Goal: Transaction & Acquisition: Book appointment/travel/reservation

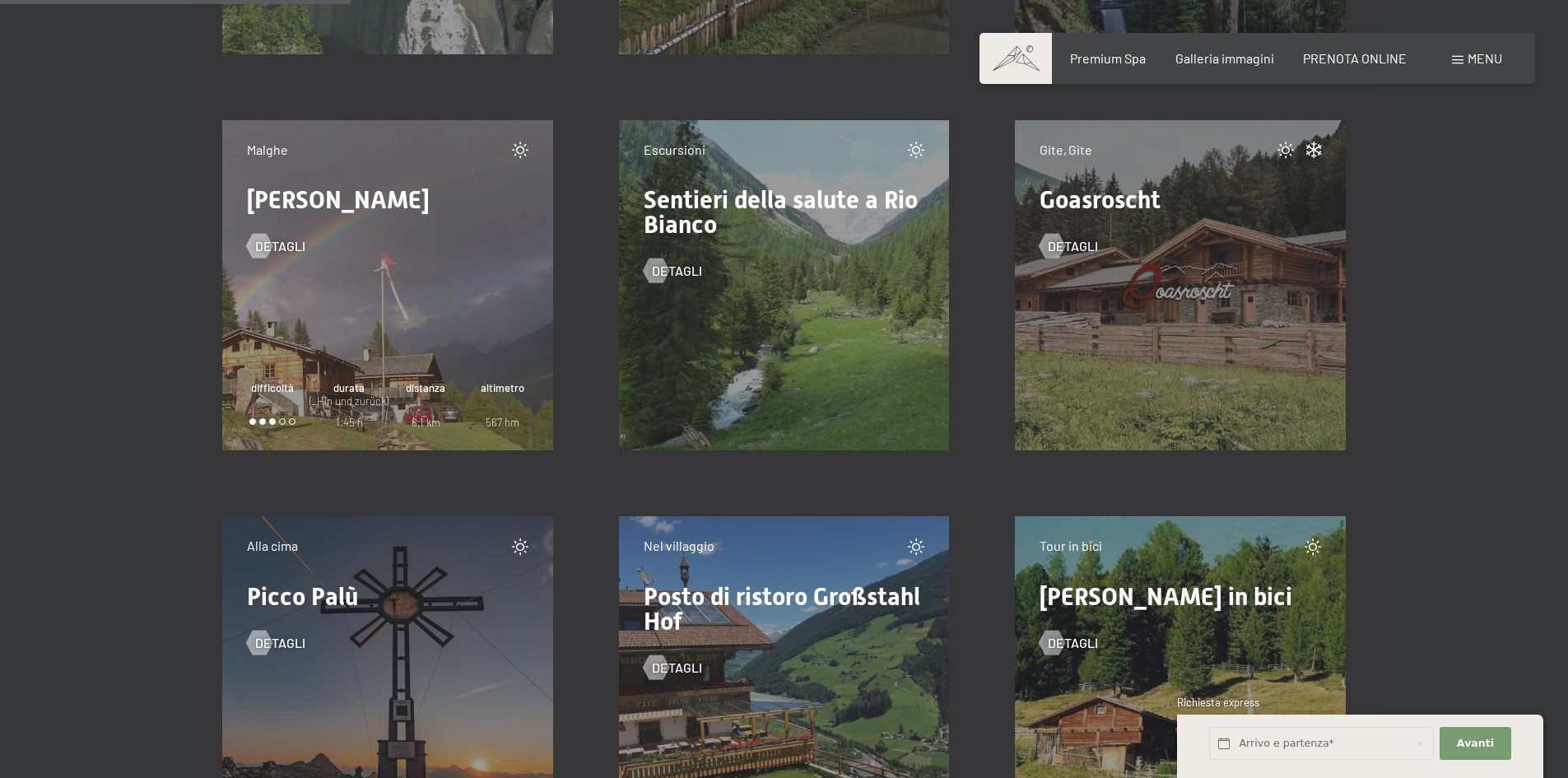
scroll to position [6587, 0]
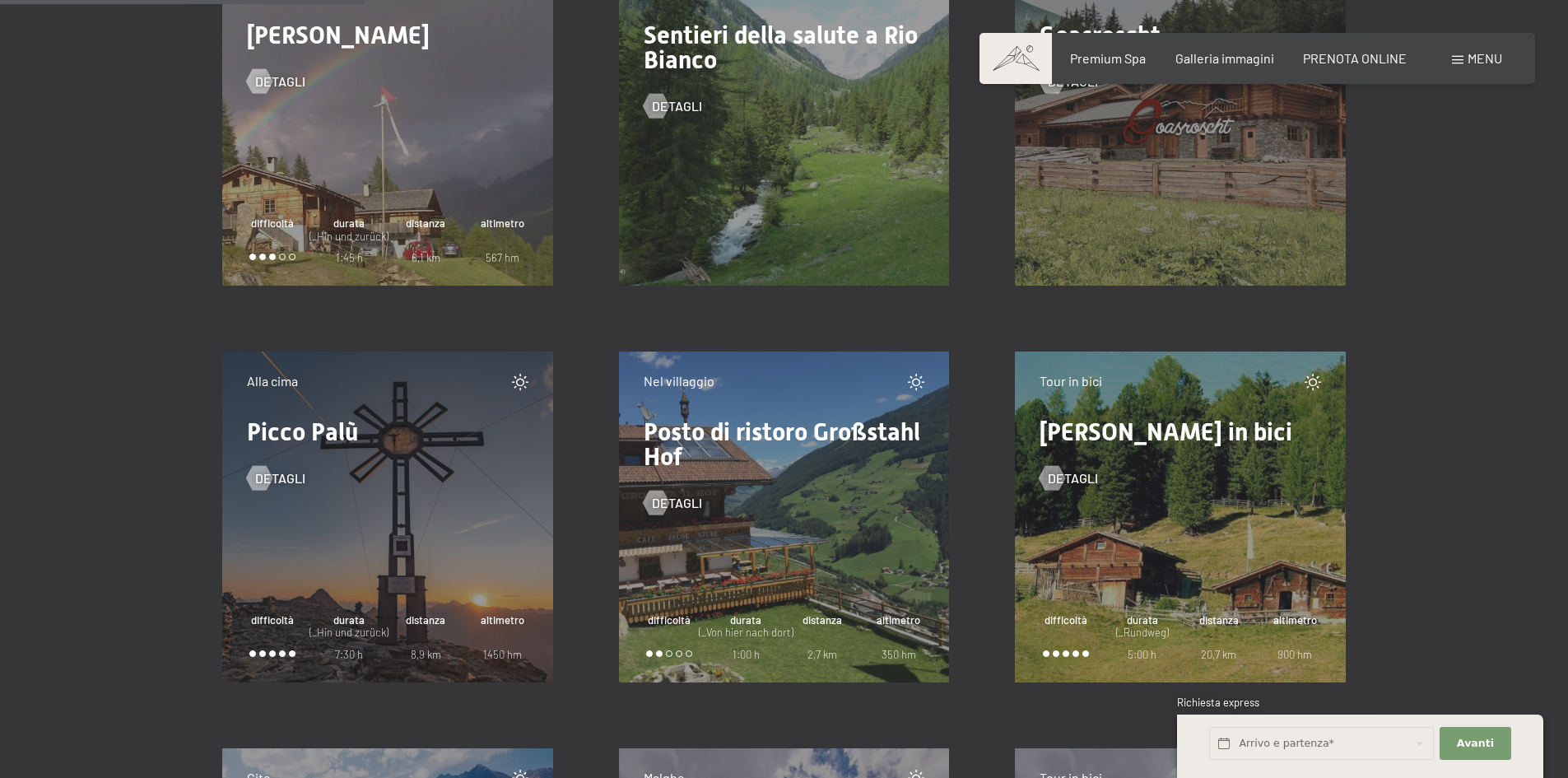
click at [851, 180] on div "Escursioni Sentieri della salute a Rio Bianco detagli" at bounding box center [784, 121] width 330 height 331
click at [683, 94] on div "detagli" at bounding box center [784, 93] width 281 height 43
click at [672, 105] on span "detagli" at bounding box center [693, 106] width 50 height 18
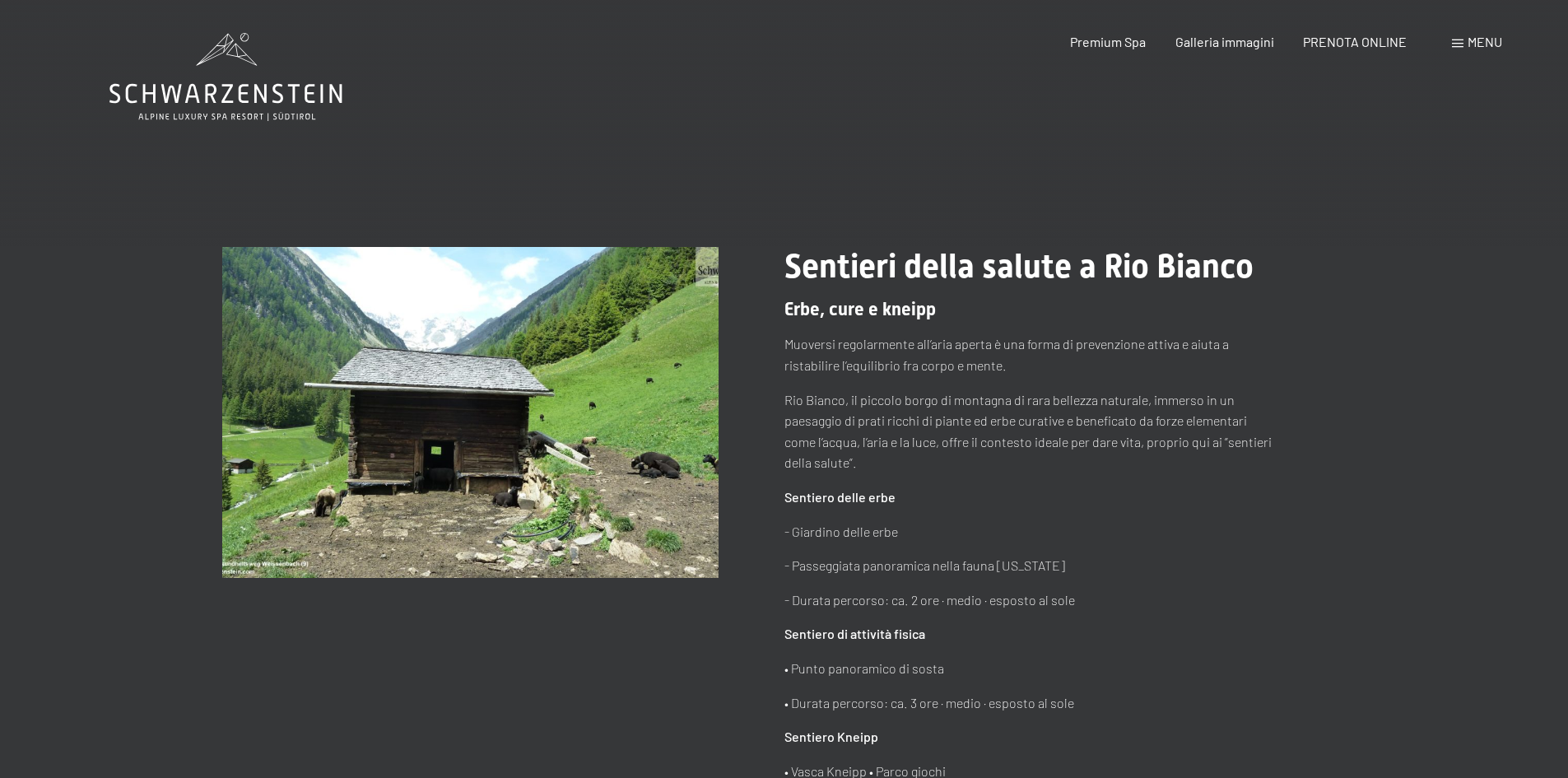
click at [255, 83] on icon at bounding box center [225, 77] width 233 height 88
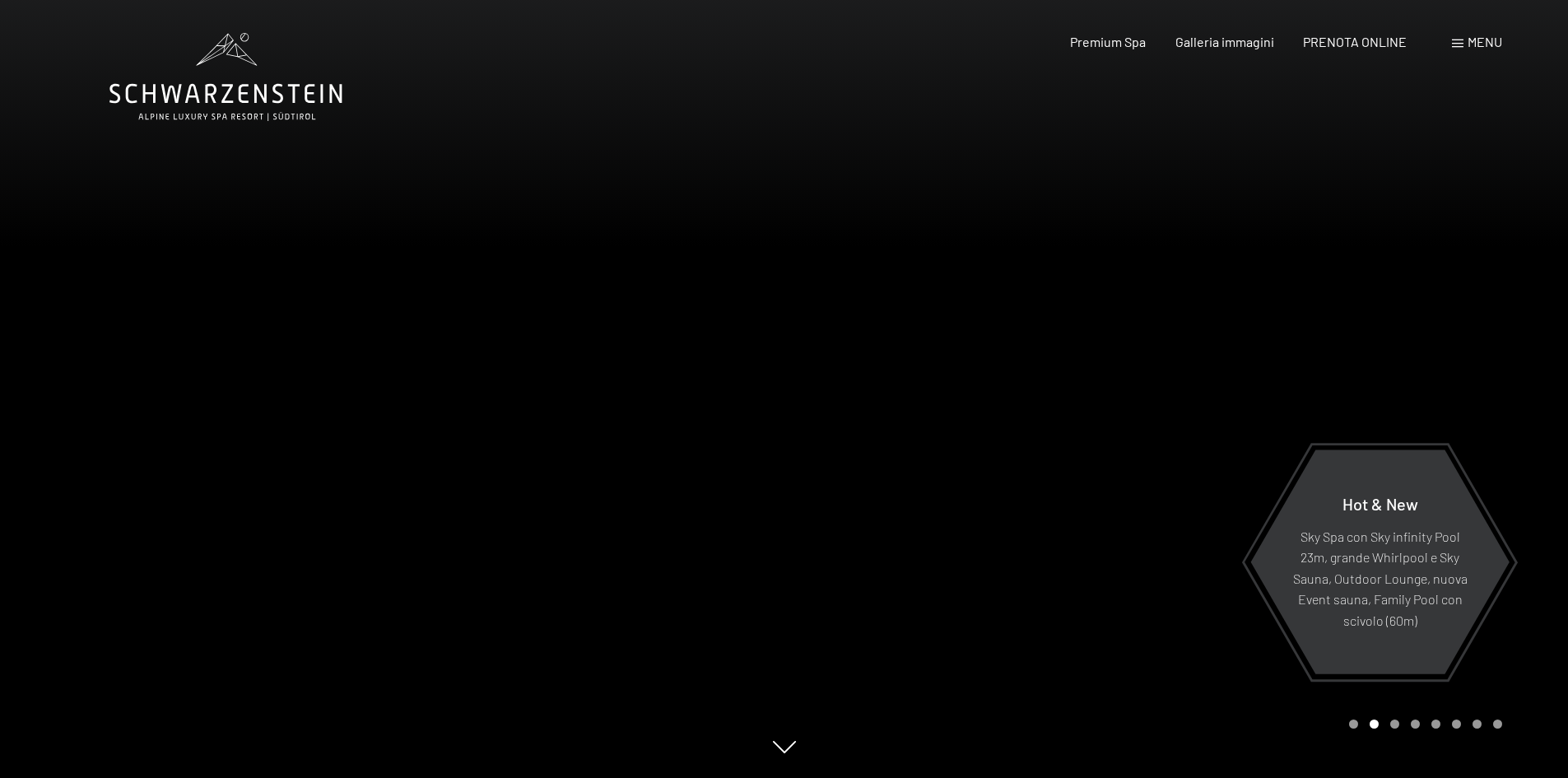
click at [1493, 45] on span "Menu" at bounding box center [1485, 41] width 35 height 16
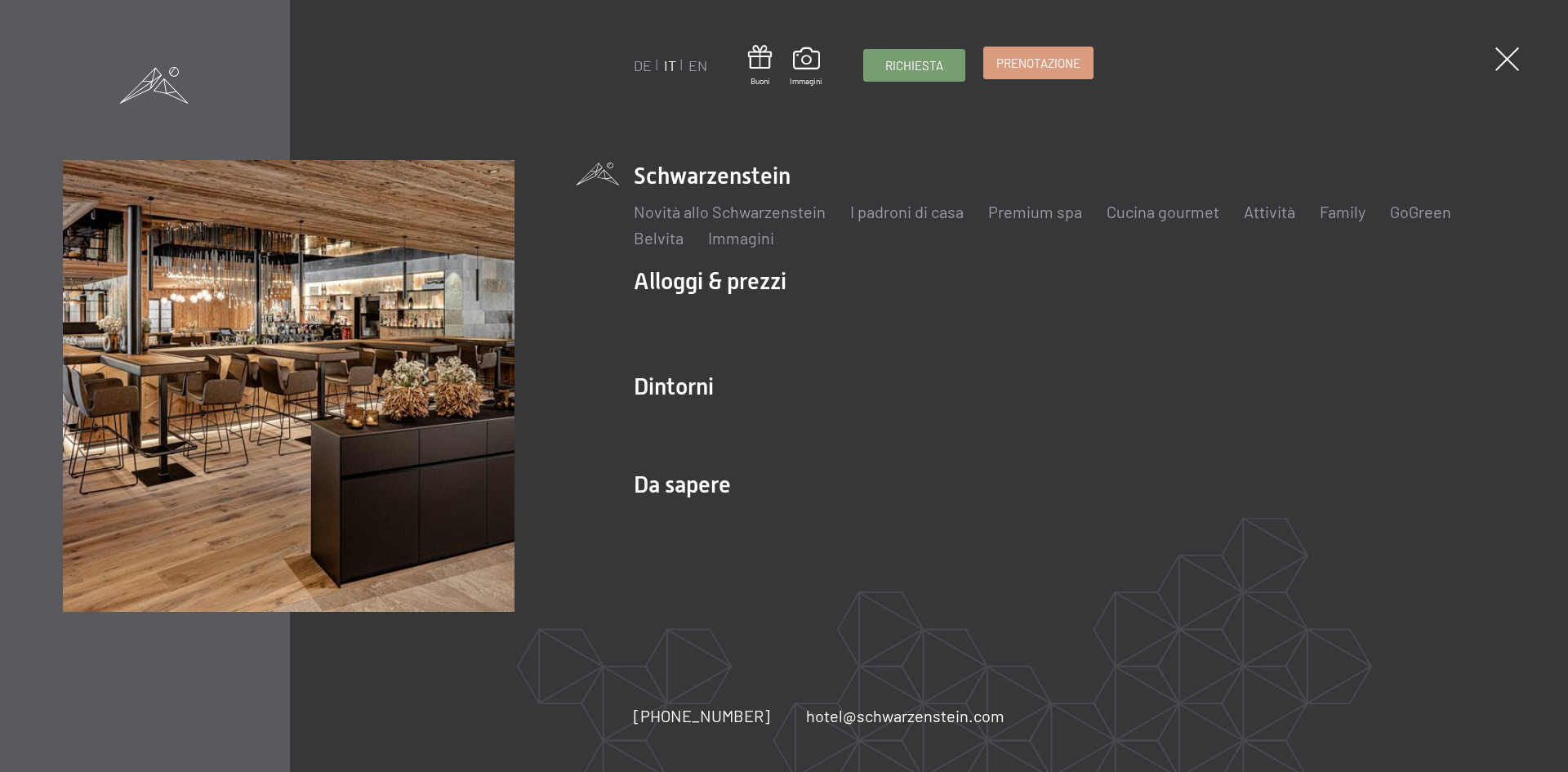
click at [1063, 56] on span "Prenotazione" at bounding box center [1038, 63] width 84 height 17
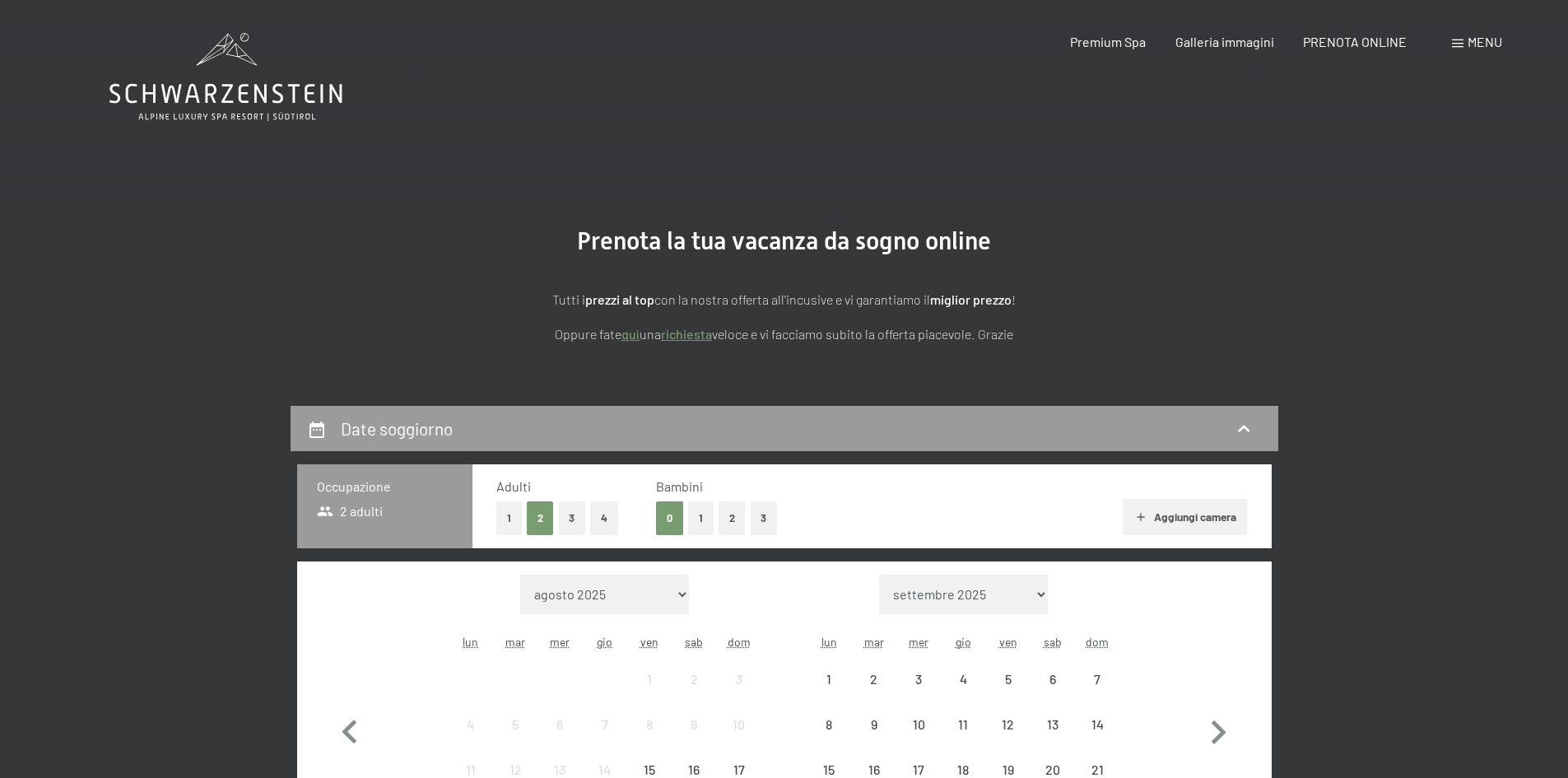
scroll to position [330, 0]
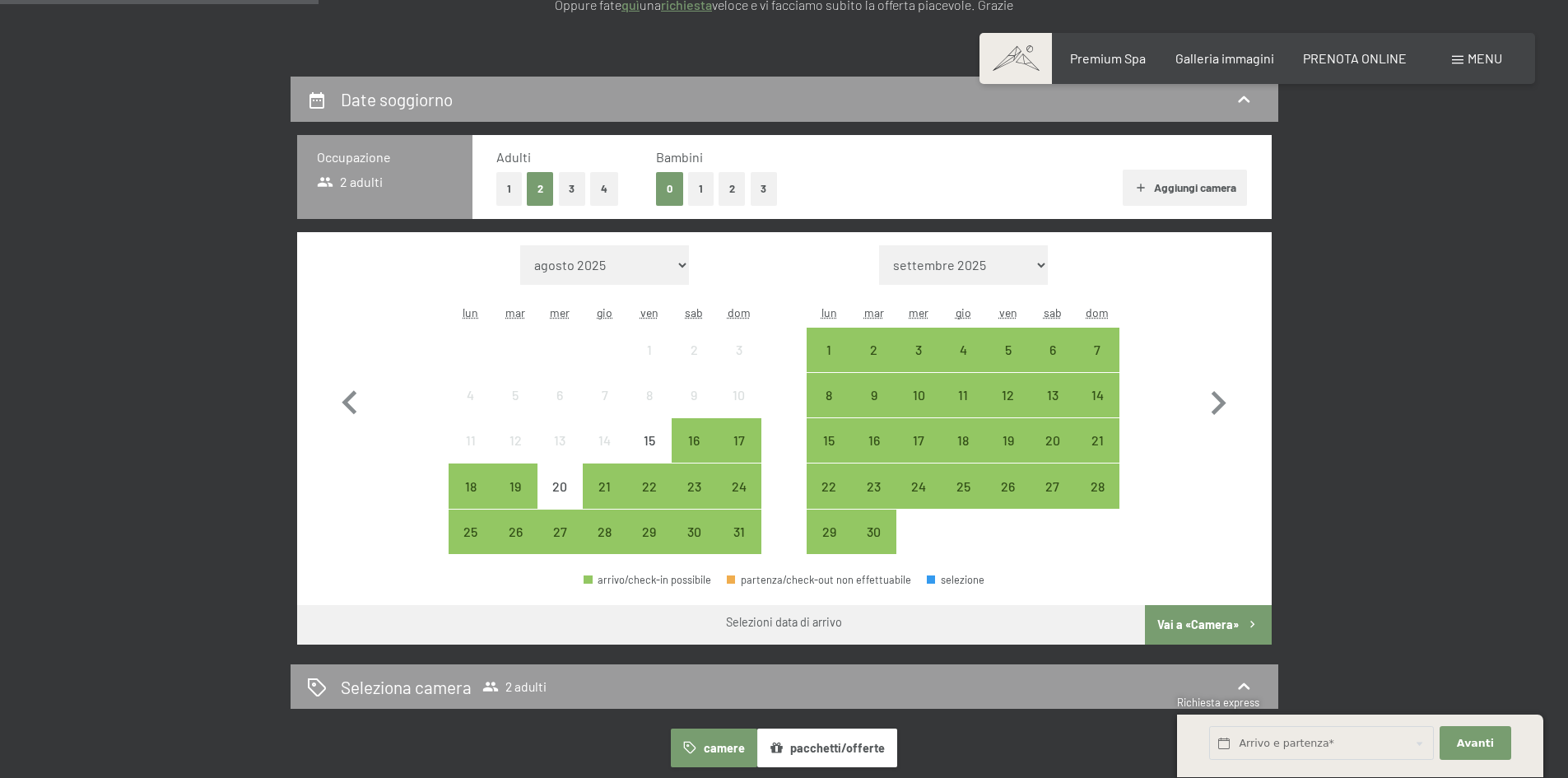
click at [721, 189] on button "2" at bounding box center [732, 188] width 27 height 34
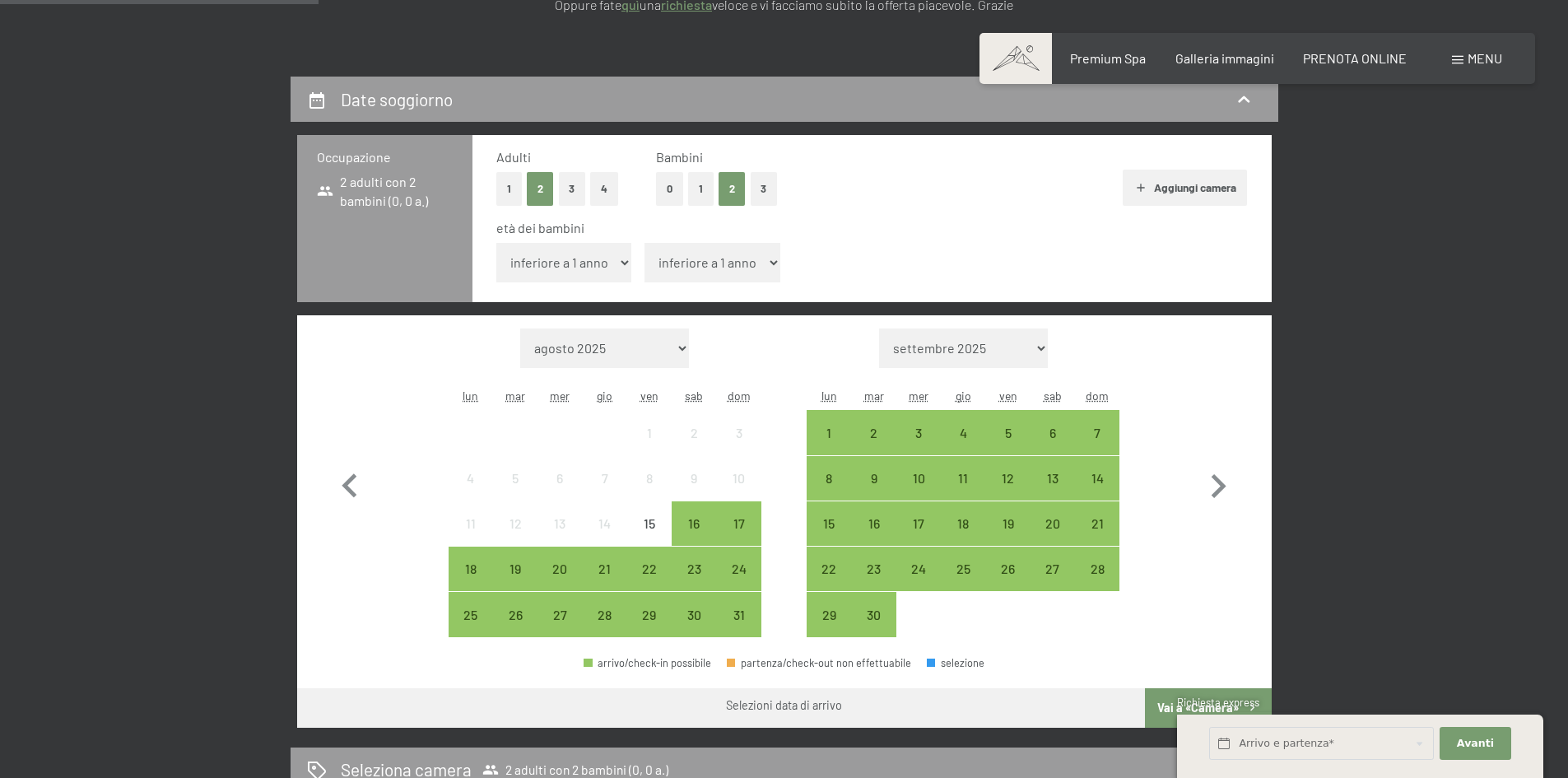
click at [604, 260] on select "inferiore a 1 anno 1 anno 2 anni 3 anni 4 anni 5 anni 6 anni 7 anni 8 anni 9 an…" at bounding box center [564, 262] width 136 height 39
click at [497, 243] on select "inferiore a 1 anno 1 anno 2 anni 3 anni 4 anni 5 anni 6 anni 7 anni 8 anni 9 an…" at bounding box center [564, 262] width 136 height 39
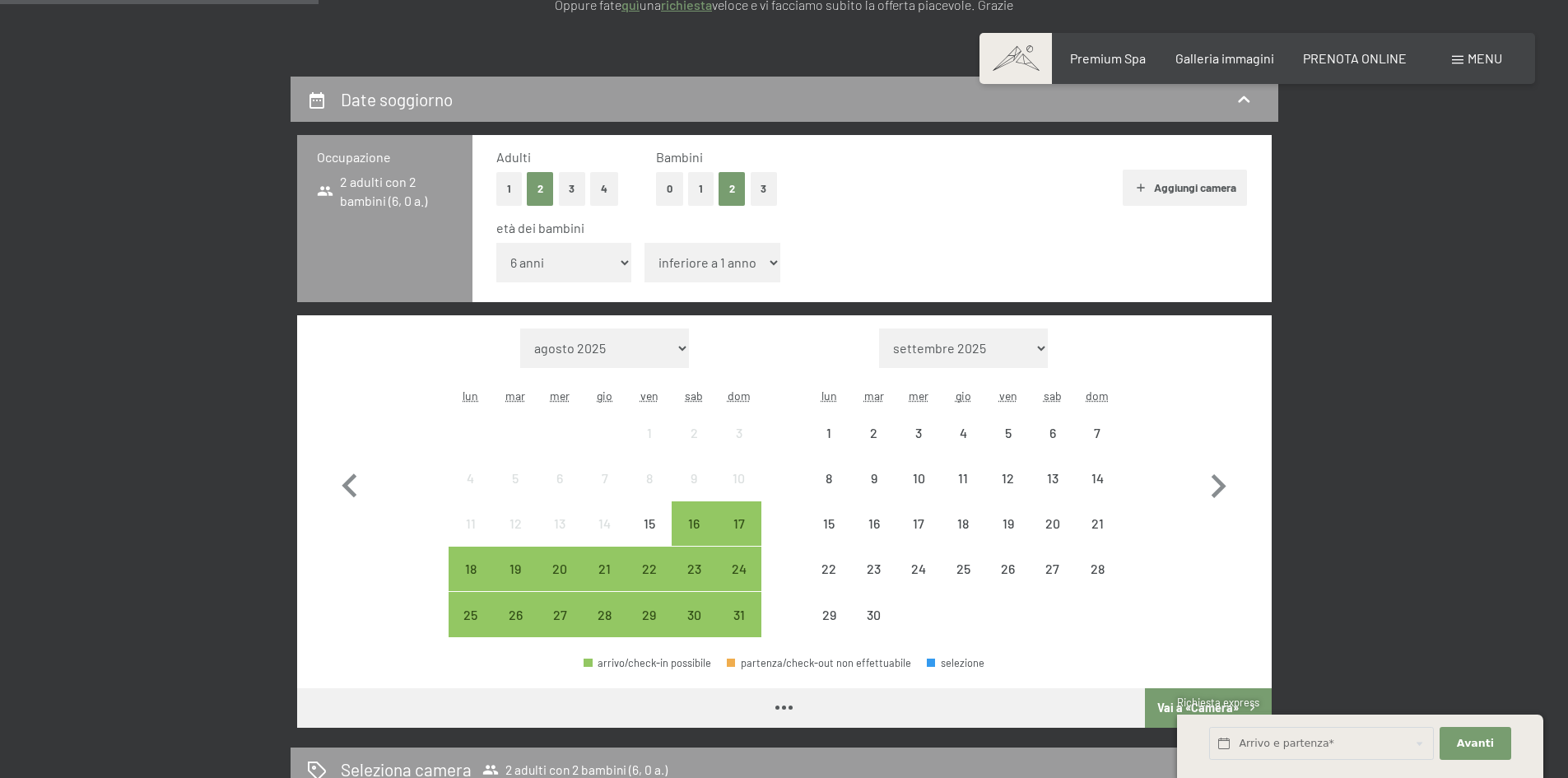
click at [559, 268] on select "inferiore a 1 anno 1 anno 2 anni 3 anni 4 anni 5 anni 6 anni 7 anni 8 anni 9 an…" at bounding box center [564, 262] width 136 height 39
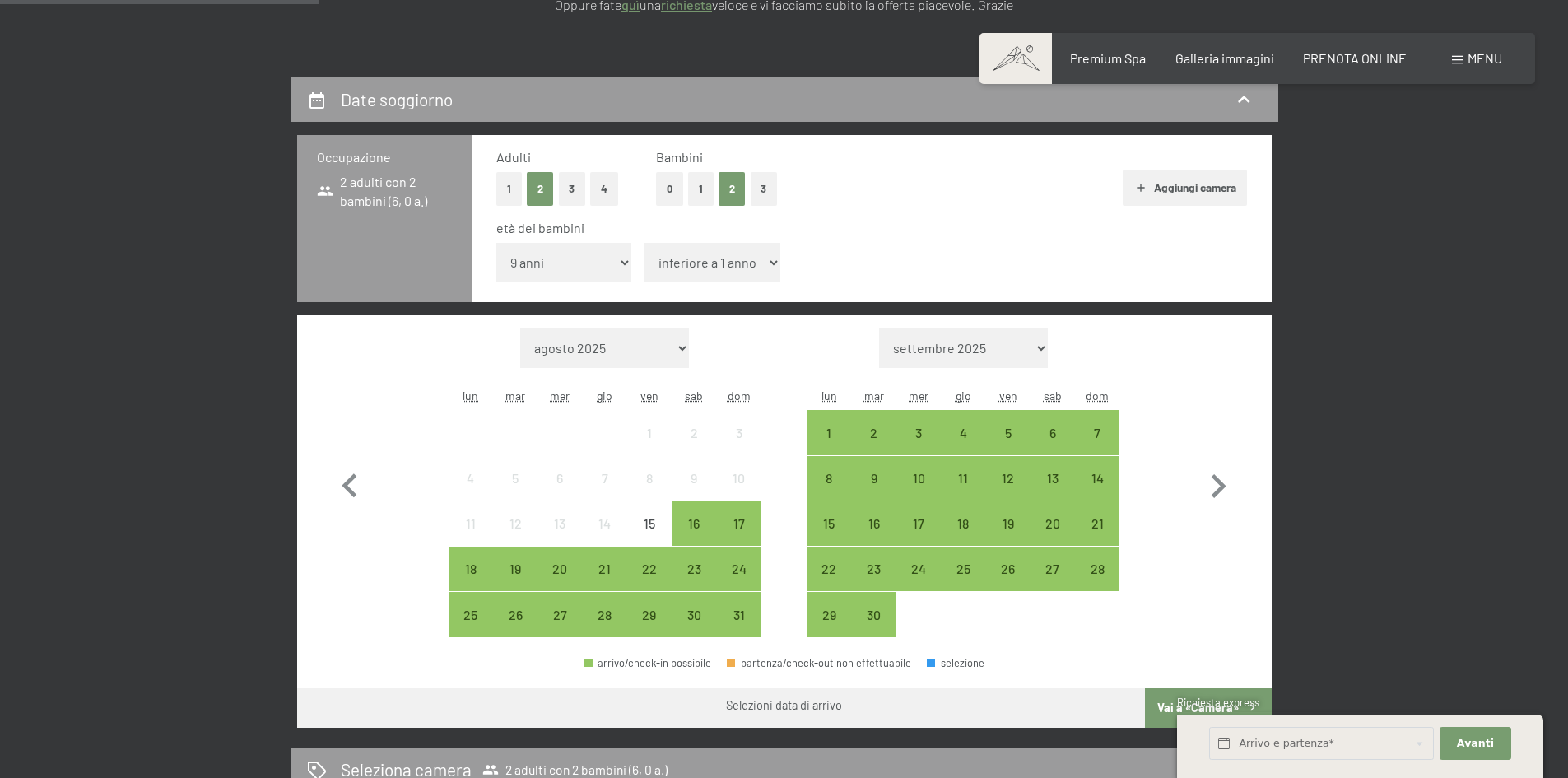
click at [497, 243] on select "inferiore a 1 anno 1 anno 2 anni 3 anni 4 anni 5 anni 6 anni 7 anni 8 anni 9 an…" at bounding box center [564, 262] width 136 height 39
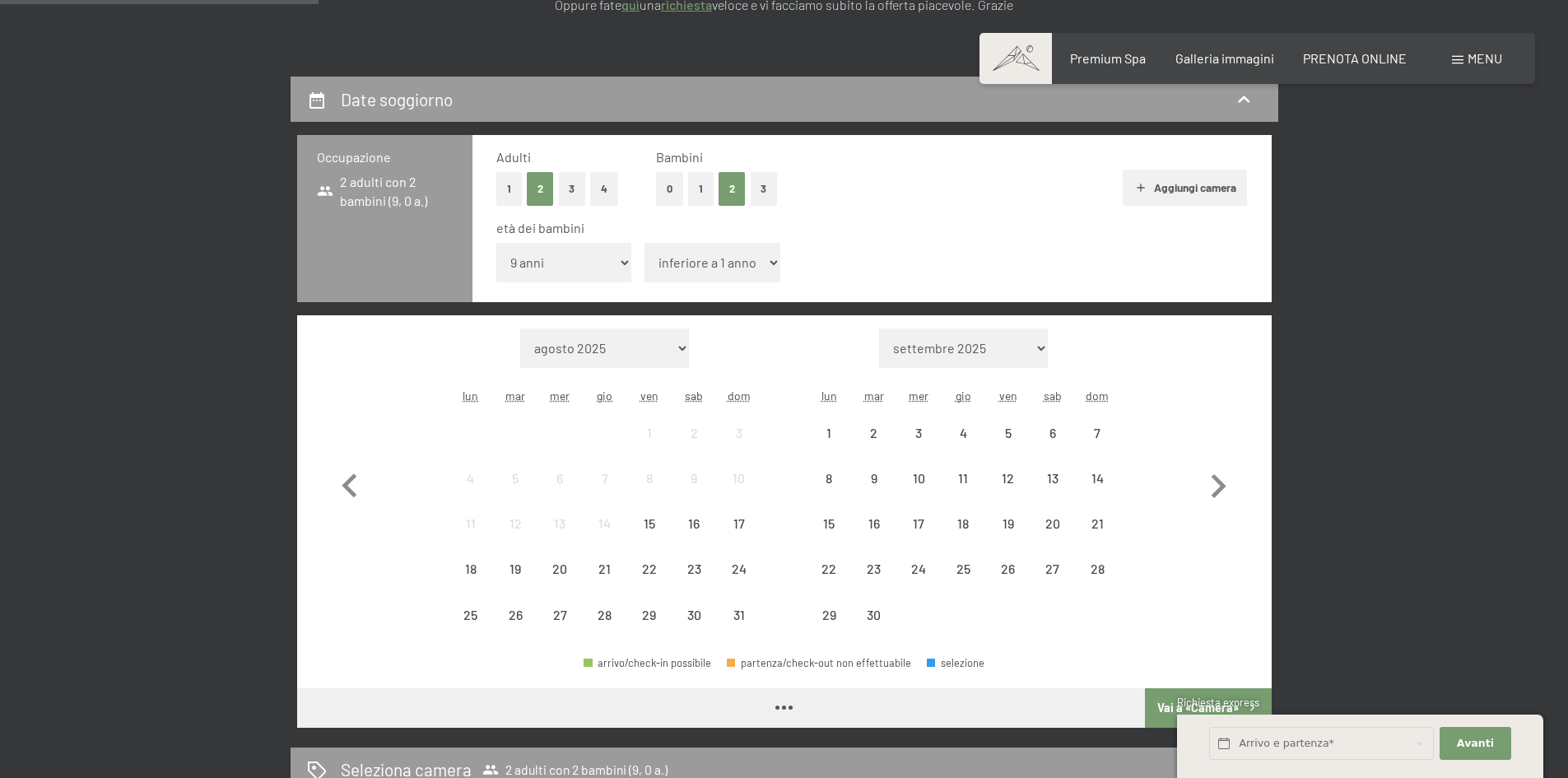
drag, startPoint x: 563, startPoint y: 261, endPoint x: 556, endPoint y: 275, distance: 15.7
click at [563, 261] on select "inferiore a 1 anno 1 anno 2 anni 3 anni 4 anni 5 anni 6 anni 7 anni 8 anni 9 an…" at bounding box center [564, 262] width 136 height 39
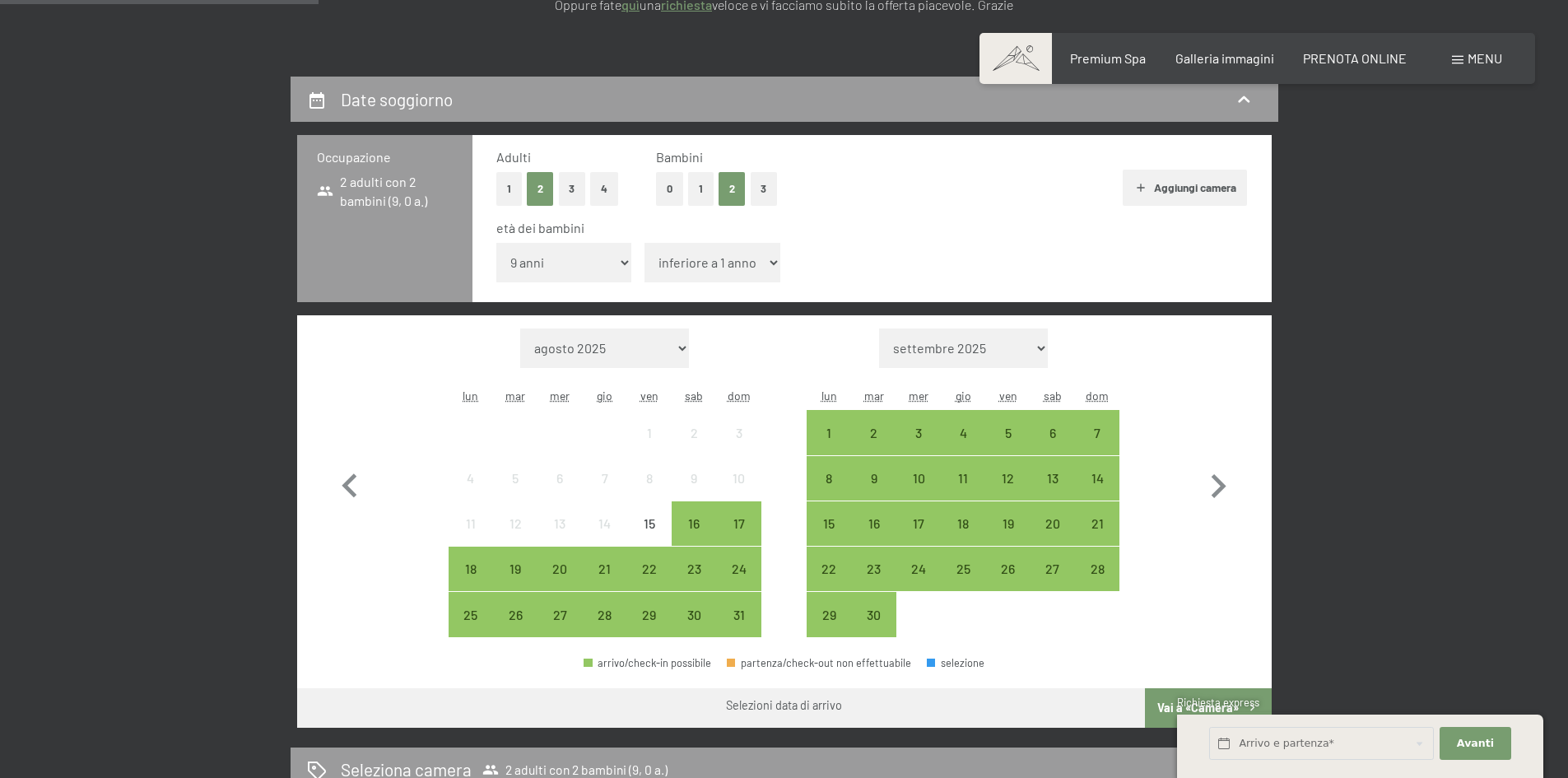
select select "10"
click at [497, 243] on select "inferiore a 1 anno 1 anno 2 anni 3 anni 4 anni 5 anni 6 anni 7 anni 8 anni 9 an…" at bounding box center [564, 262] width 136 height 39
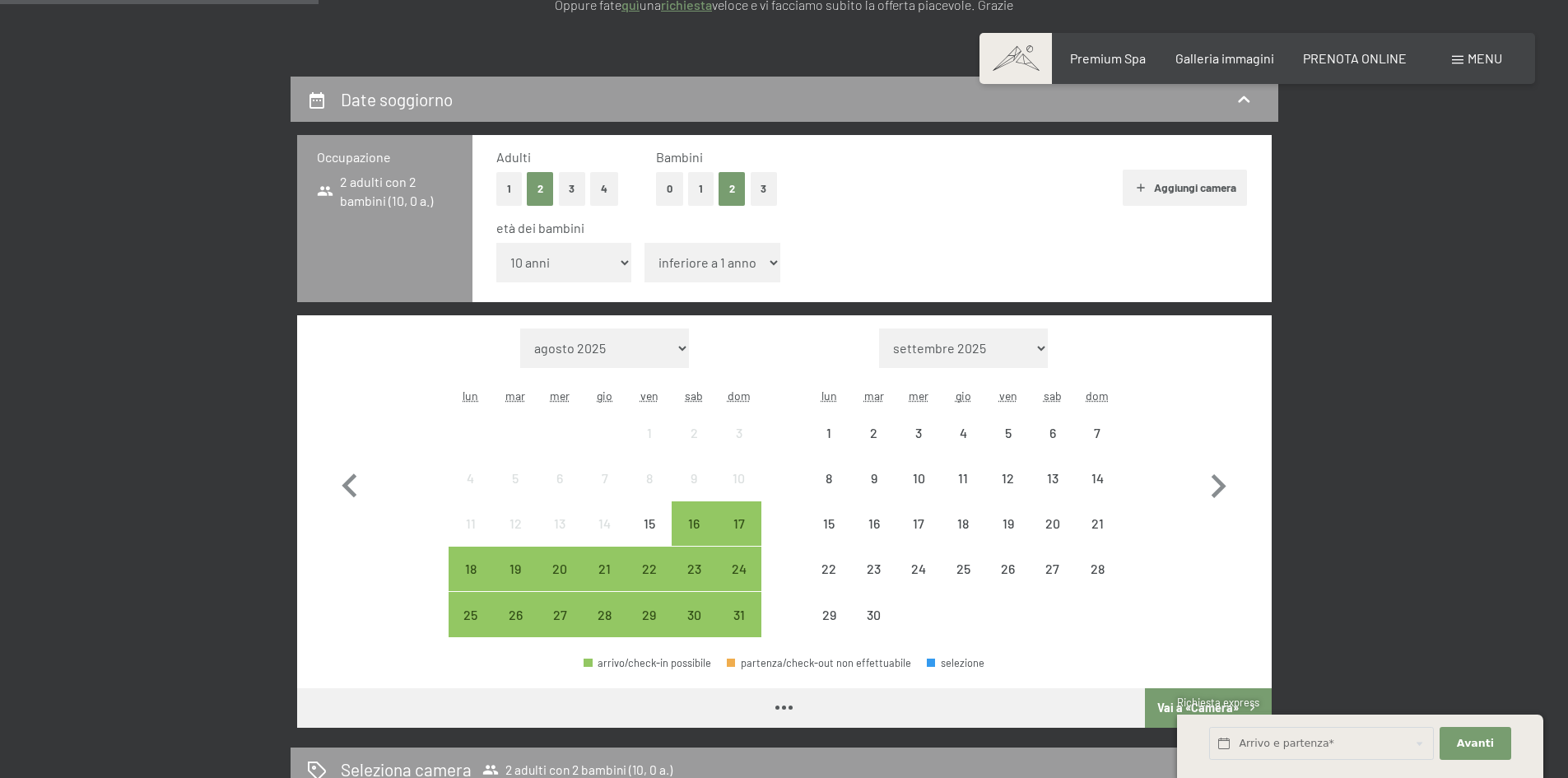
click at [678, 264] on select "inferiore a 1 anno 1 anno 2 anni 3 anni 4 anni 5 anni 6 anni 7 anni 8 anni 9 an…" at bounding box center [712, 262] width 136 height 39
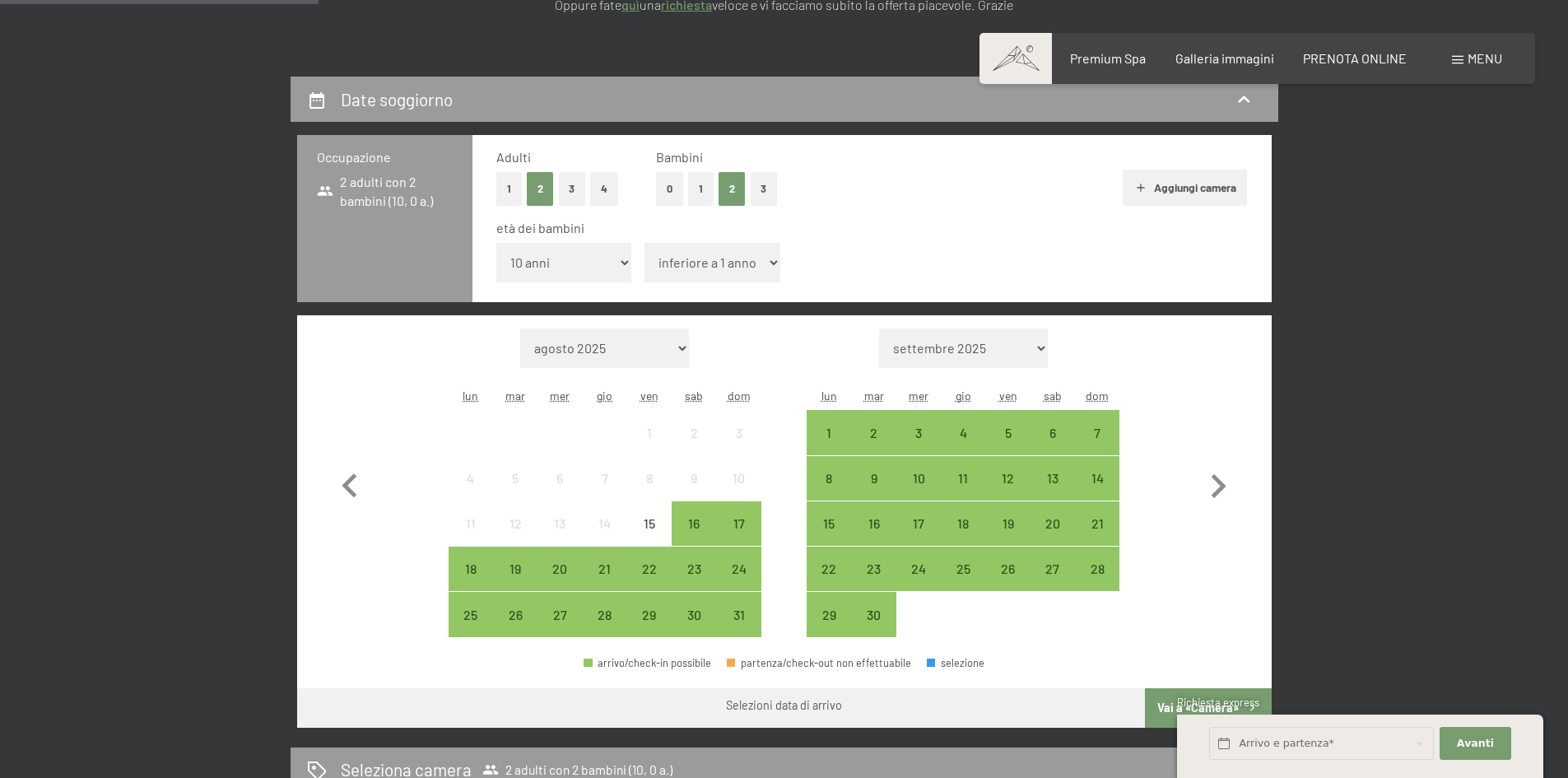
select select "6"
click at [644, 243] on select "inferiore a 1 anno 1 anno 2 anni 3 anni 4 anni 5 anni 6 anni 7 anni 8 anni 9 an…" at bounding box center [712, 262] width 136 height 39
click at [1218, 495] on icon "button" at bounding box center [1218, 487] width 47 height 47
select select "2025-09-01"
select select "[DATE]"
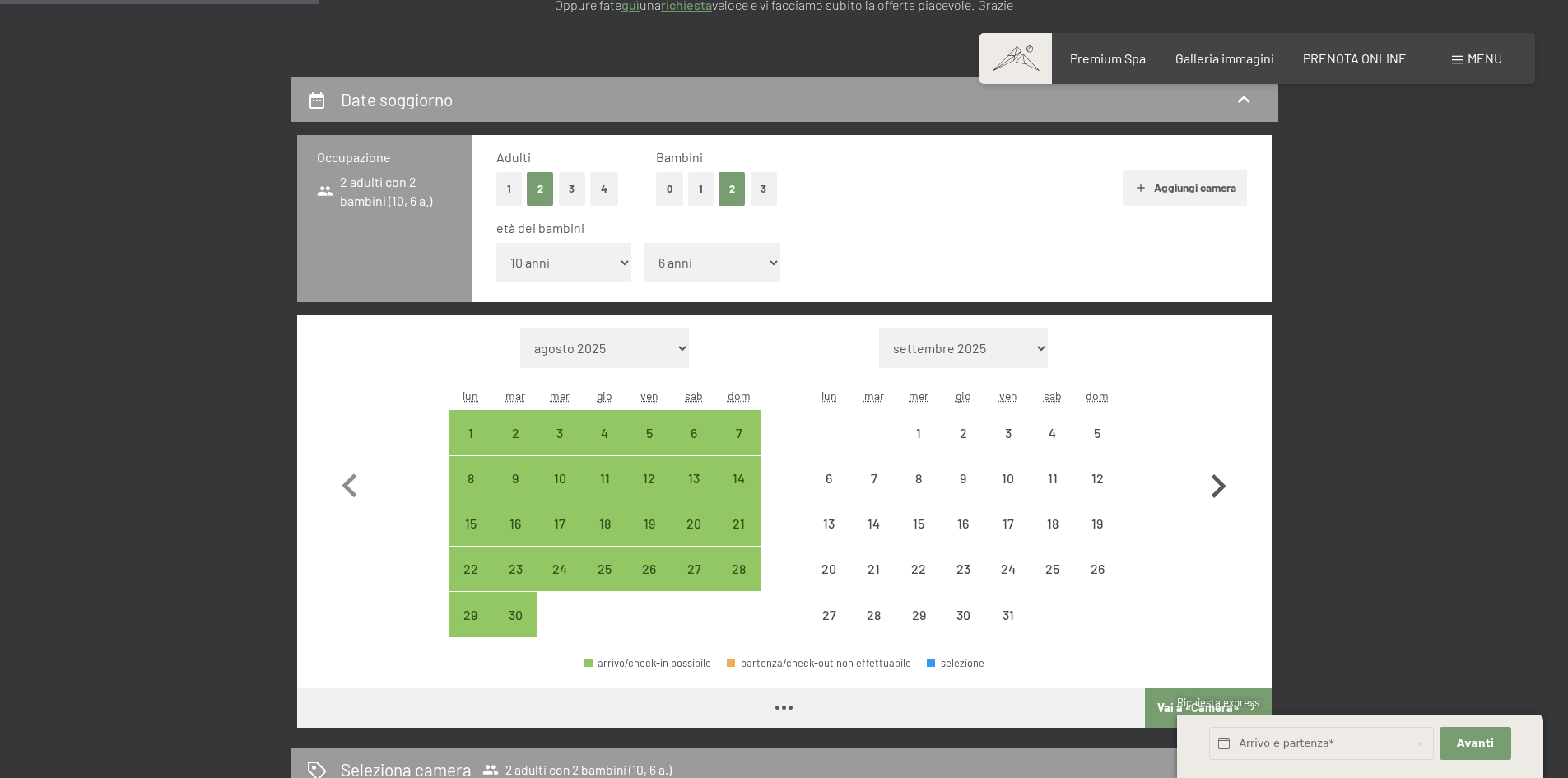
click at [1218, 495] on icon "button" at bounding box center [1218, 487] width 47 height 47
select select "[DATE]"
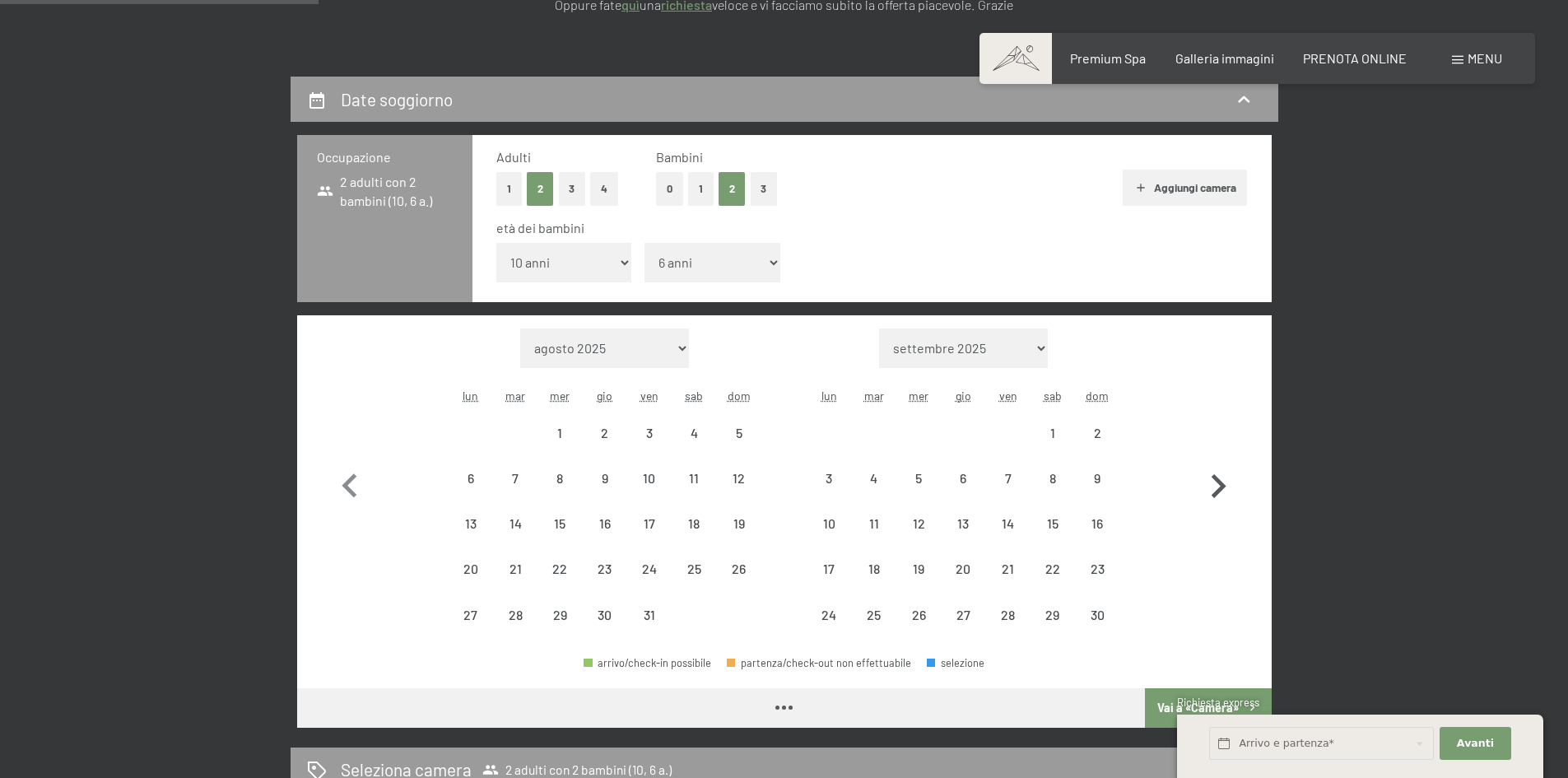
click at [1222, 493] on icon "button" at bounding box center [1218, 487] width 47 height 47
select select "[DATE]"
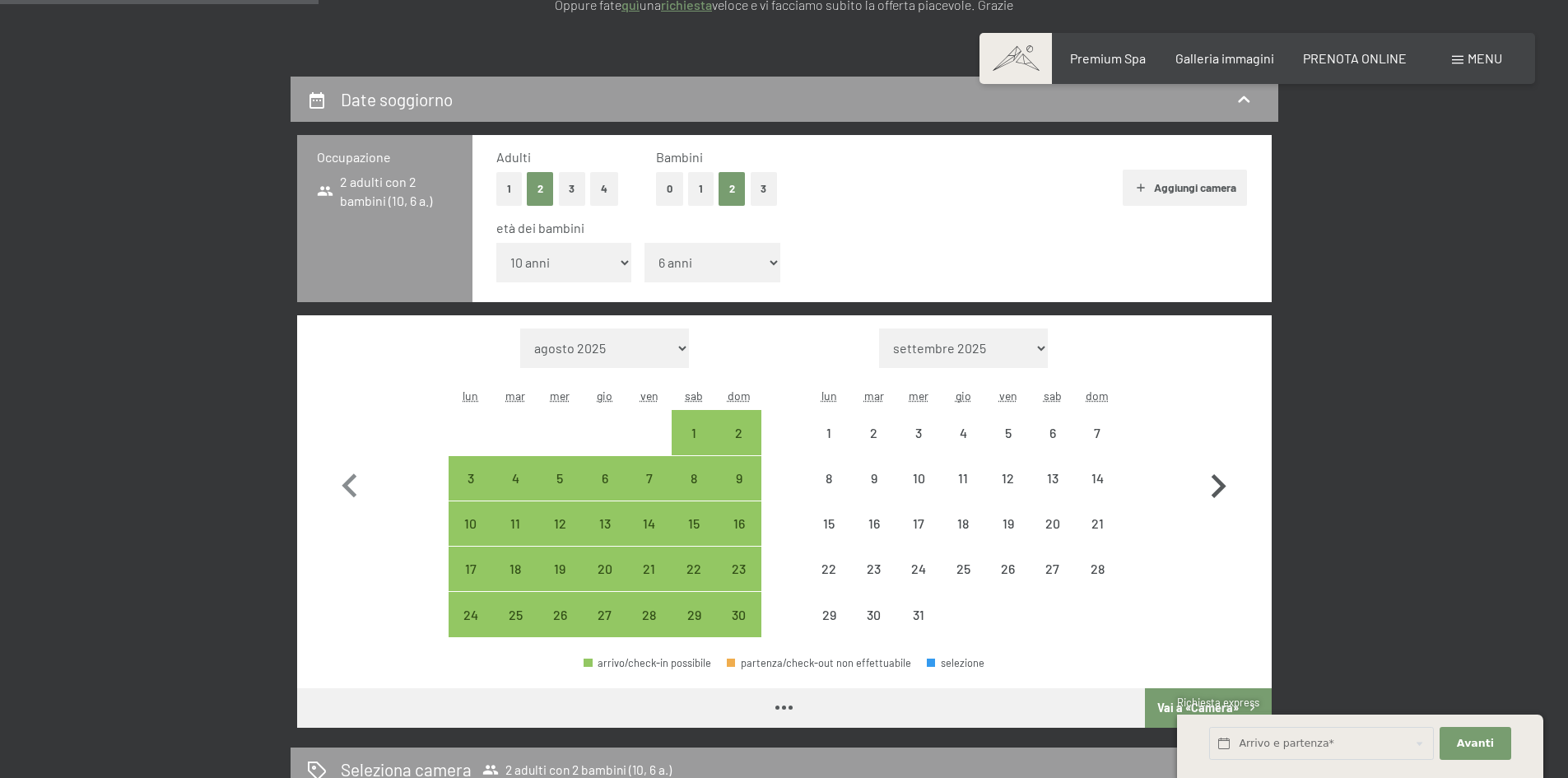
select select "[DATE]"
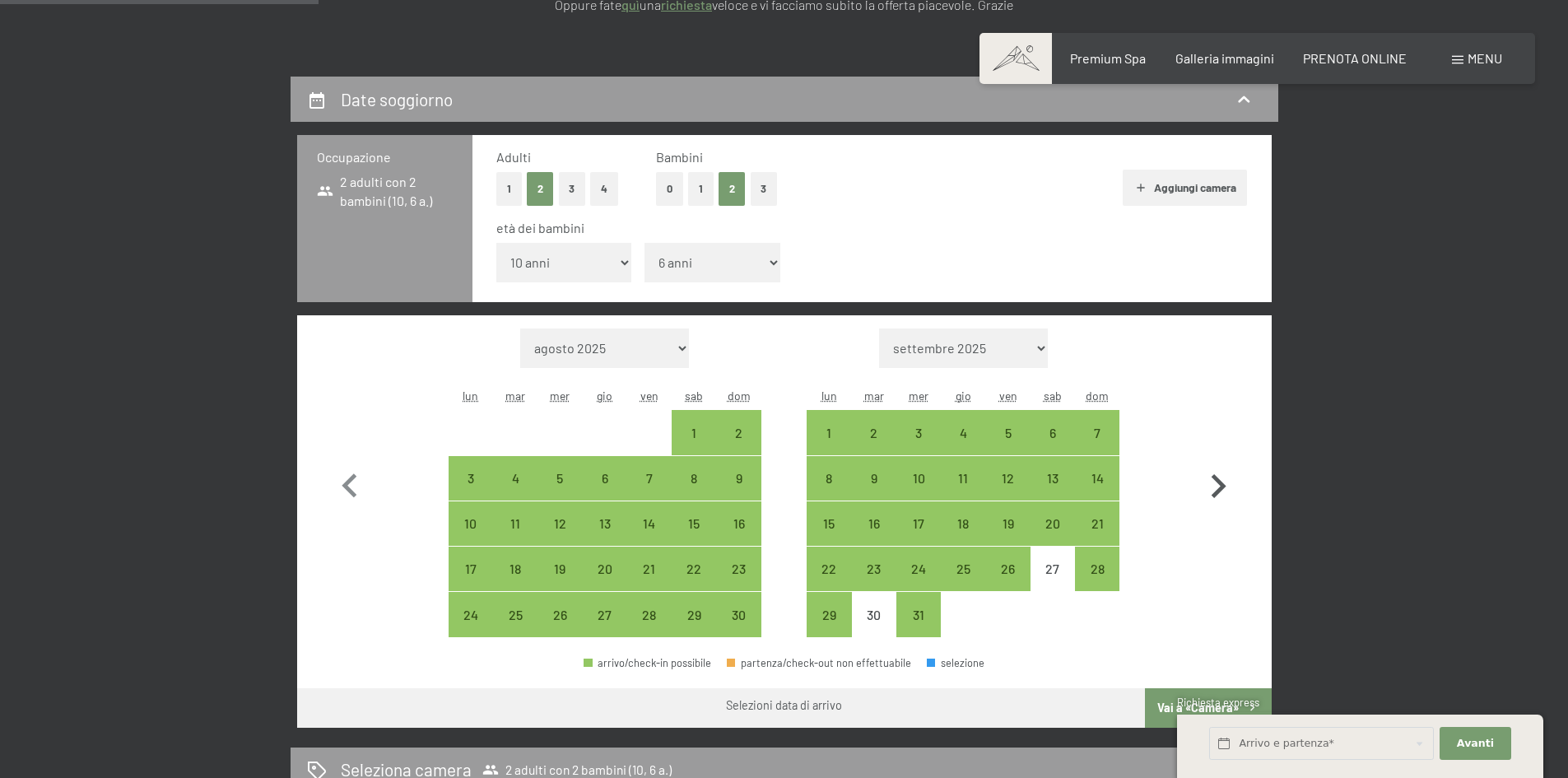
click at [1214, 489] on icon "button" at bounding box center [1218, 487] width 47 height 47
select select "[DATE]"
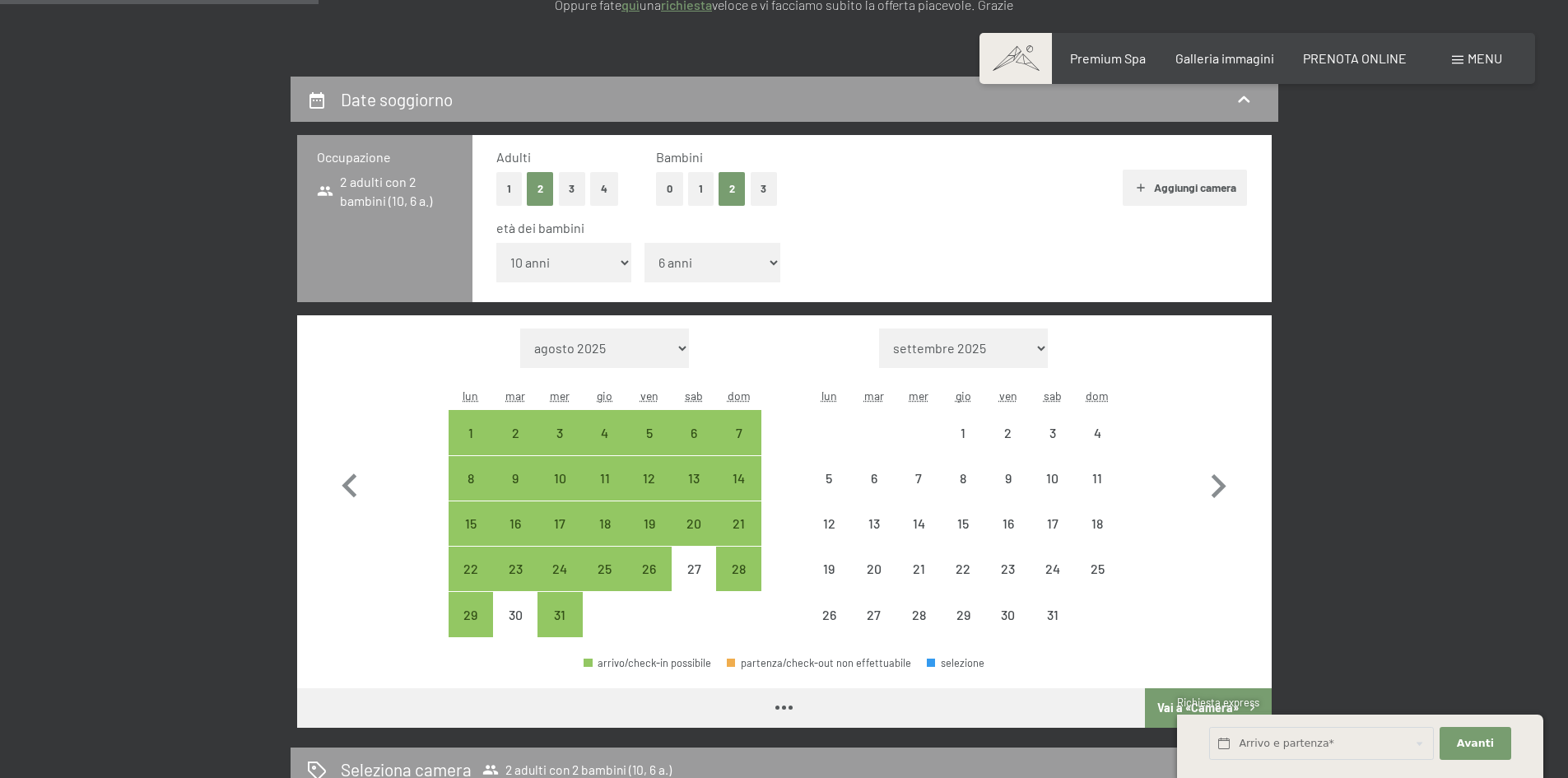
select select "[DATE]"
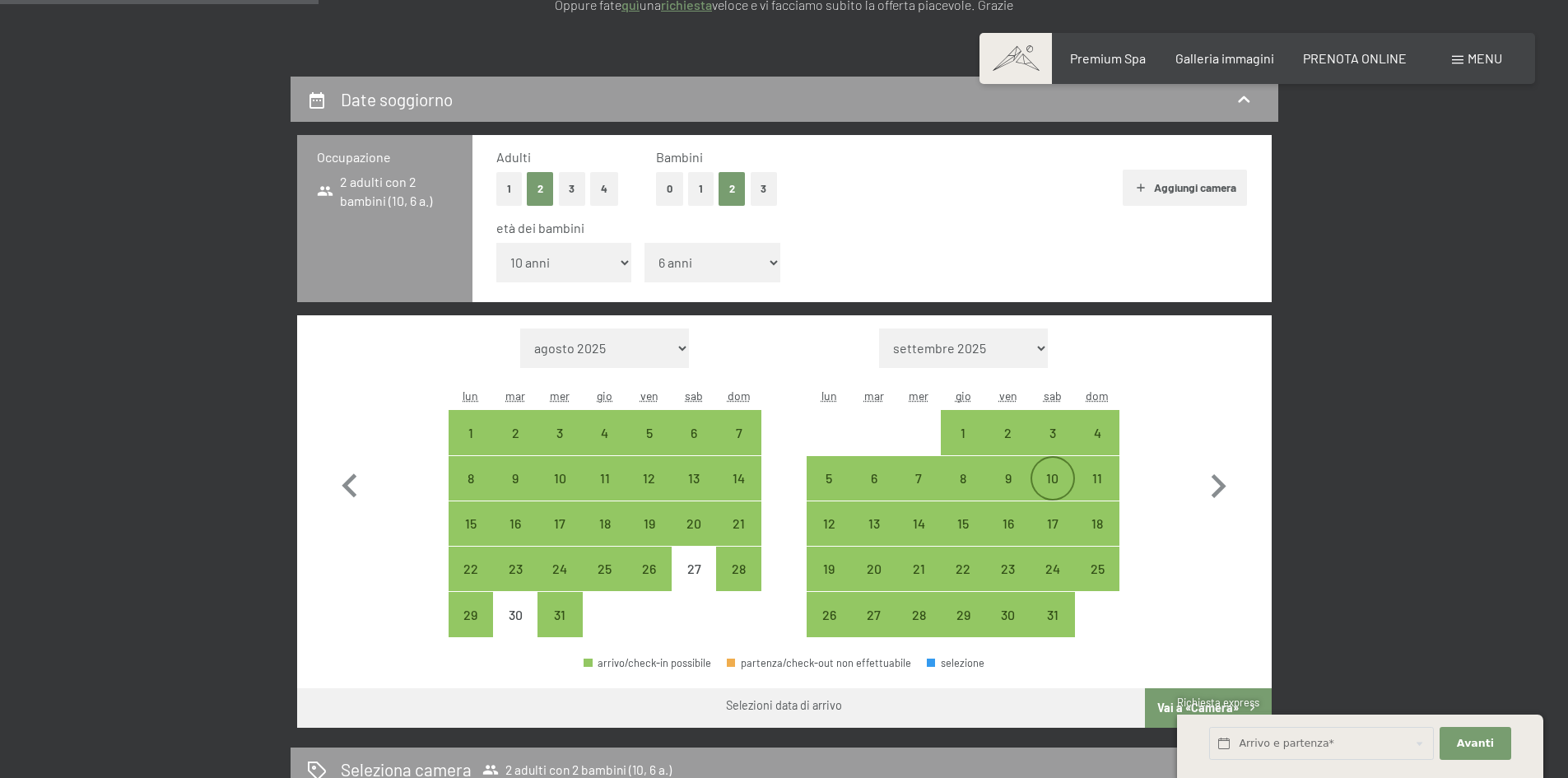
click at [1050, 476] on div "10" at bounding box center [1052, 492] width 41 height 41
select select "[DATE]"
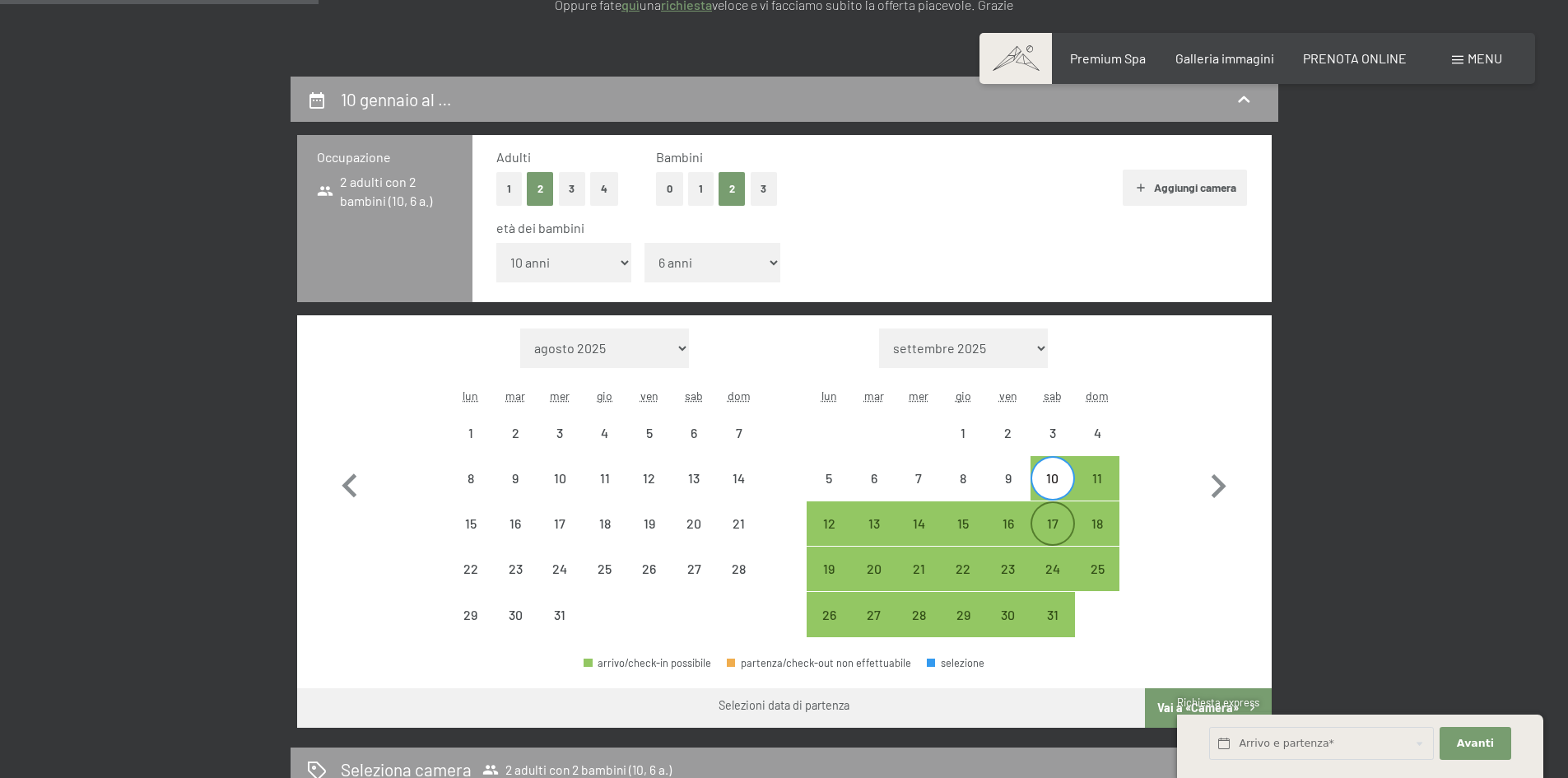
click at [1050, 524] on div "17" at bounding box center [1052, 537] width 41 height 41
select select "[DATE]"
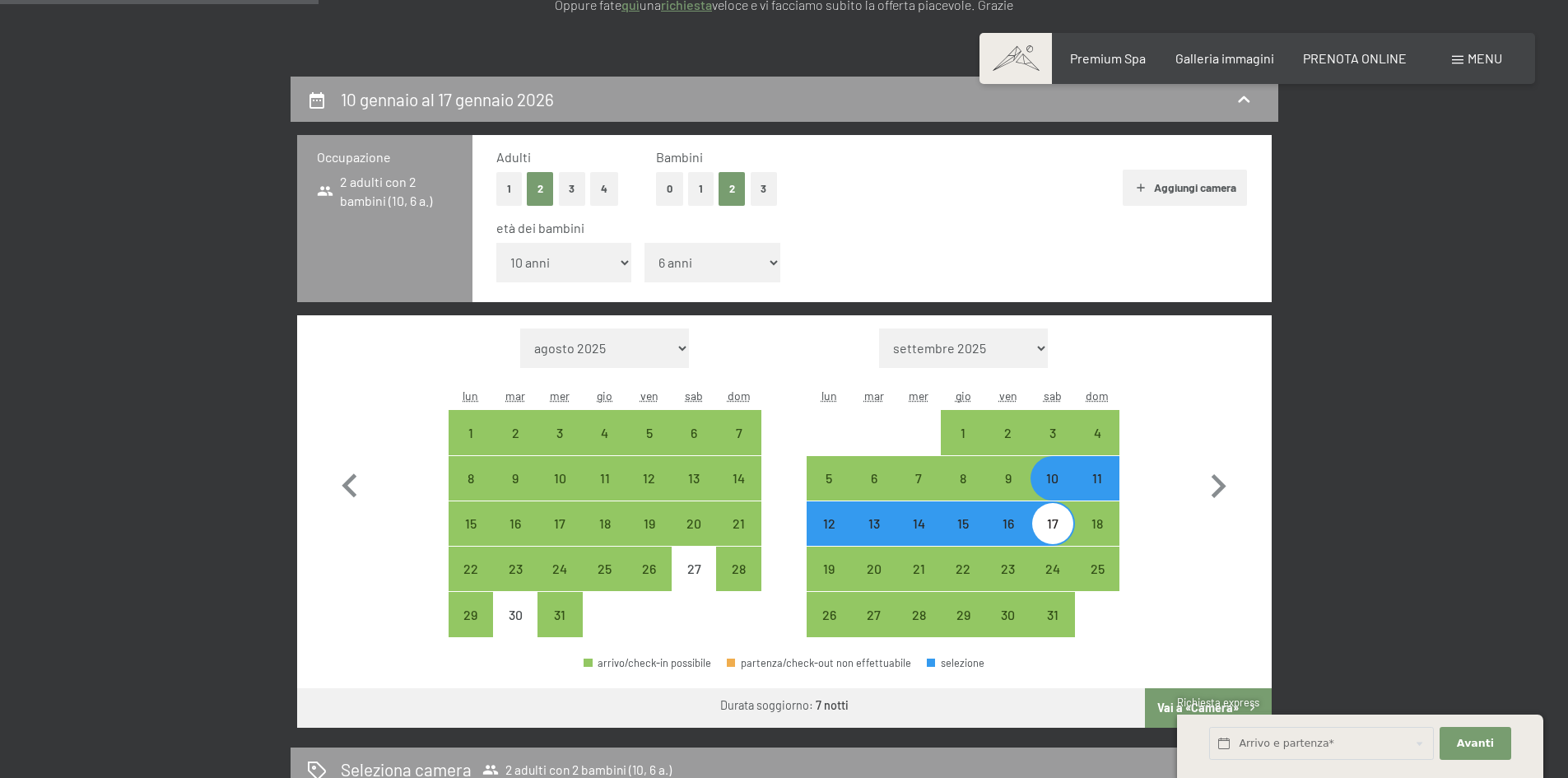
scroll to position [576, 0]
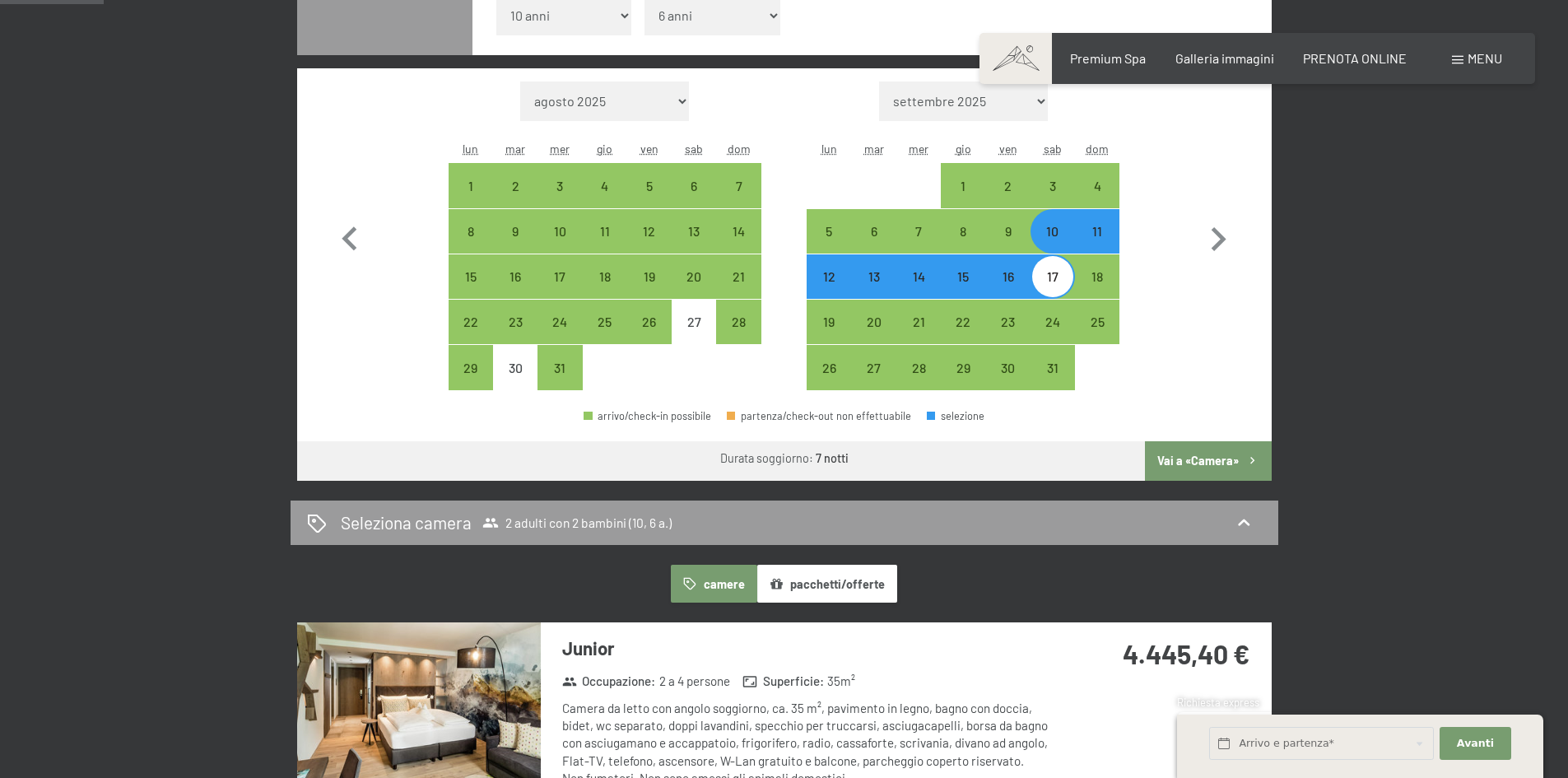
click at [1212, 457] on button "Vai a «Camera»" at bounding box center [1207, 460] width 126 height 39
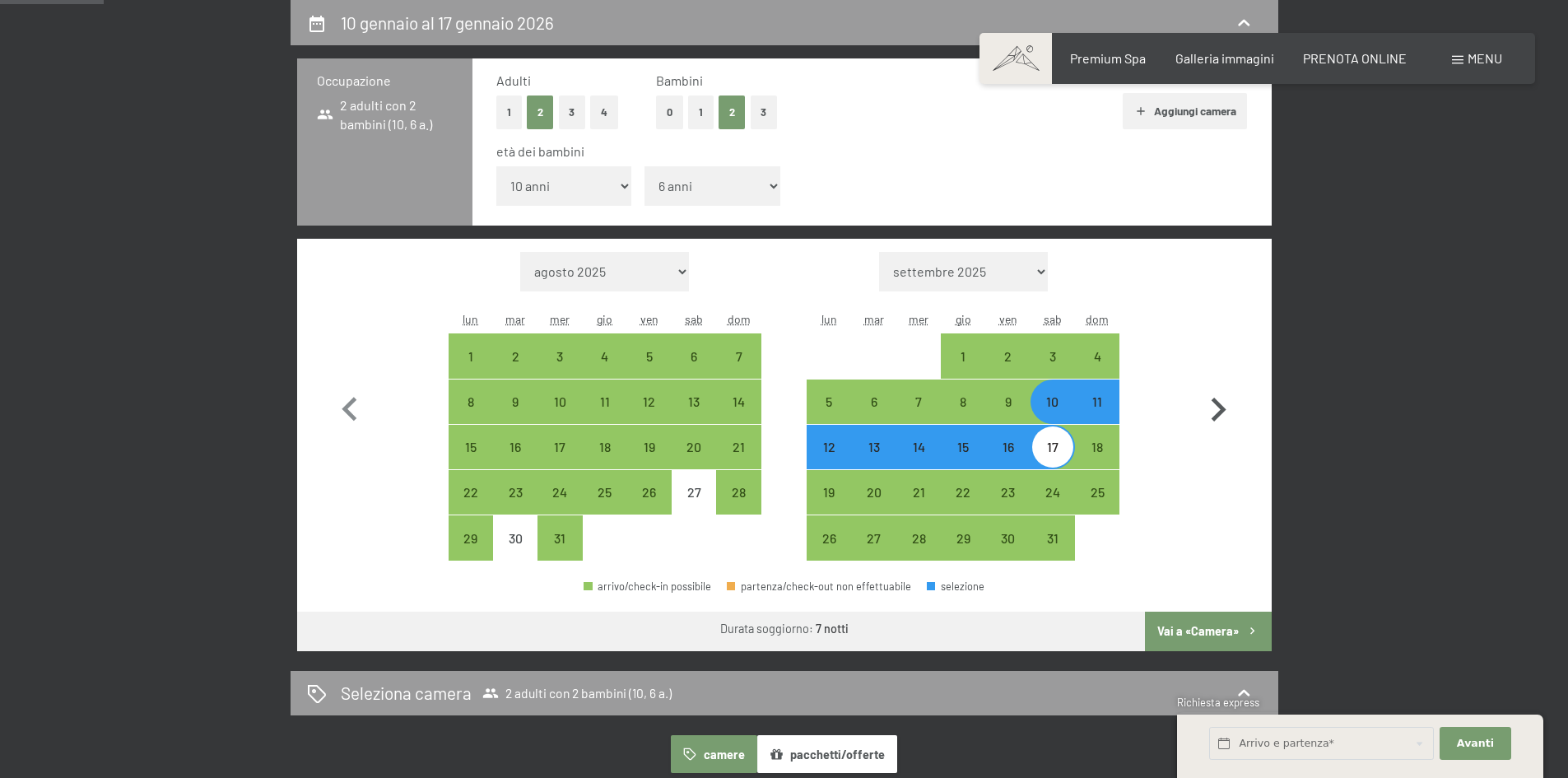
select select "[DATE]"
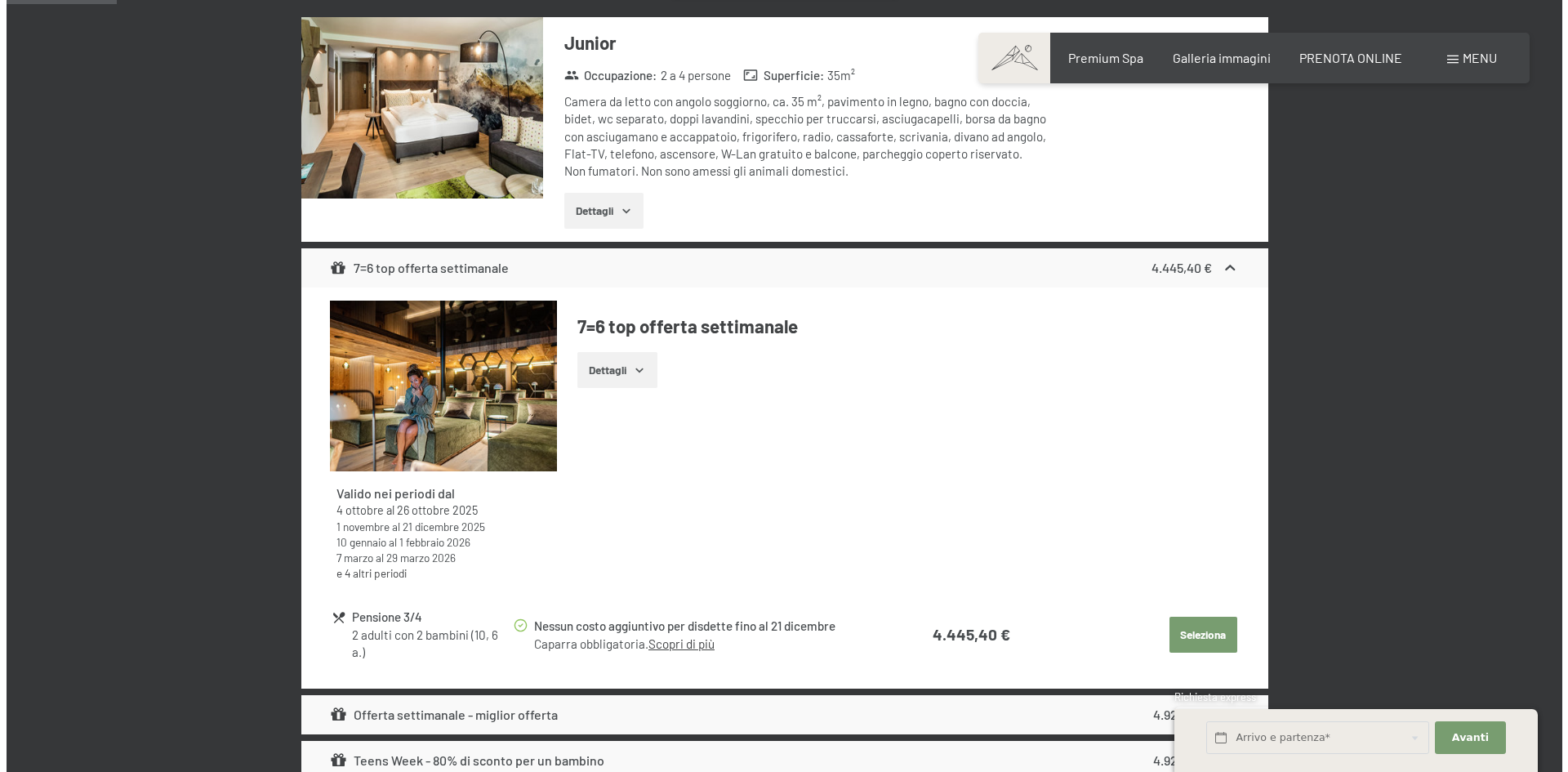
scroll to position [0, 0]
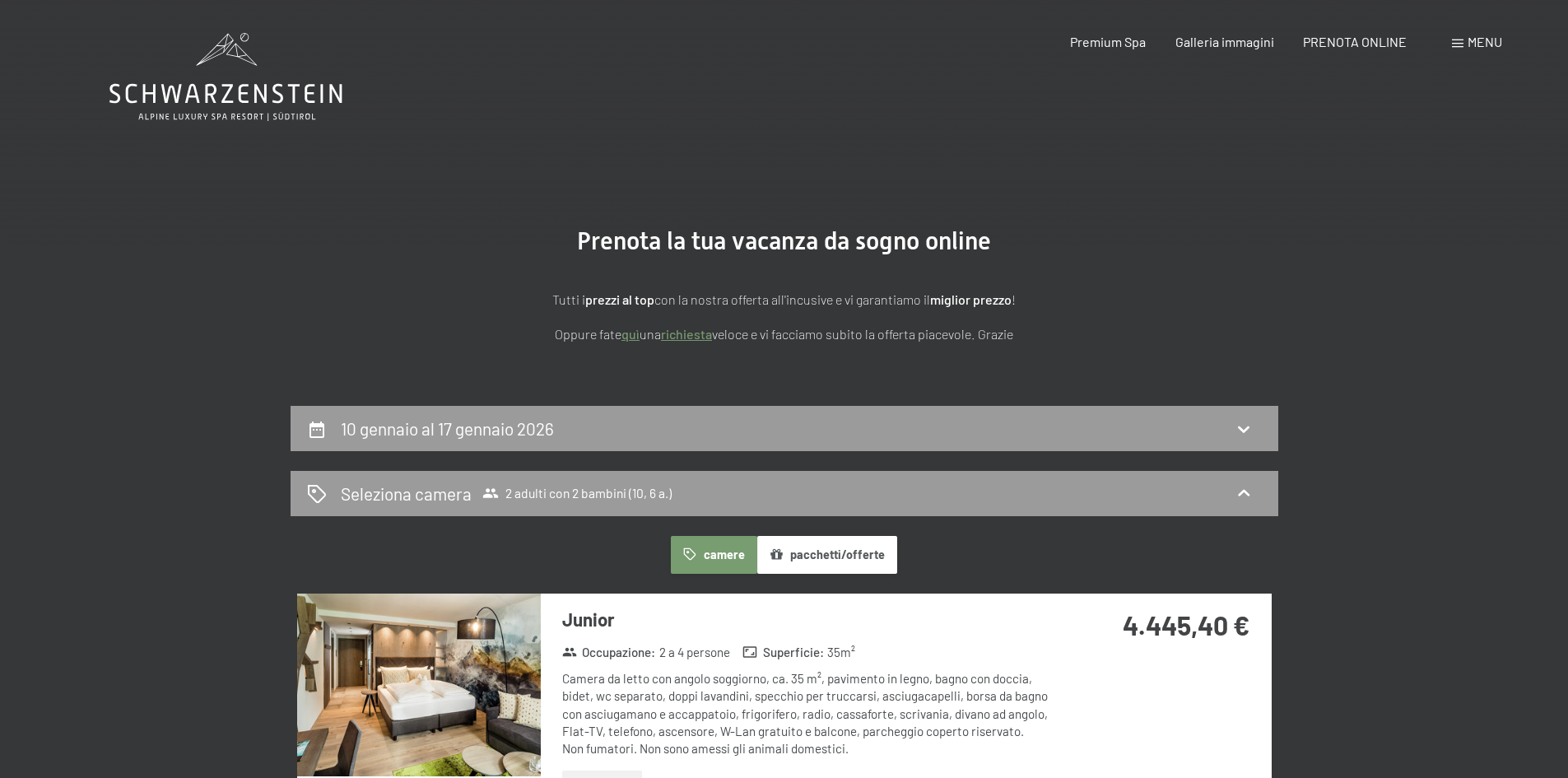
click at [1464, 45] on div "Menu" at bounding box center [1476, 42] width 50 height 18
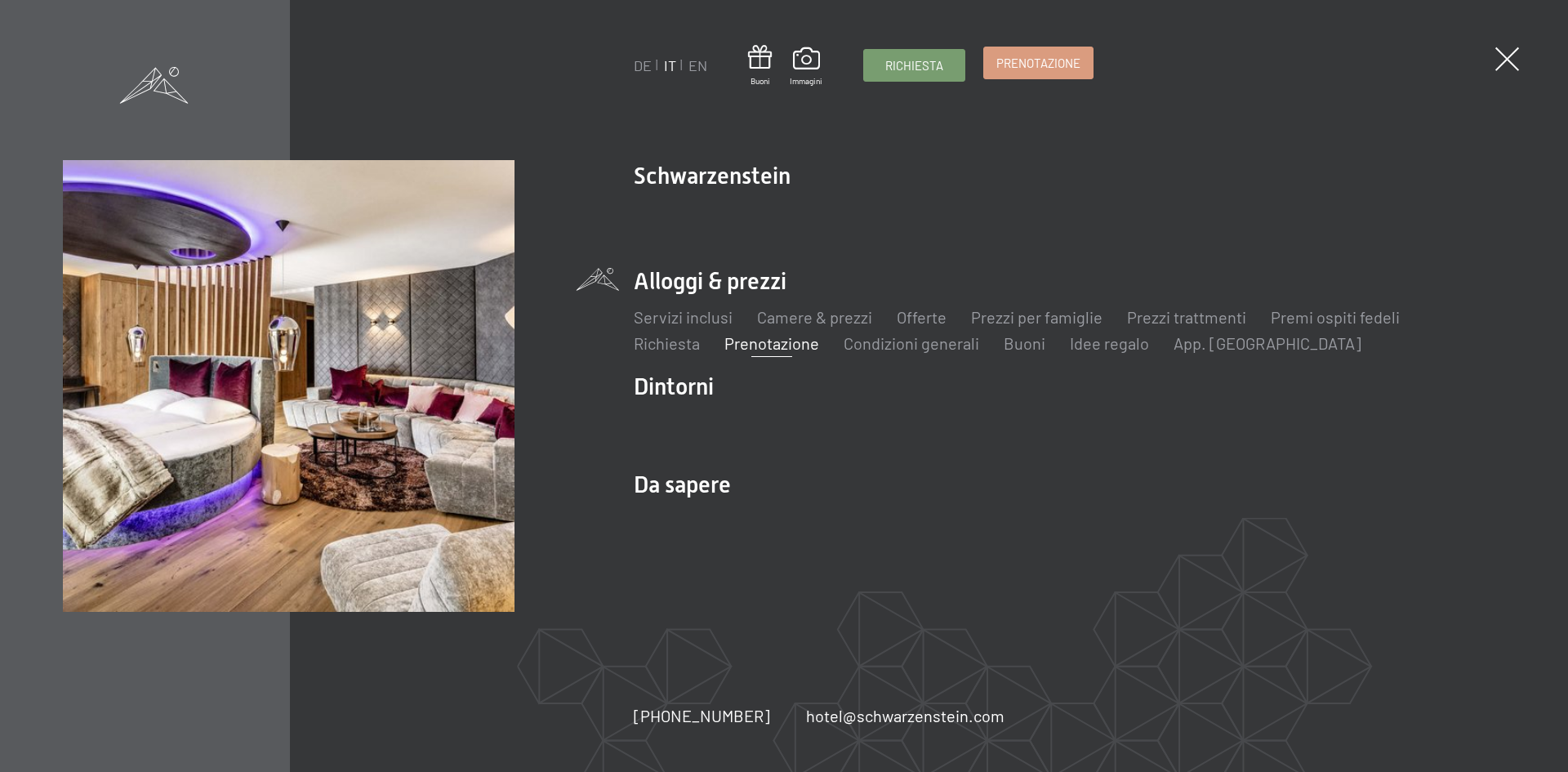
click at [1002, 63] on span "Prenotazione" at bounding box center [1038, 63] width 84 height 17
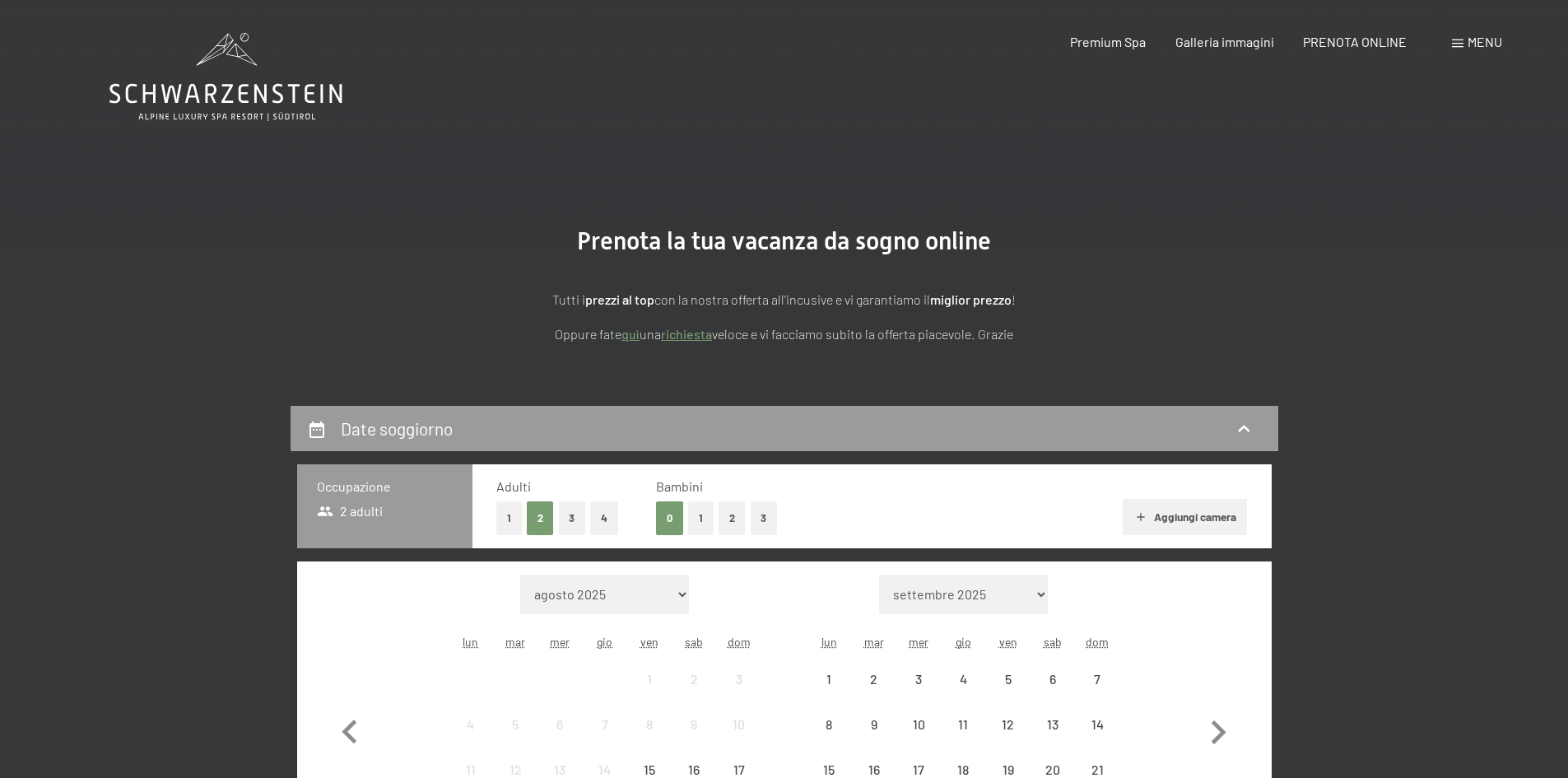
scroll to position [412, 0]
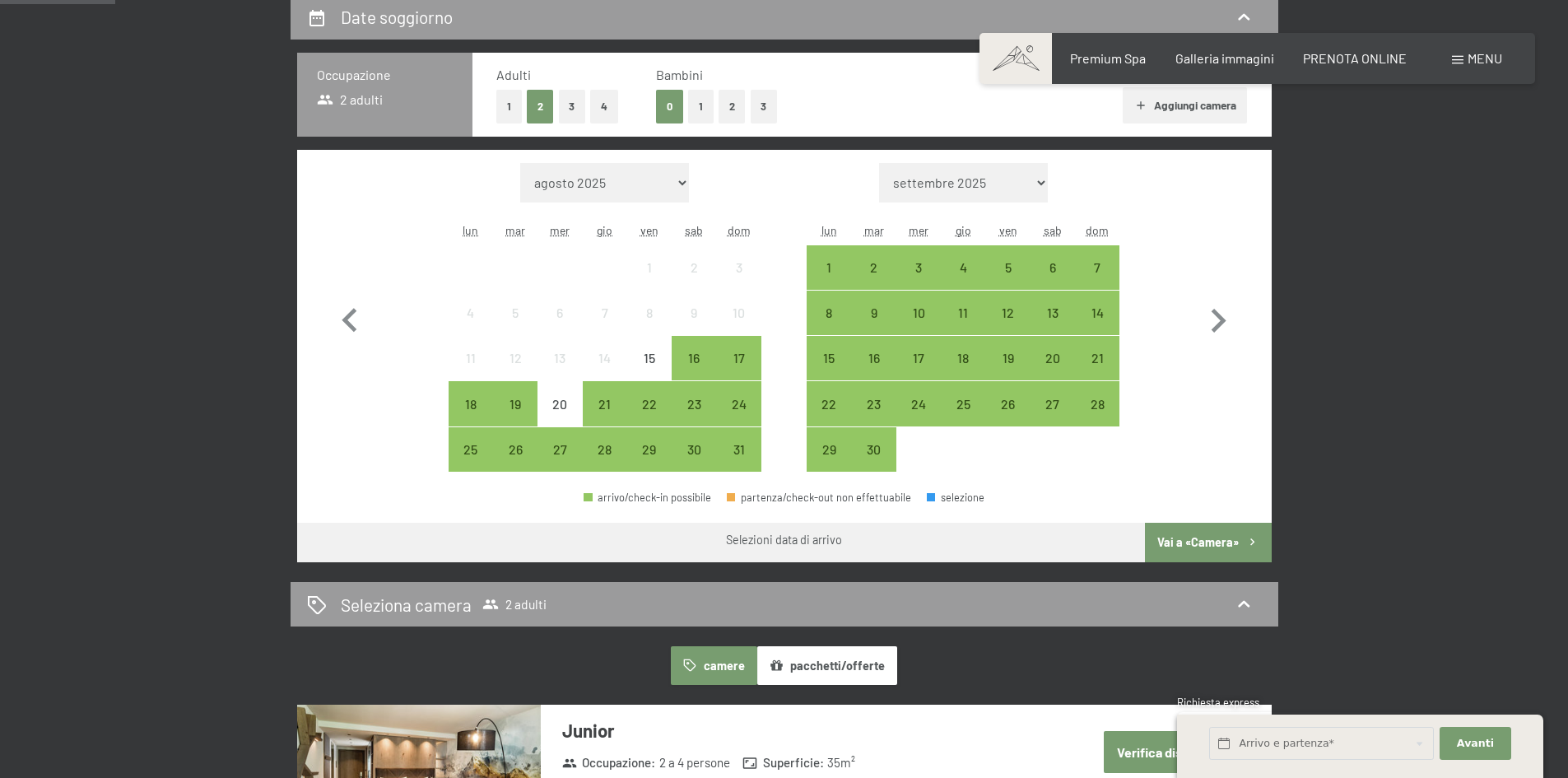
click at [726, 107] on button "2" at bounding box center [732, 106] width 27 height 34
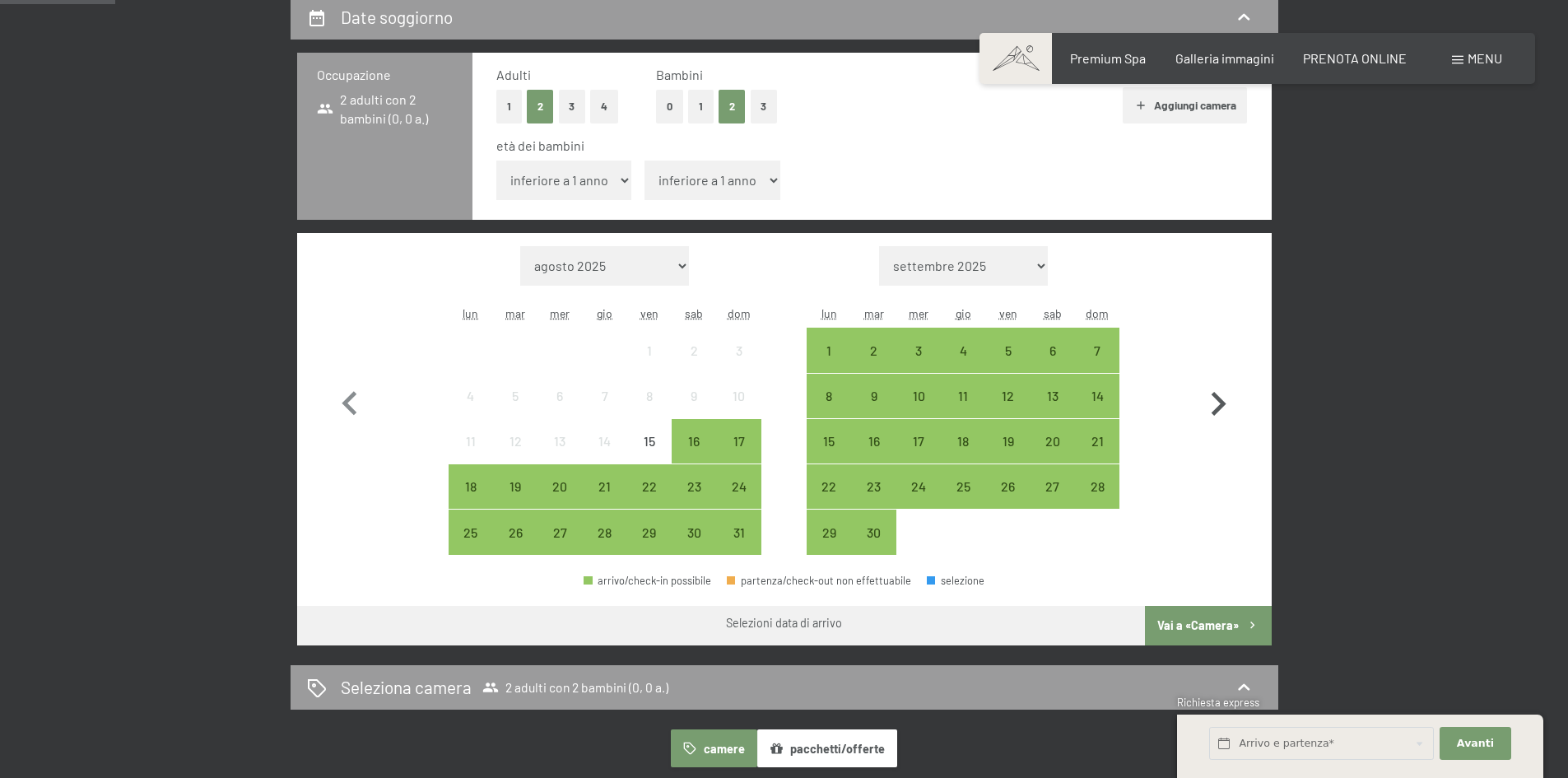
click at [1221, 405] on icon "button" at bounding box center [1218, 404] width 15 height 24
select select "[DATE]"
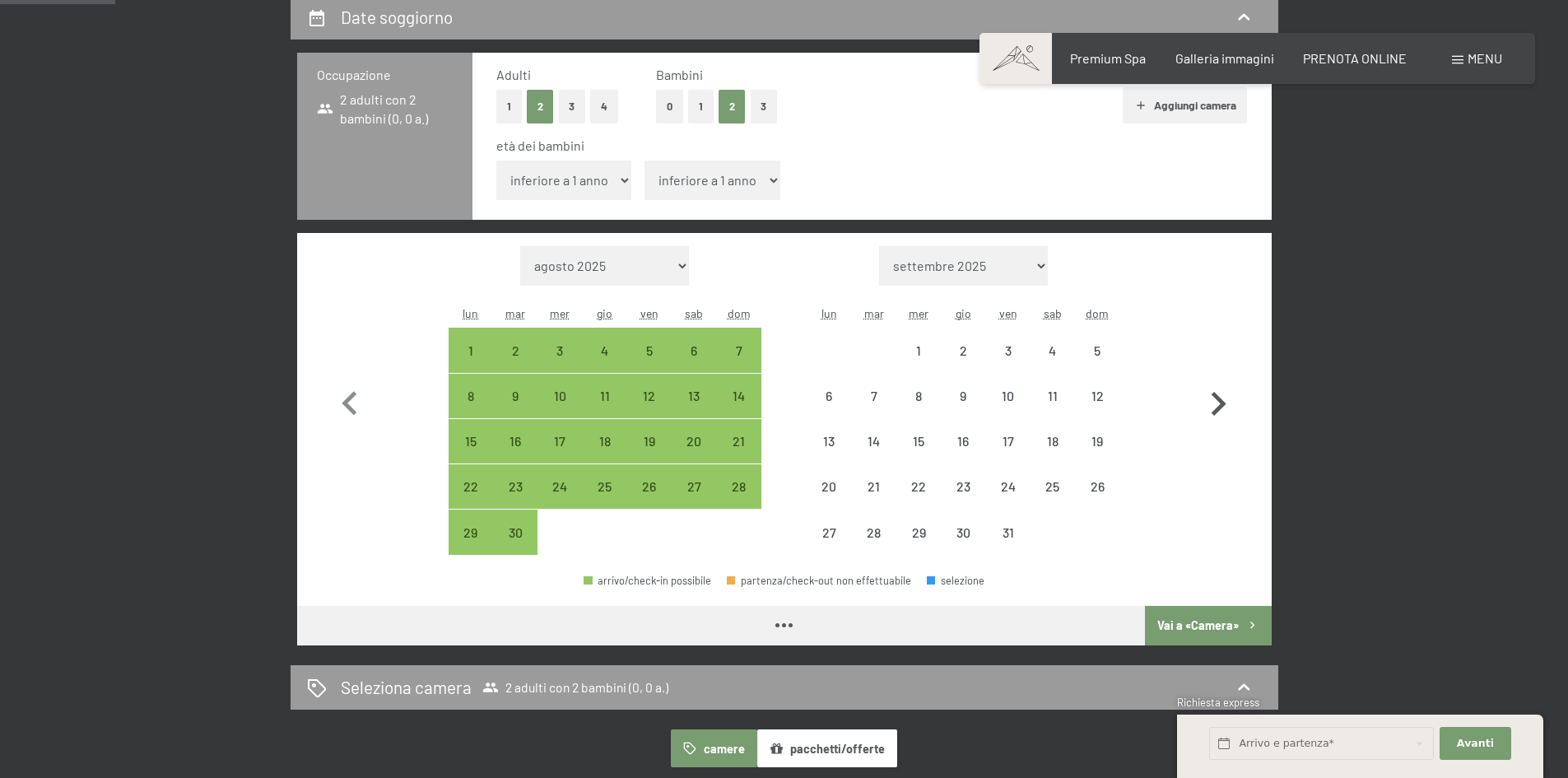
click at [1217, 410] on icon "button" at bounding box center [1218, 404] width 15 height 24
select select "[DATE]"
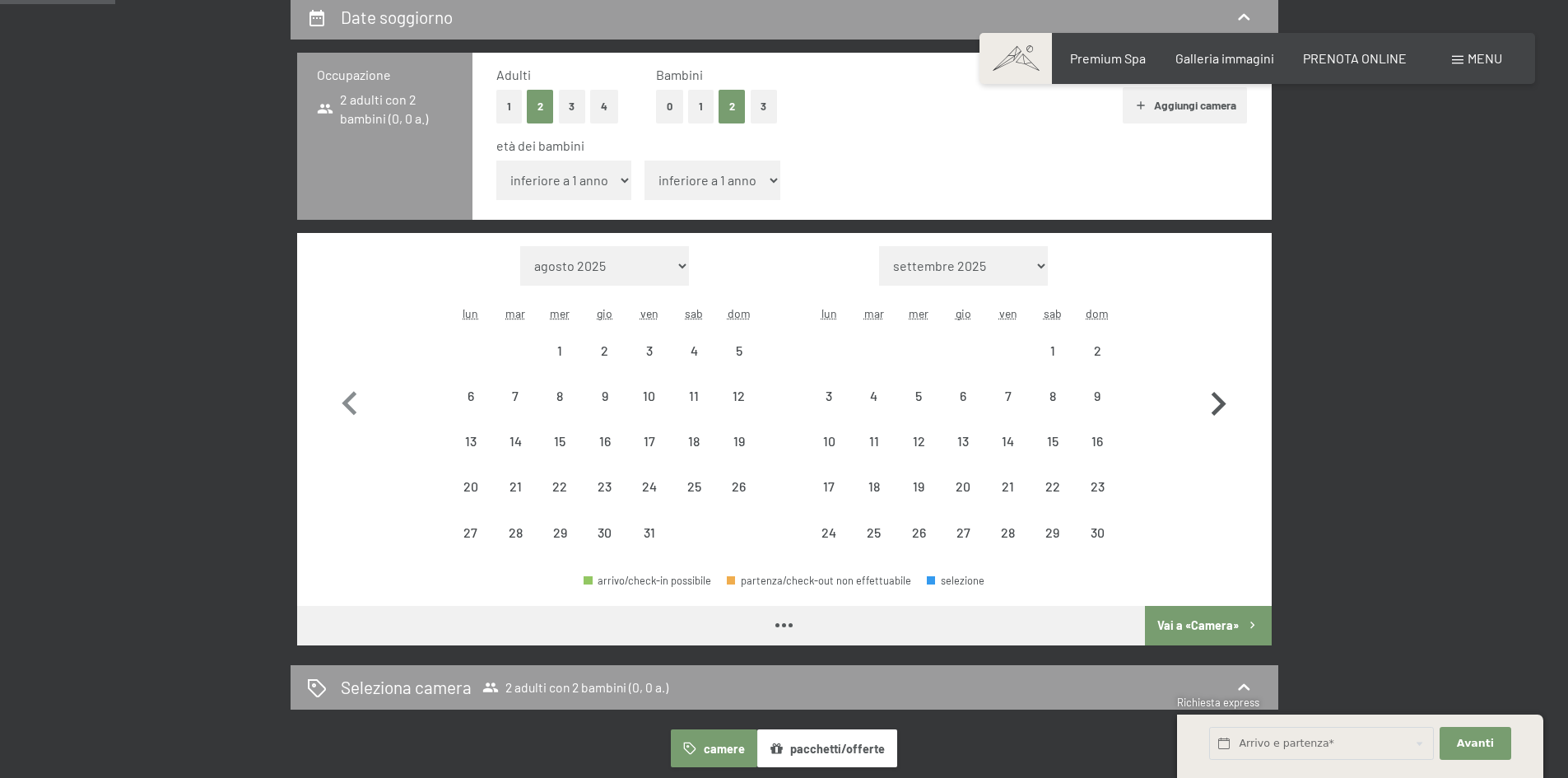
select select "[DATE]"
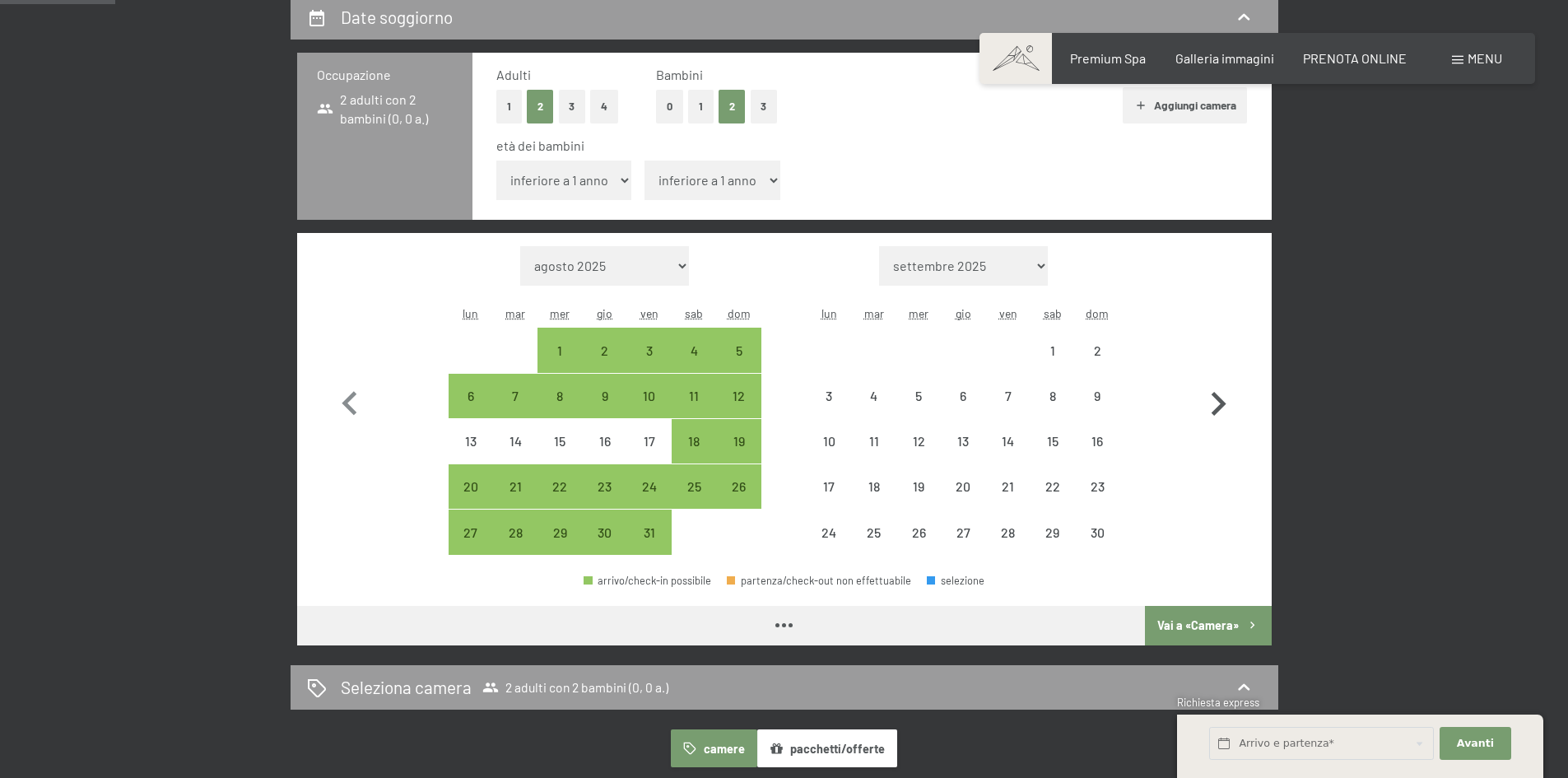
click at [1217, 410] on icon "button" at bounding box center [1218, 404] width 15 height 24
select select "[DATE]"
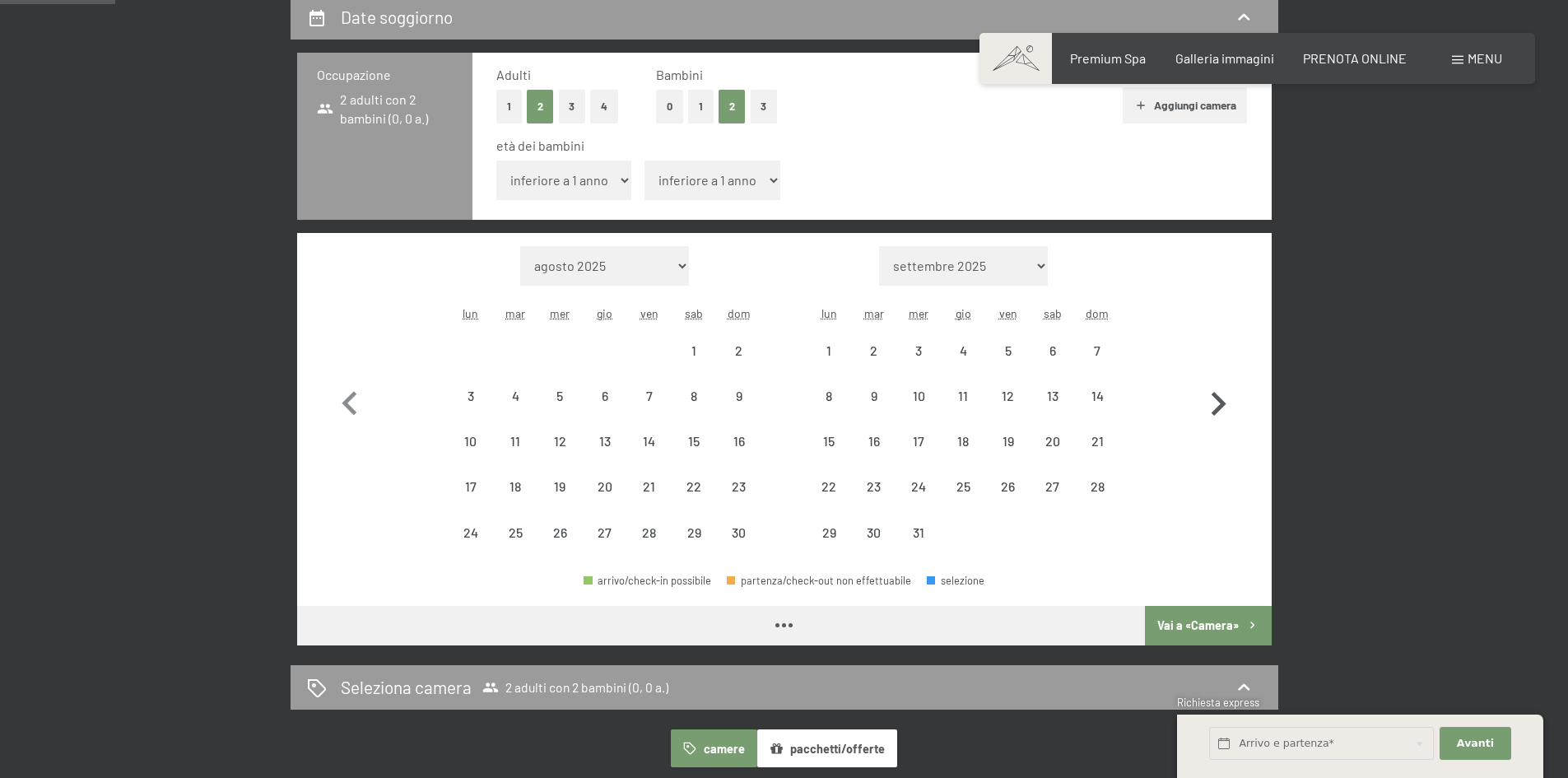
select select "[DATE]"
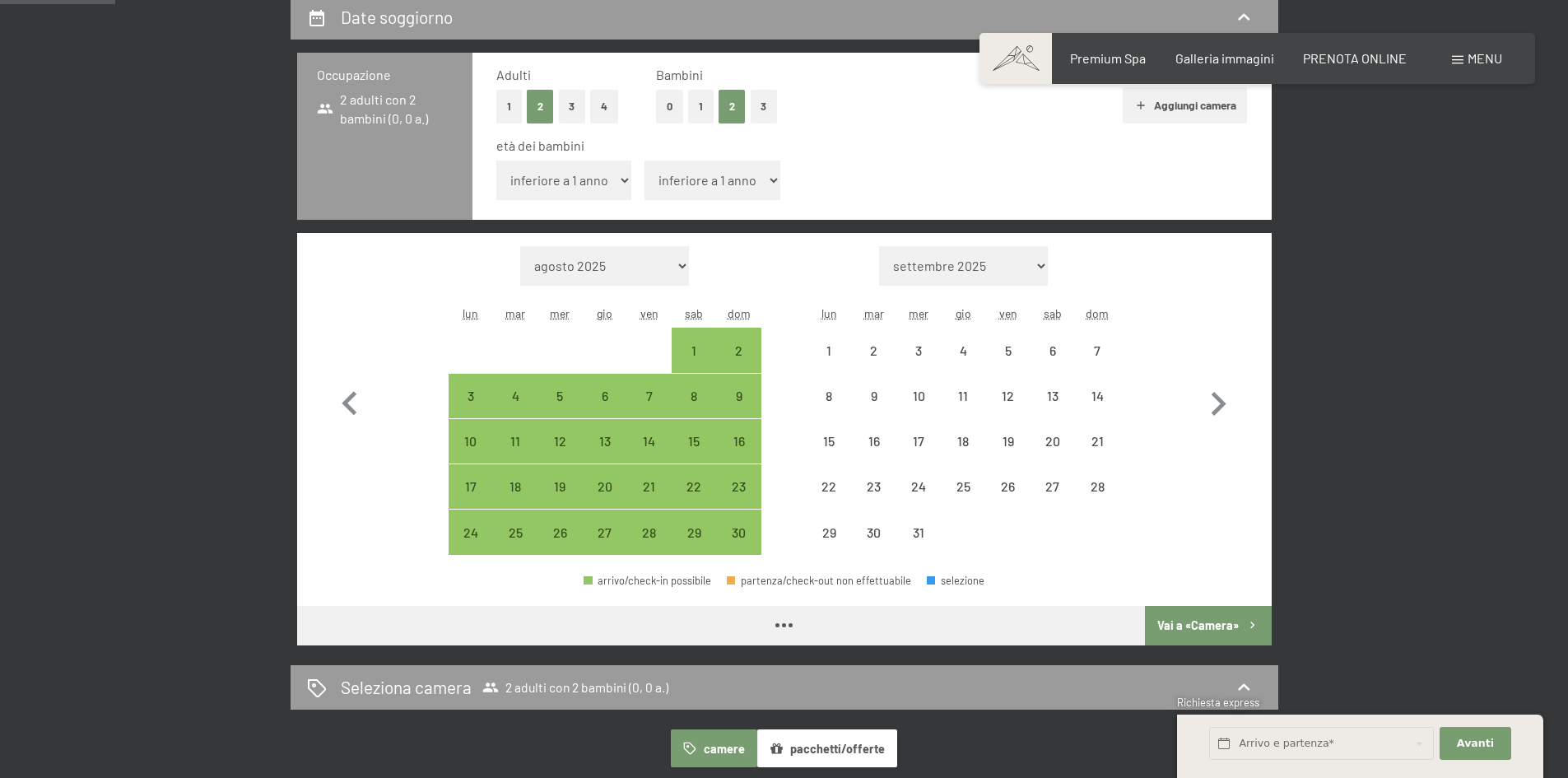
select select "[DATE]"
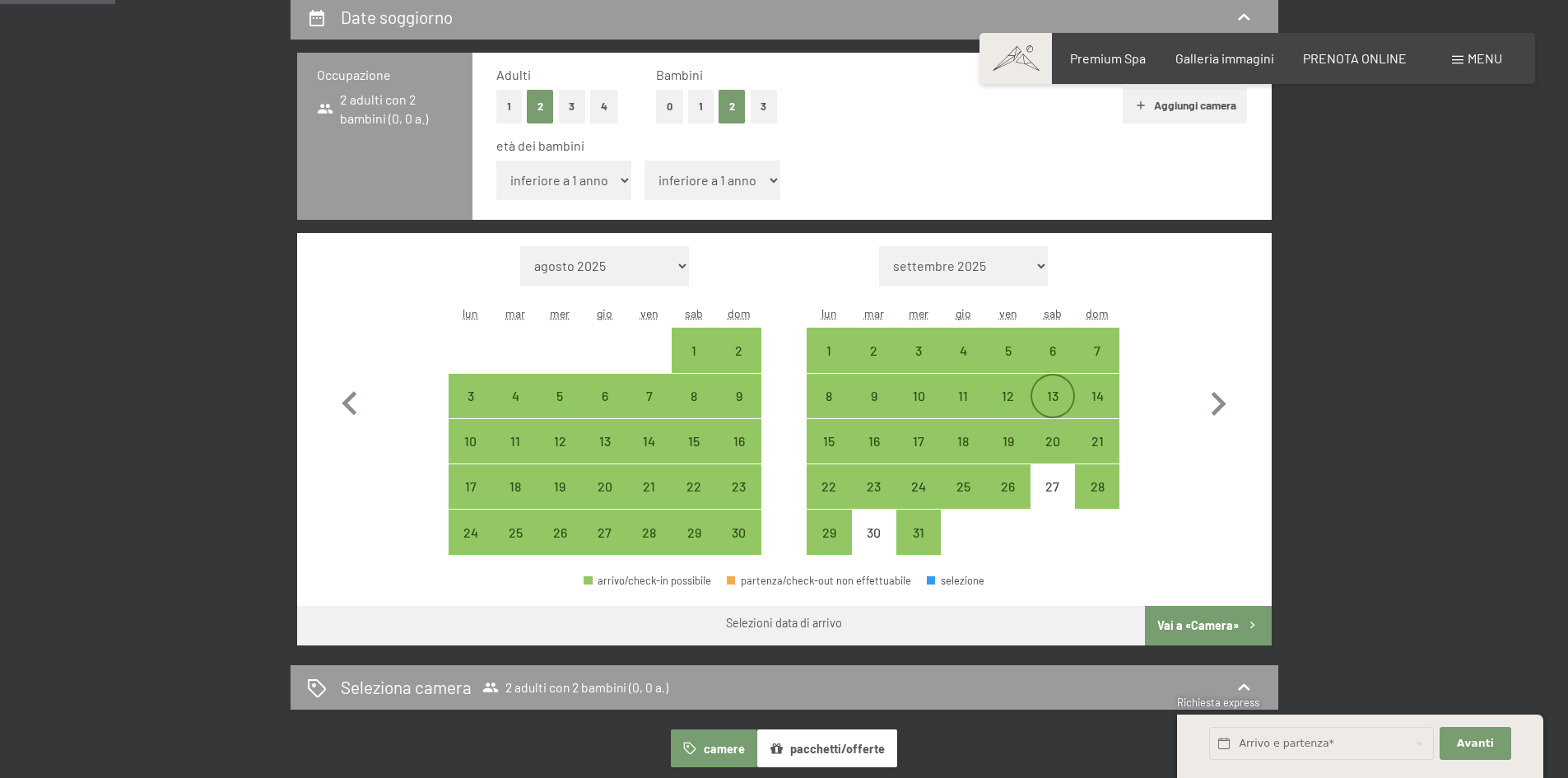
click at [1064, 392] on div "13" at bounding box center [1052, 409] width 41 height 41
select select "[DATE]"
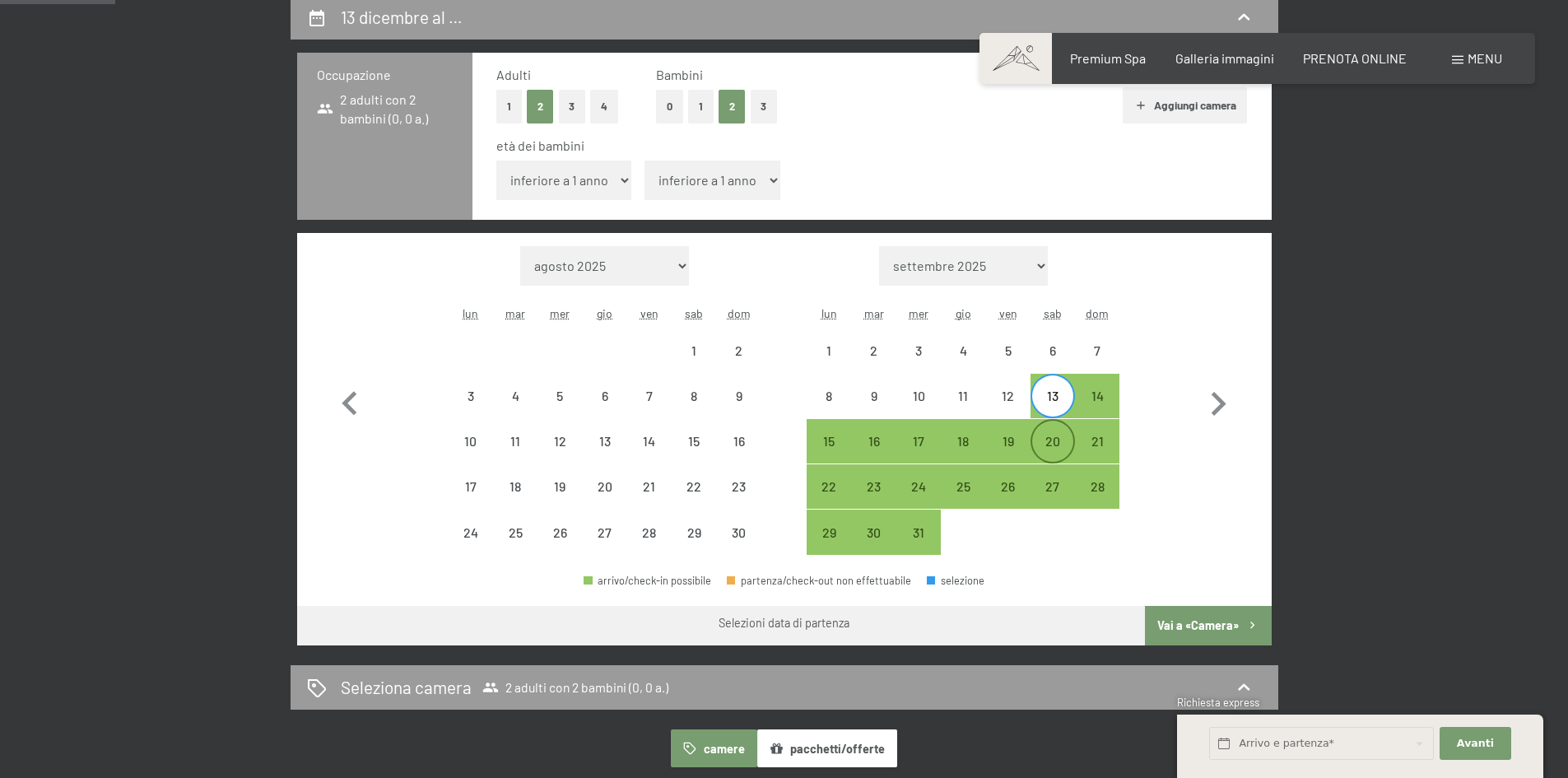
click at [1054, 451] on div "20" at bounding box center [1052, 455] width 41 height 41
select select "[DATE]"
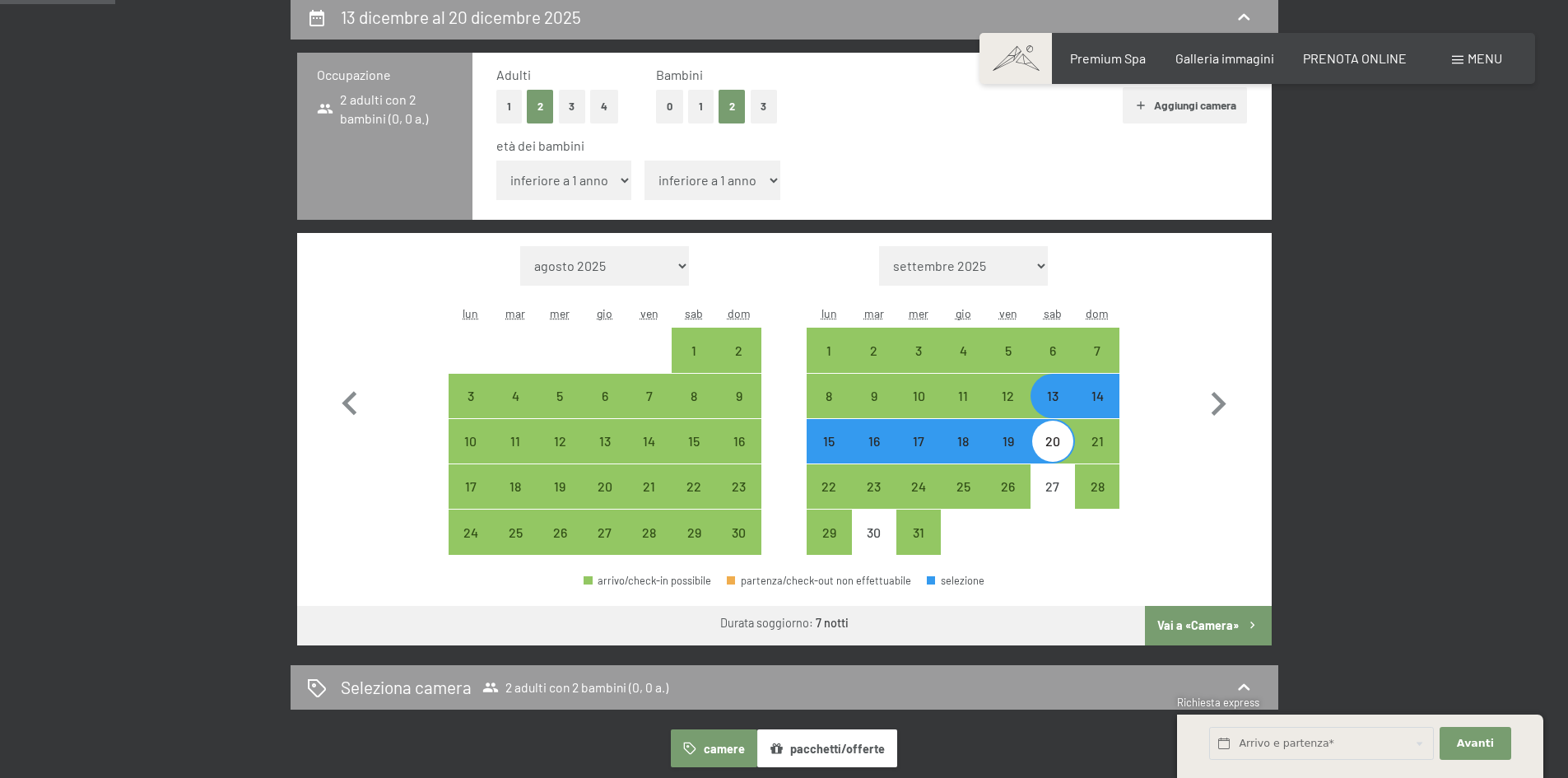
click at [1237, 615] on button "Vai a «Camera»" at bounding box center [1207, 626] width 126 height 39
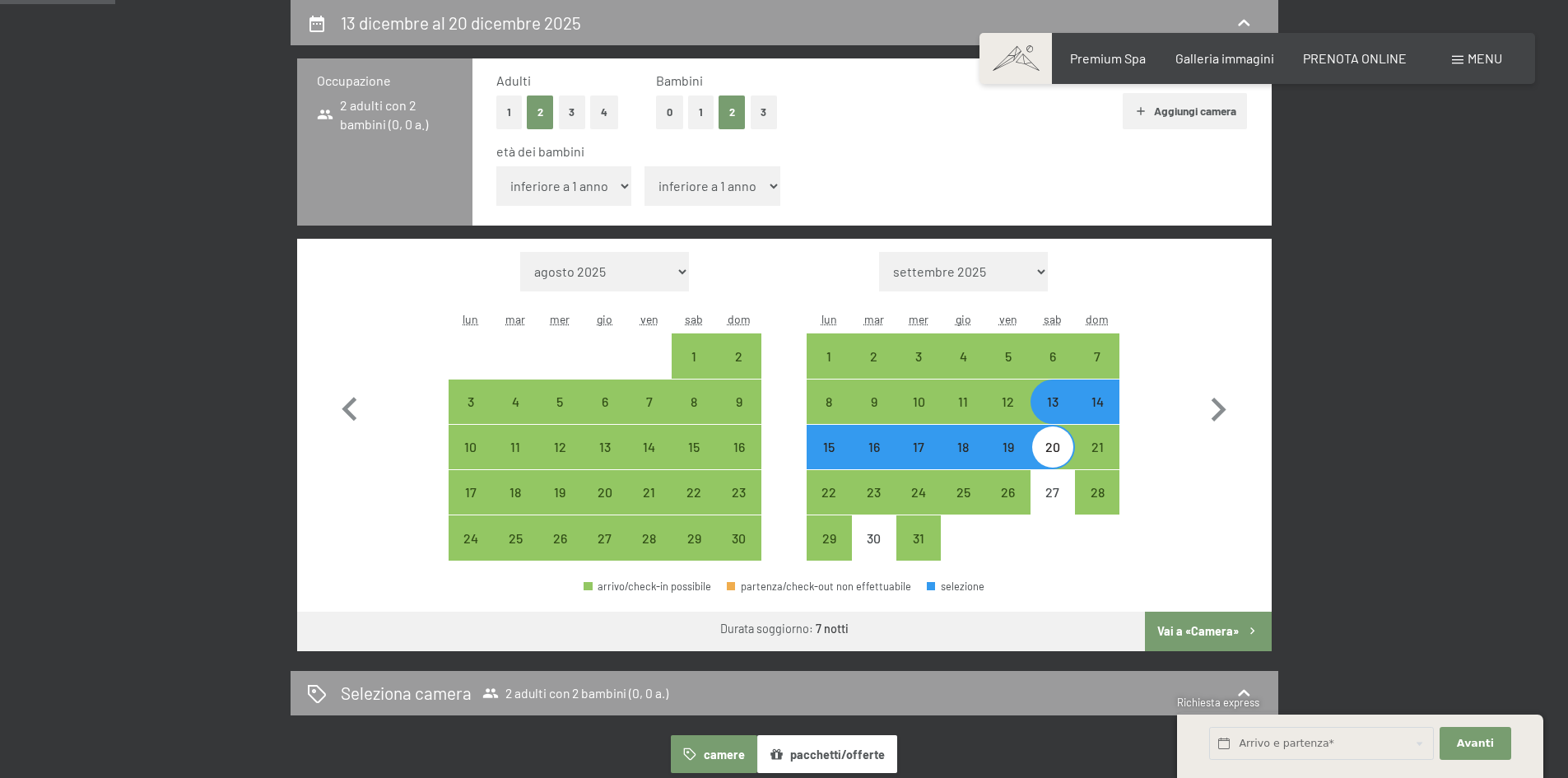
select select "[DATE]"
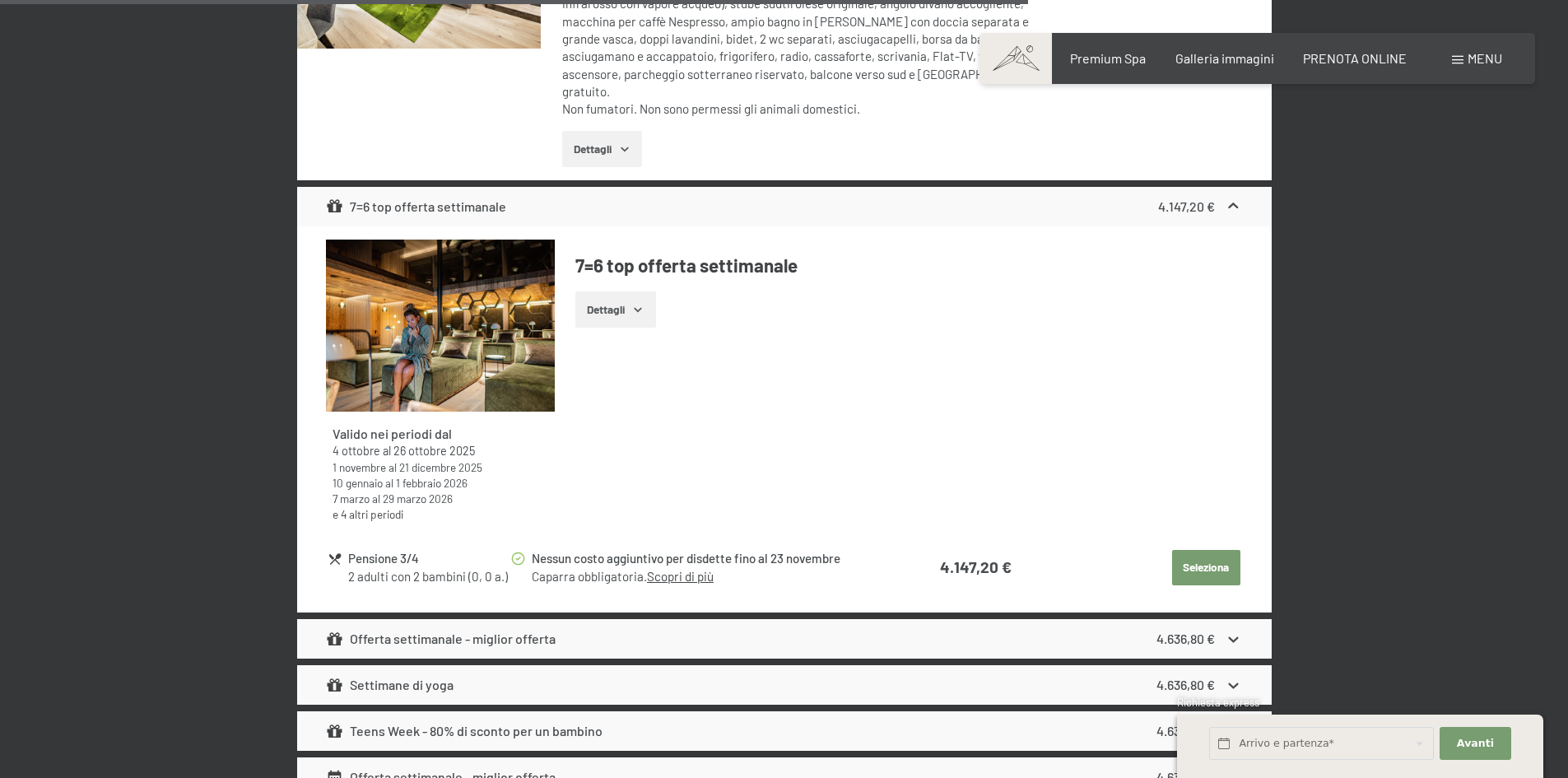
scroll to position [5346, 0]
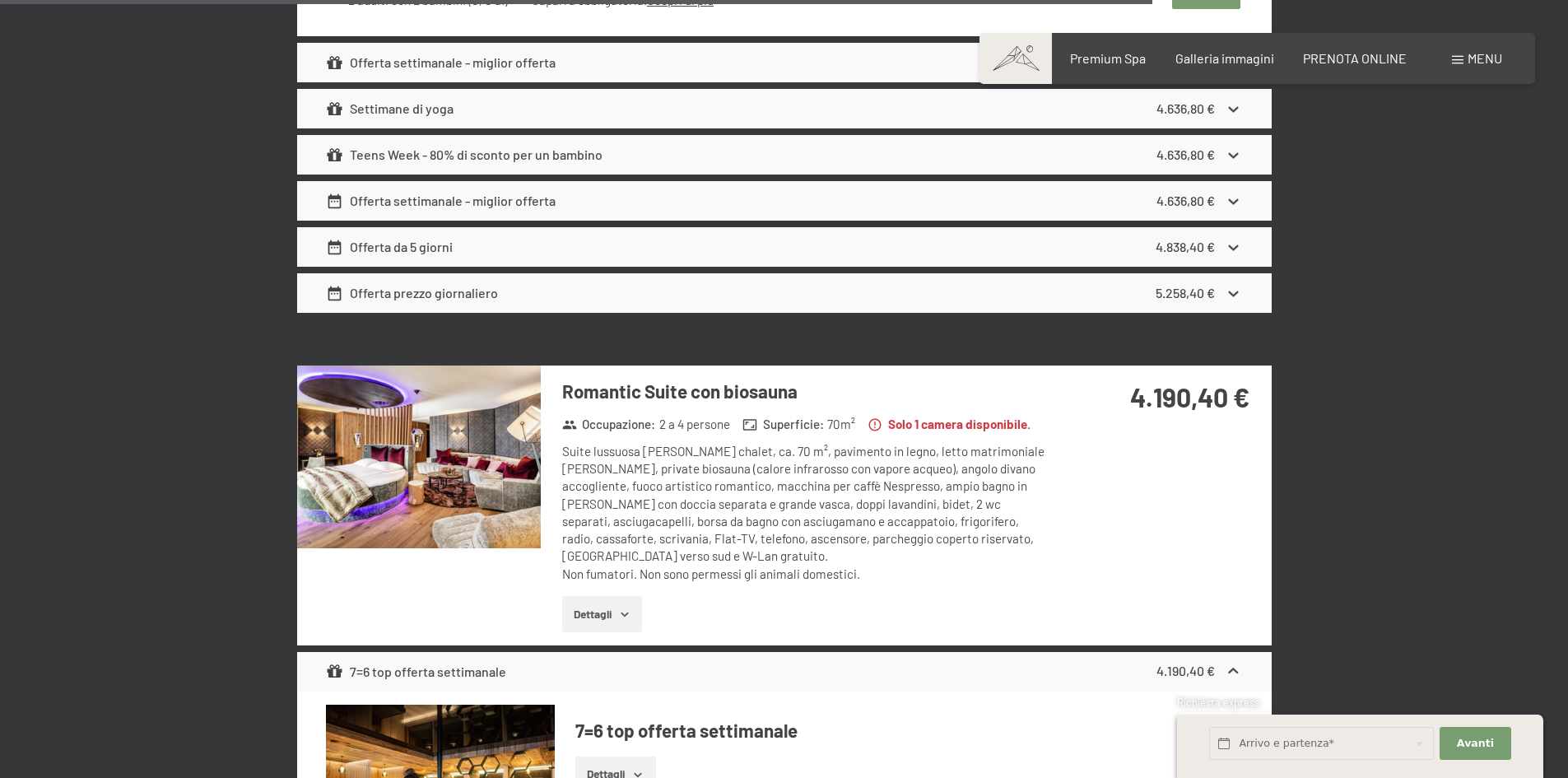
click at [521, 412] on img at bounding box center [418, 457] width 244 height 183
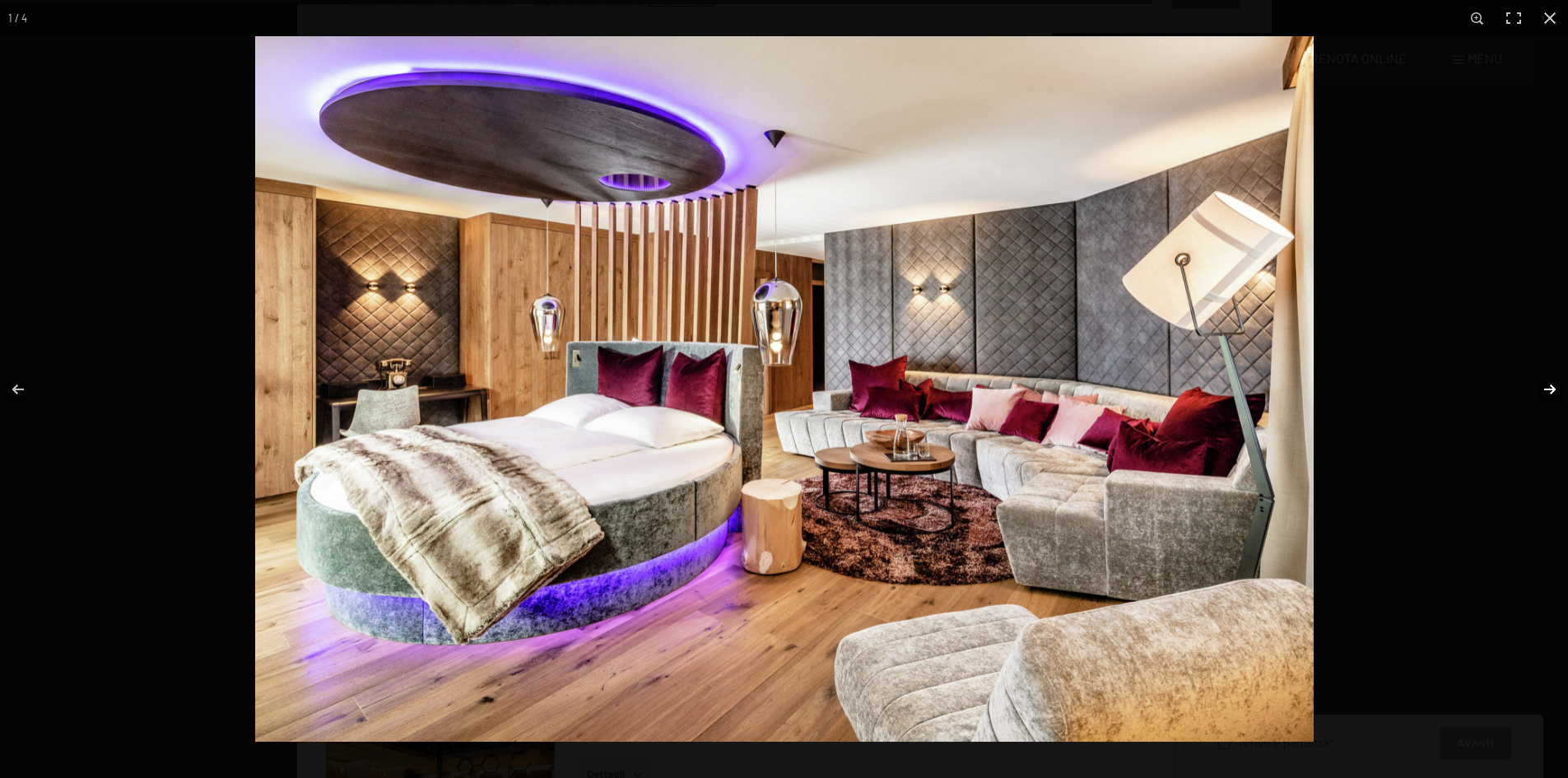
click at [1552, 382] on button "button" at bounding box center [1538, 389] width 57 height 82
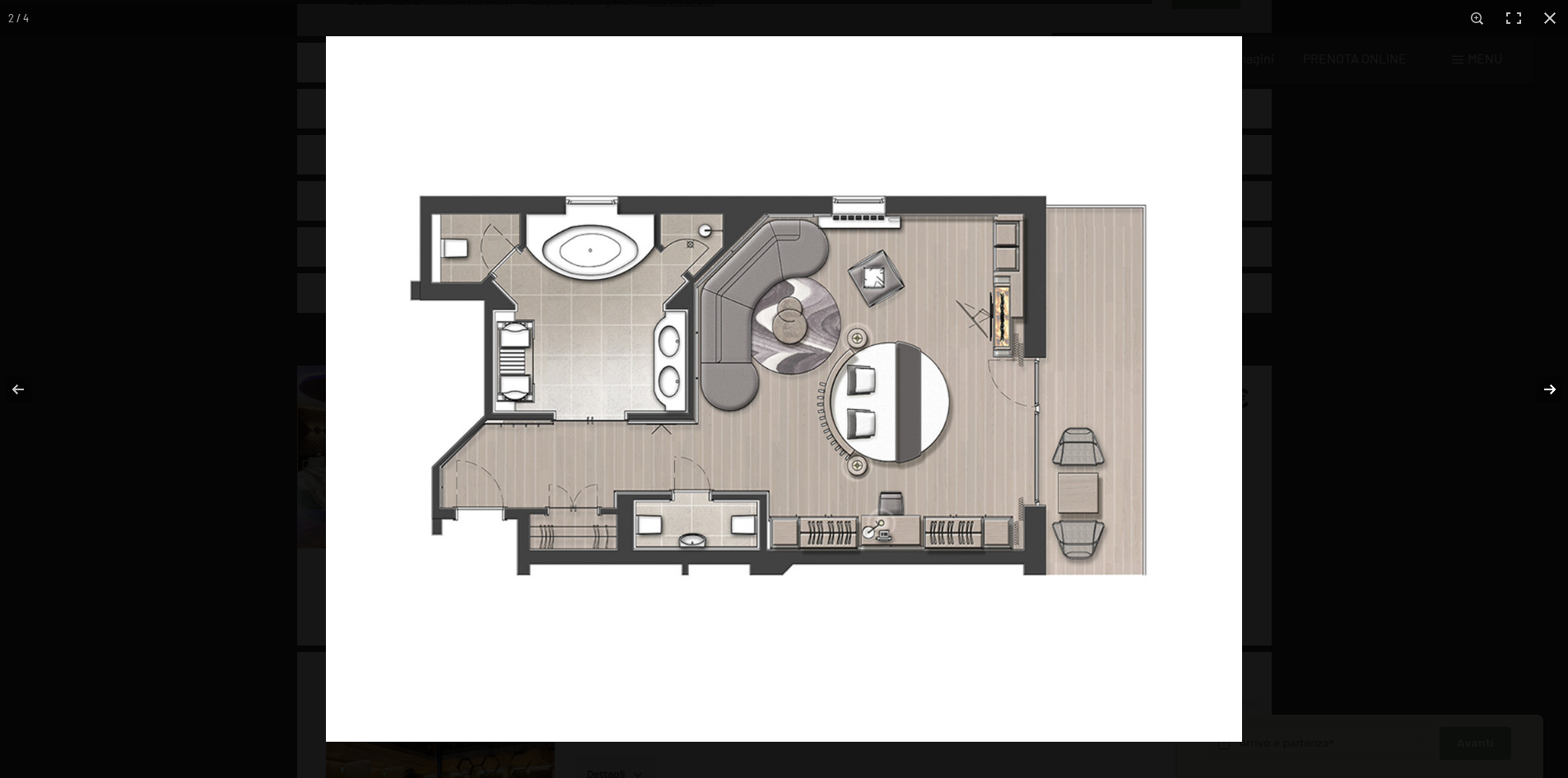
click at [1552, 382] on button "button" at bounding box center [1538, 389] width 57 height 82
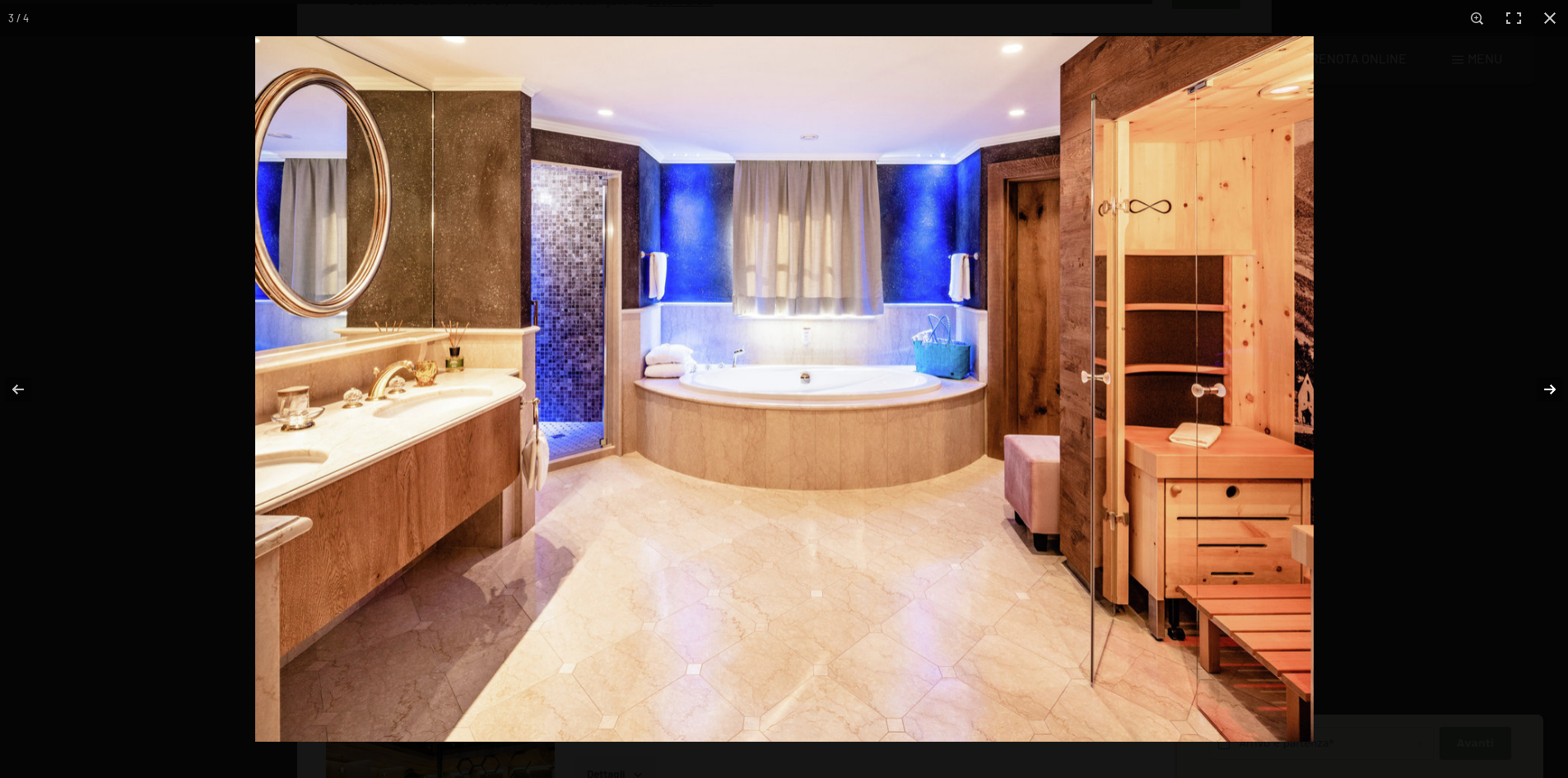
click at [1552, 381] on button "button" at bounding box center [1538, 389] width 57 height 82
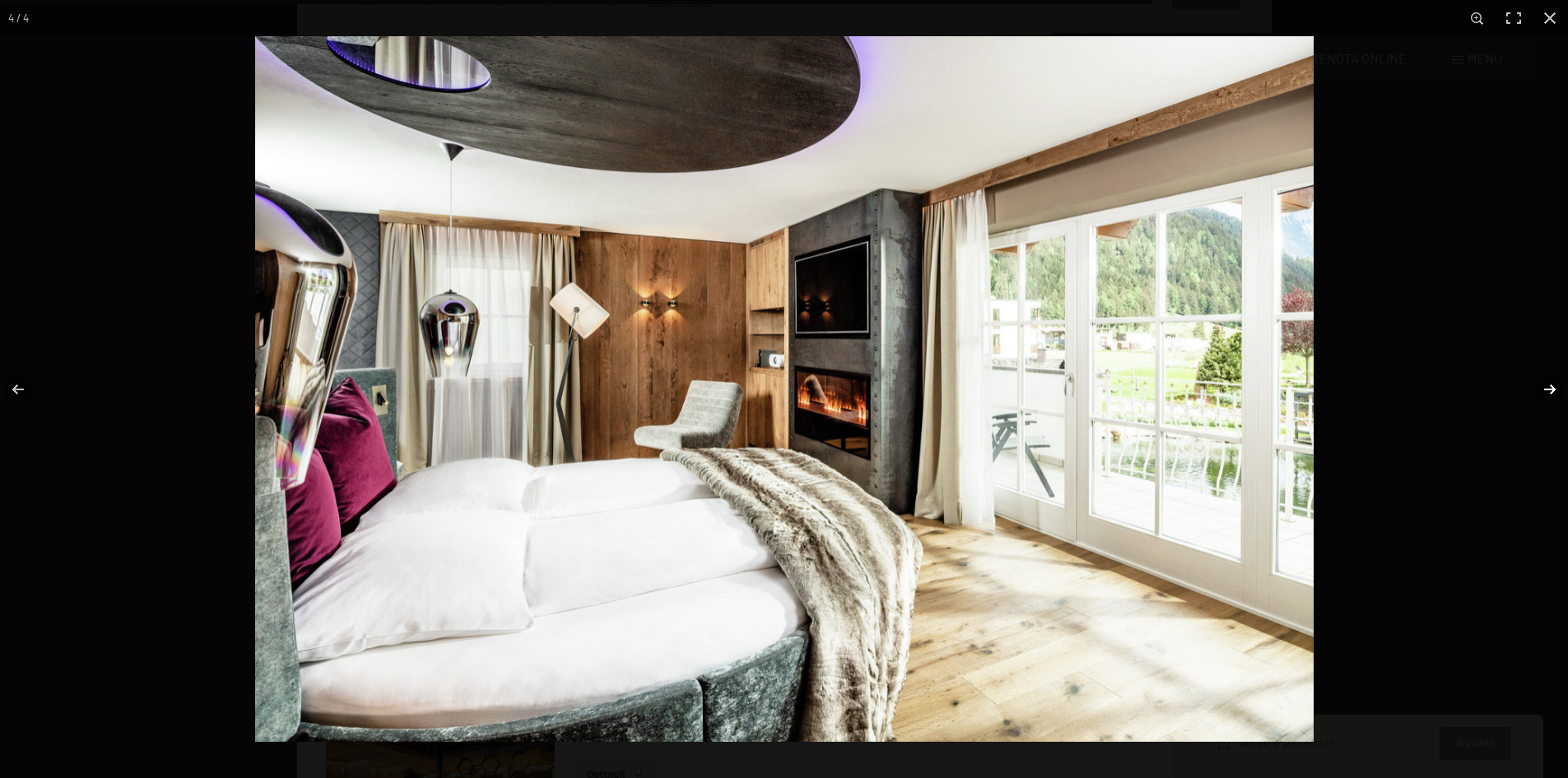
click at [1552, 381] on button "button" at bounding box center [1538, 389] width 57 height 82
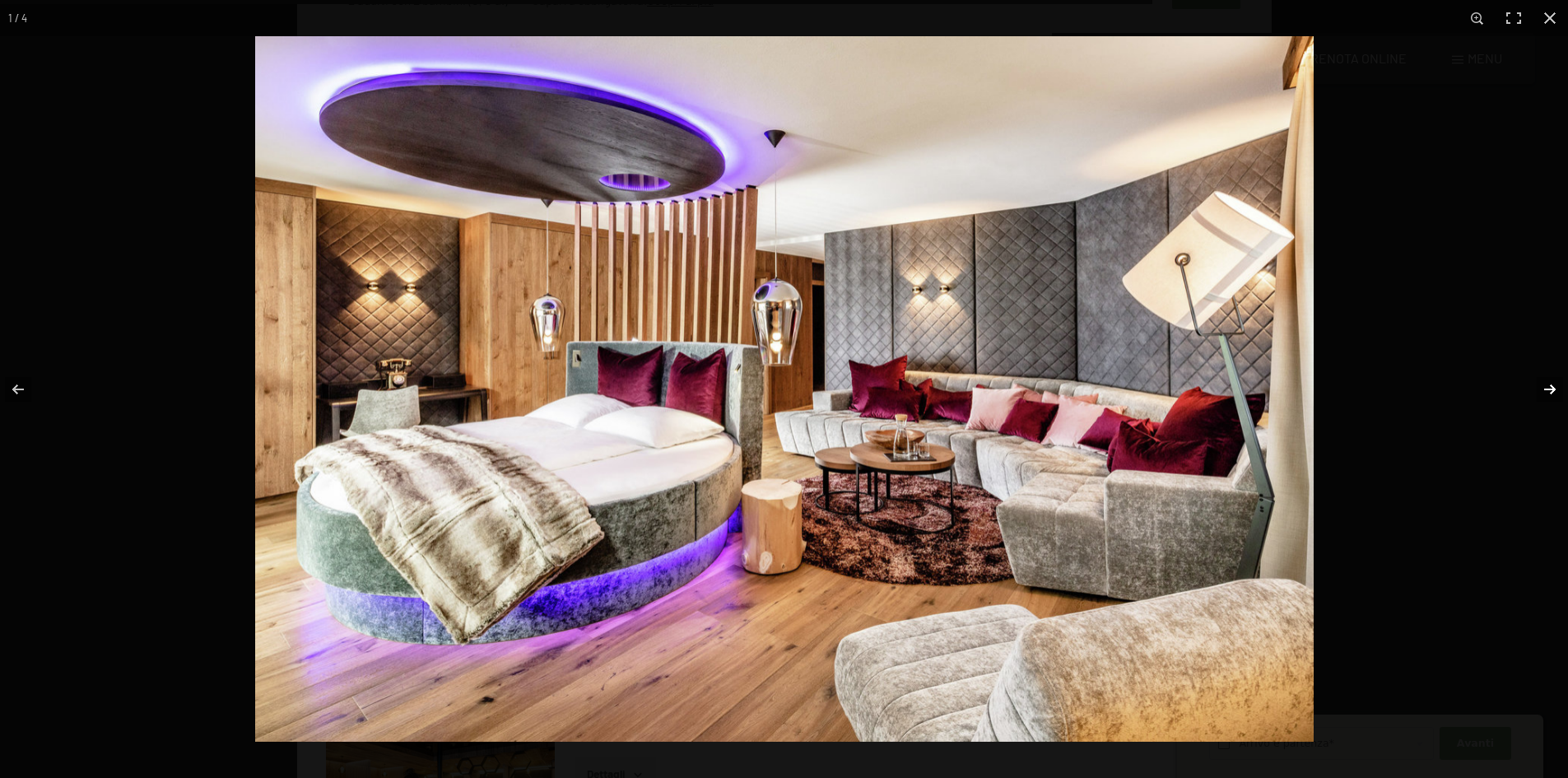
click at [1552, 381] on button "button" at bounding box center [1538, 389] width 57 height 82
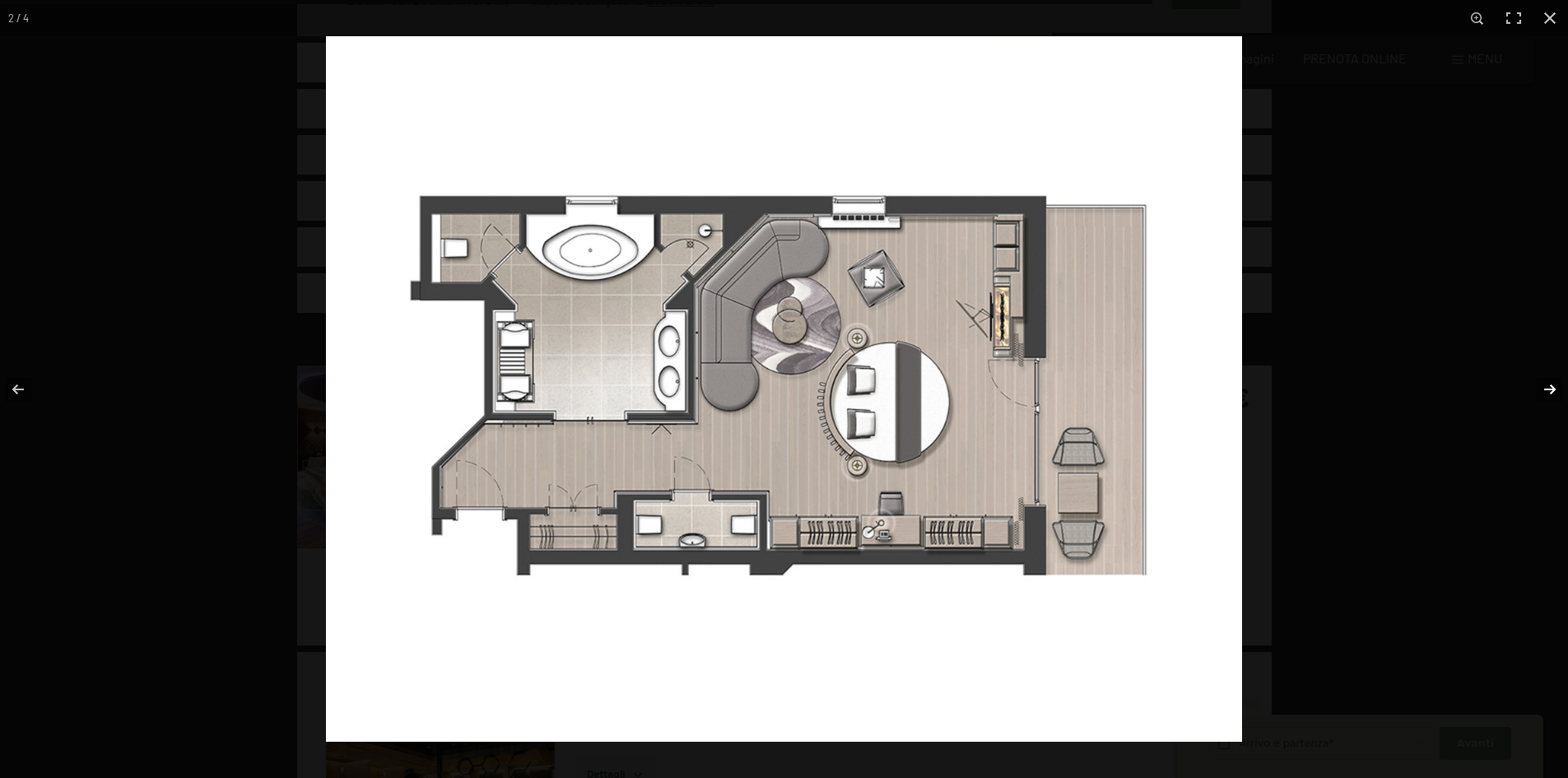
click at [1552, 381] on button "button" at bounding box center [1538, 389] width 57 height 82
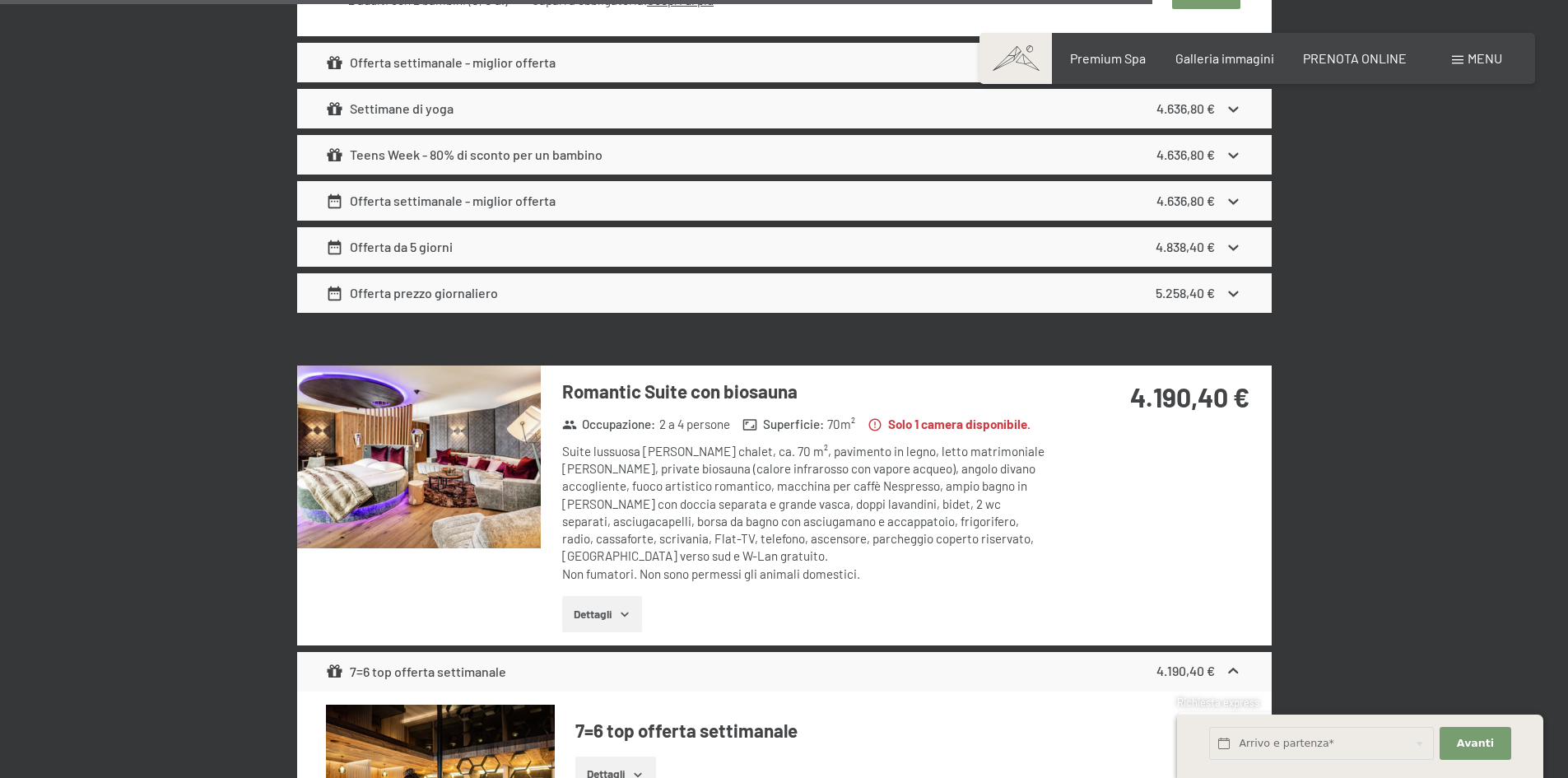
click at [0, 0] on button "button" at bounding box center [0, 0] width 0 height 0
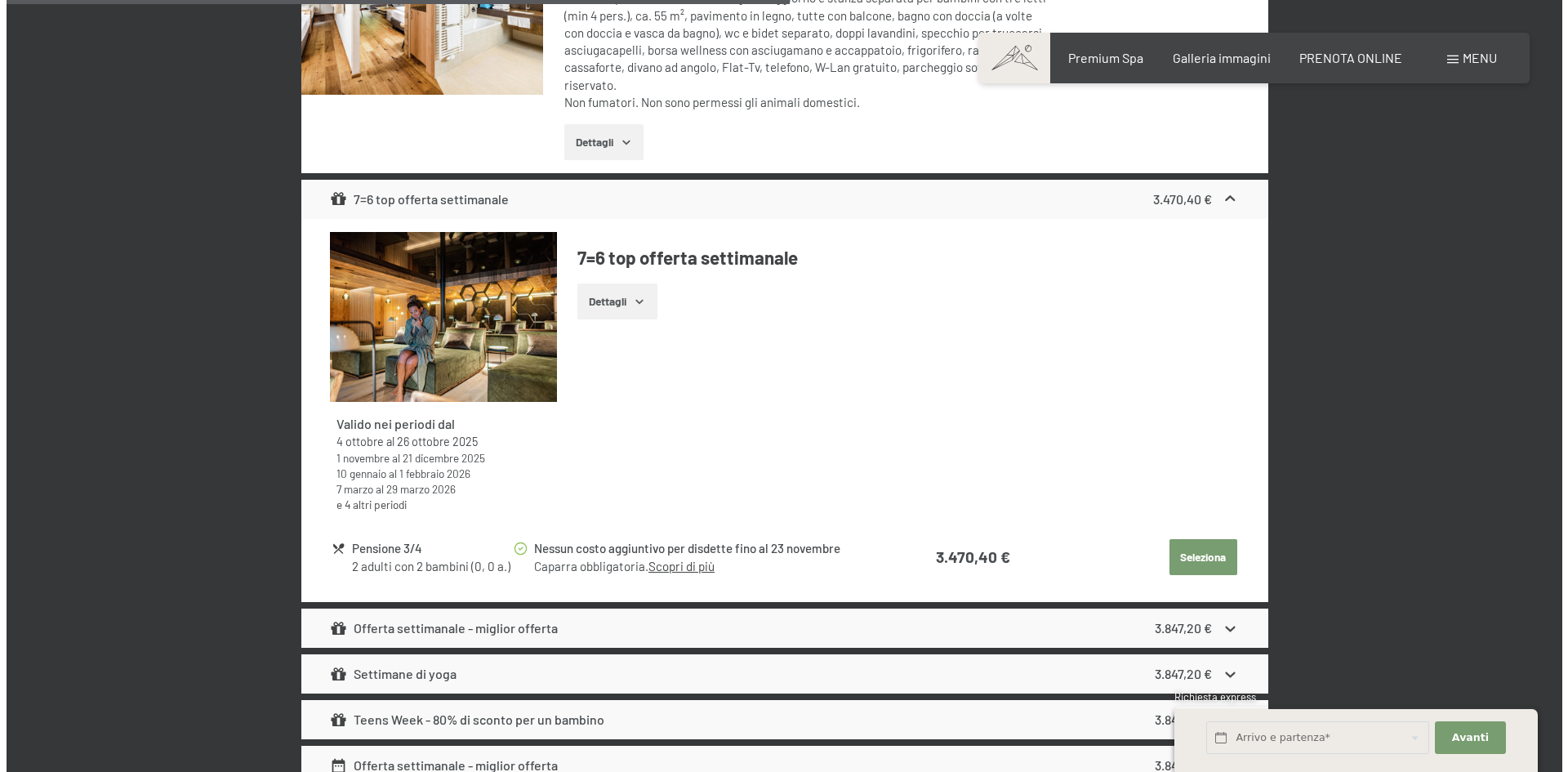
scroll to position [3017, 0]
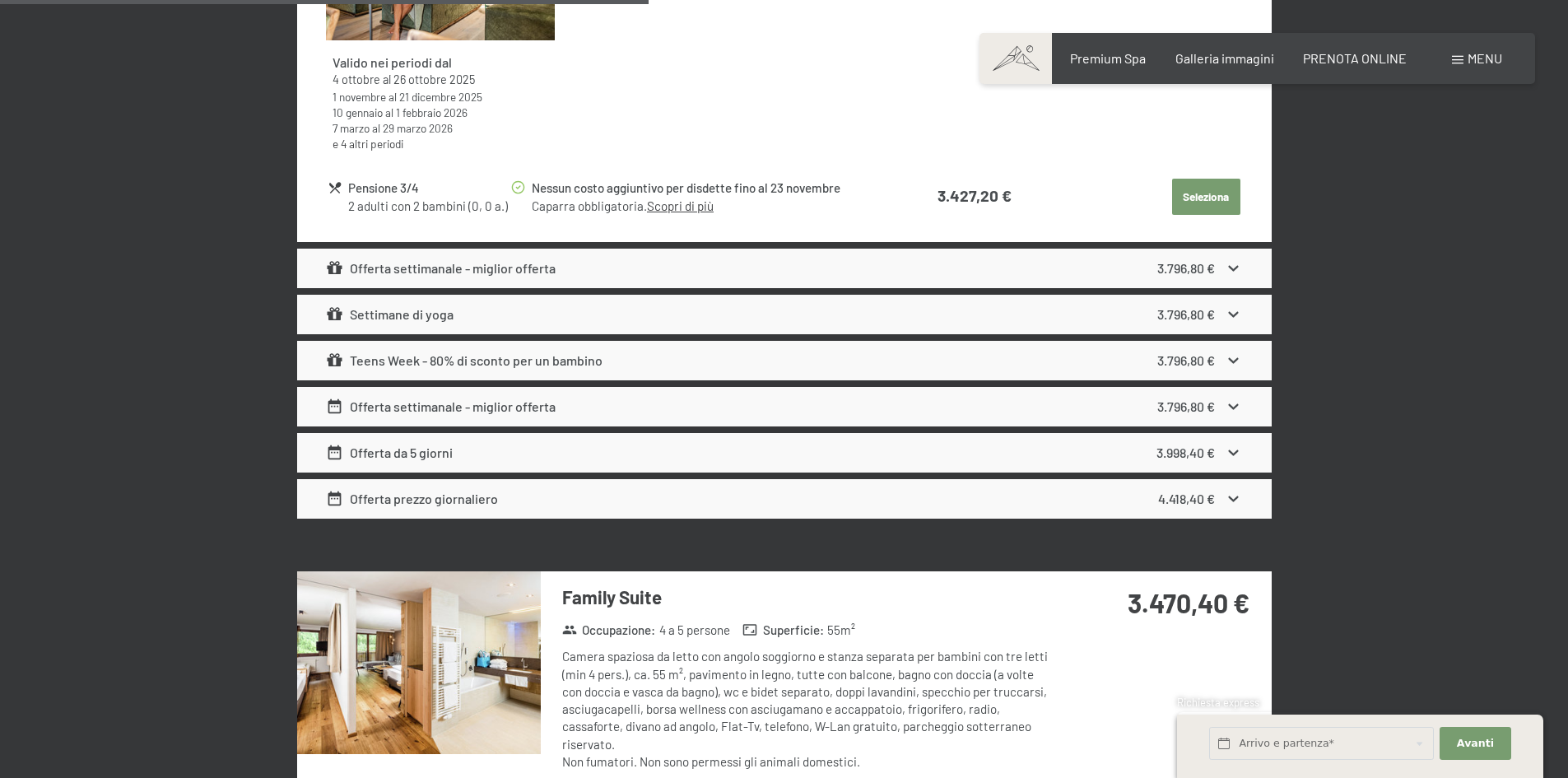
click at [1476, 62] on span "Menu" at bounding box center [1485, 58] width 35 height 16
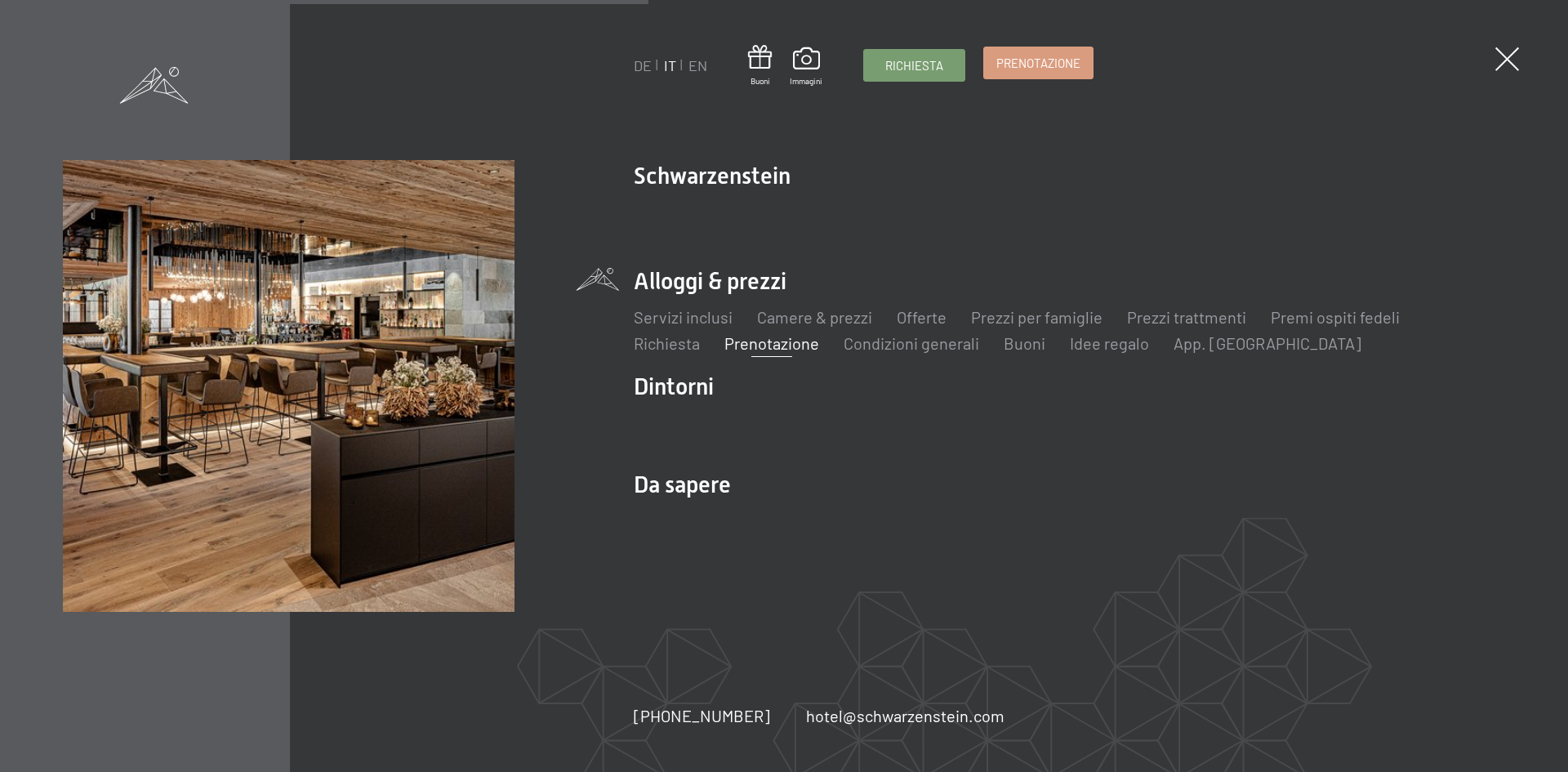
click at [1020, 60] on span "Prenotazione" at bounding box center [1038, 63] width 84 height 17
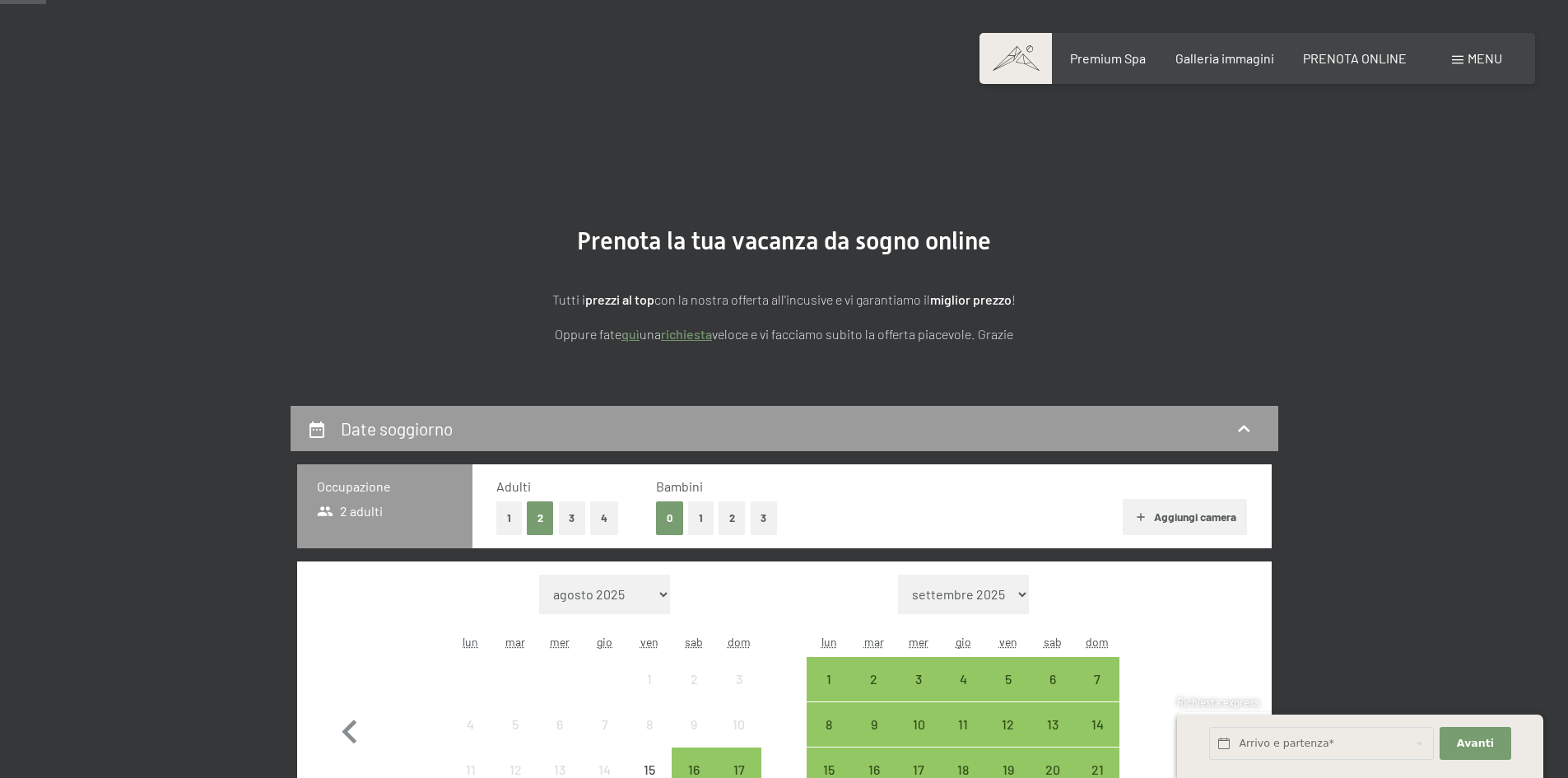
scroll to position [247, 0]
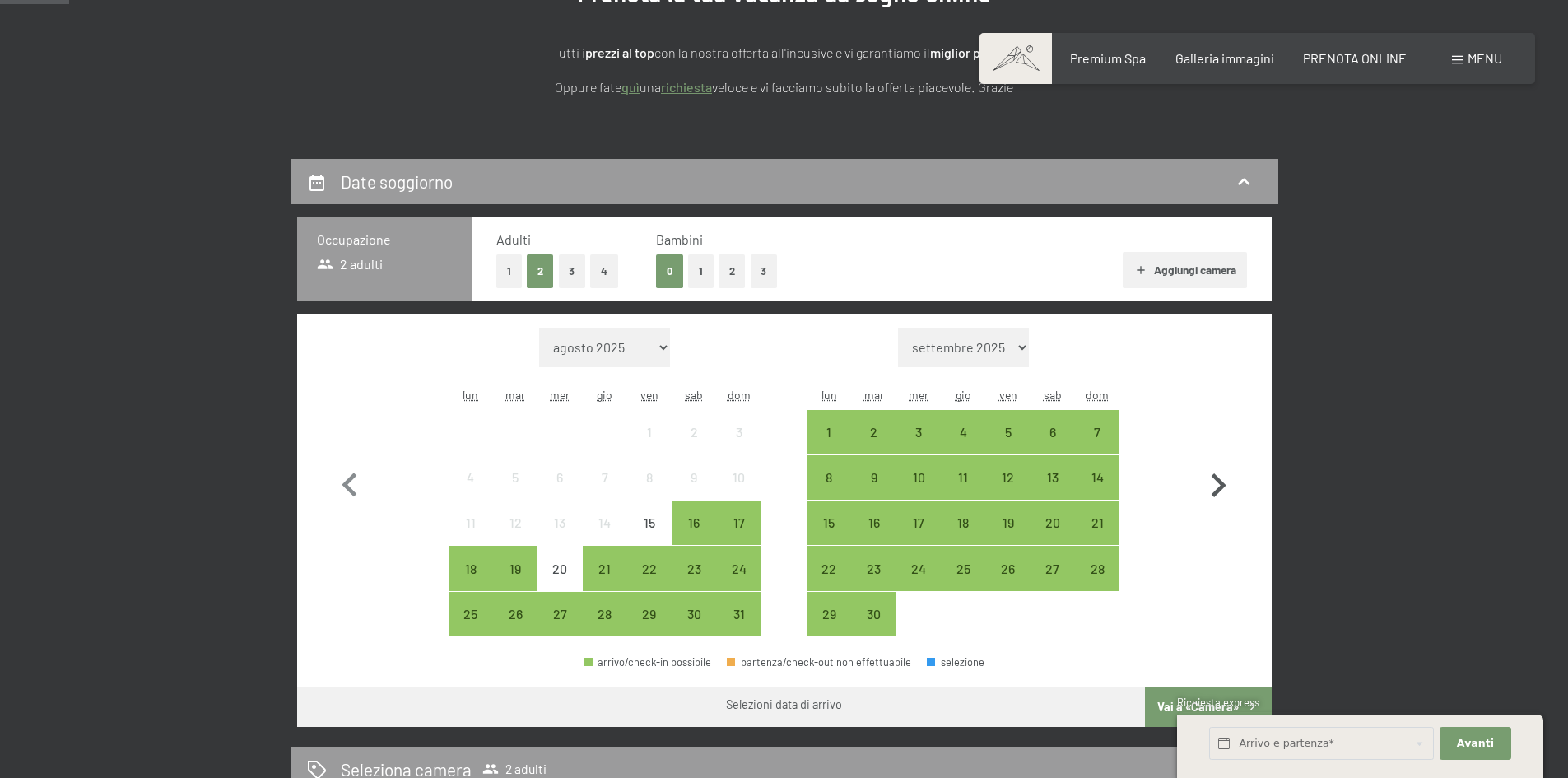
click at [1219, 492] on icon "button" at bounding box center [1218, 486] width 47 height 47
select select "[DATE]"
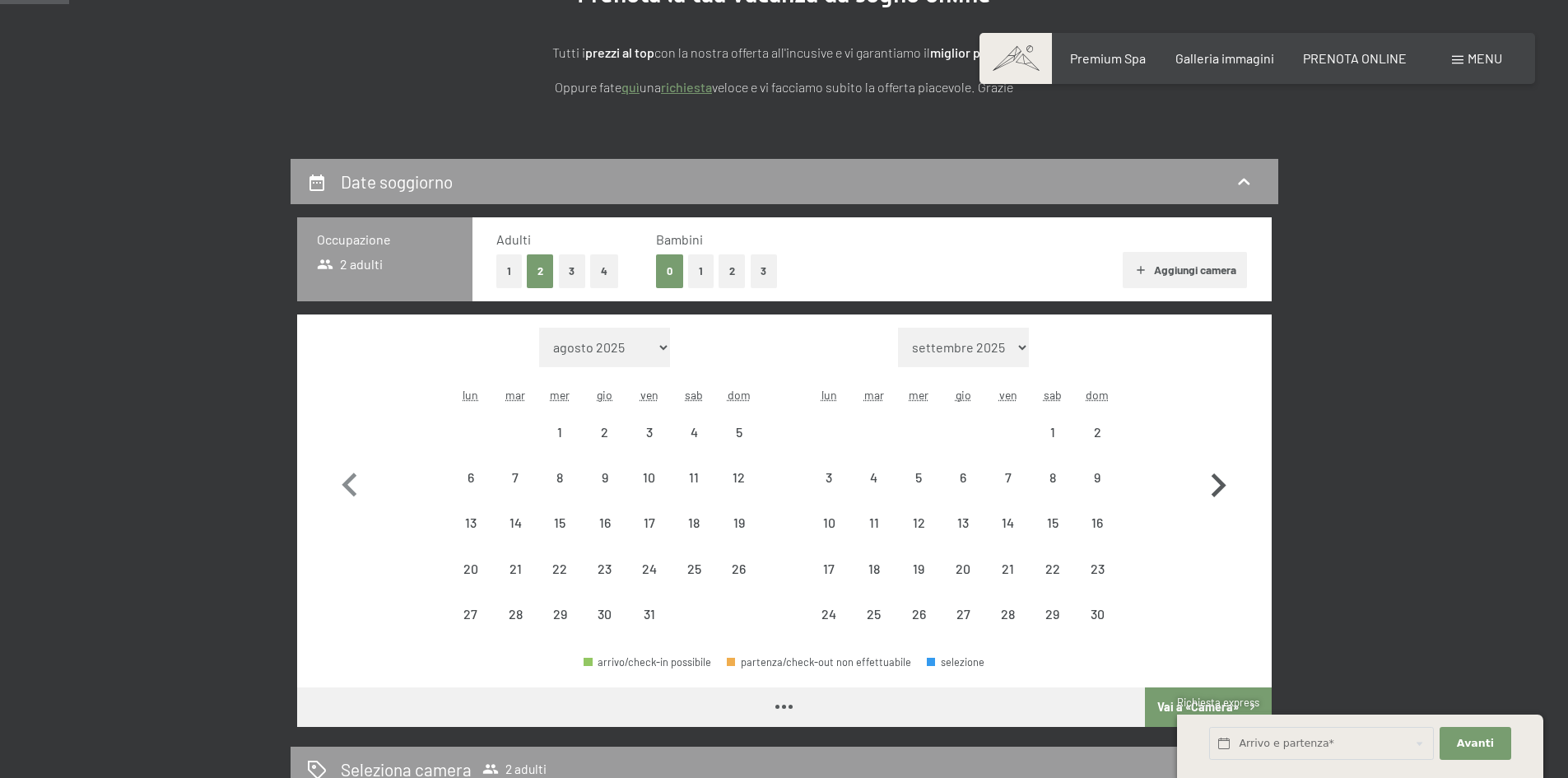
click at [1219, 492] on icon "button" at bounding box center [1218, 486] width 47 height 47
select select "[DATE]"
click at [1219, 491] on icon "button" at bounding box center [1218, 485] width 15 height 24
select select "[DATE]"
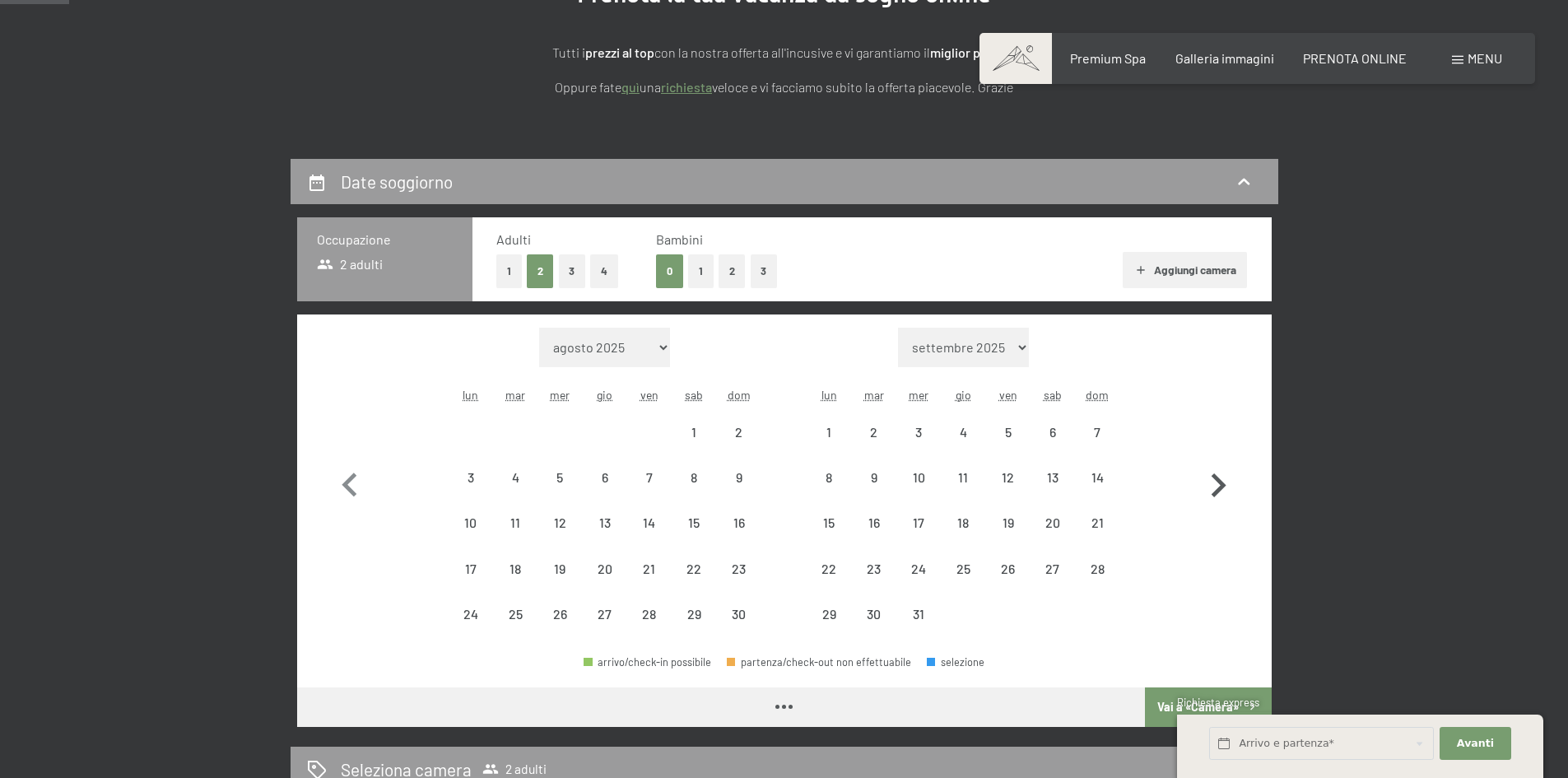
select select "[DATE]"
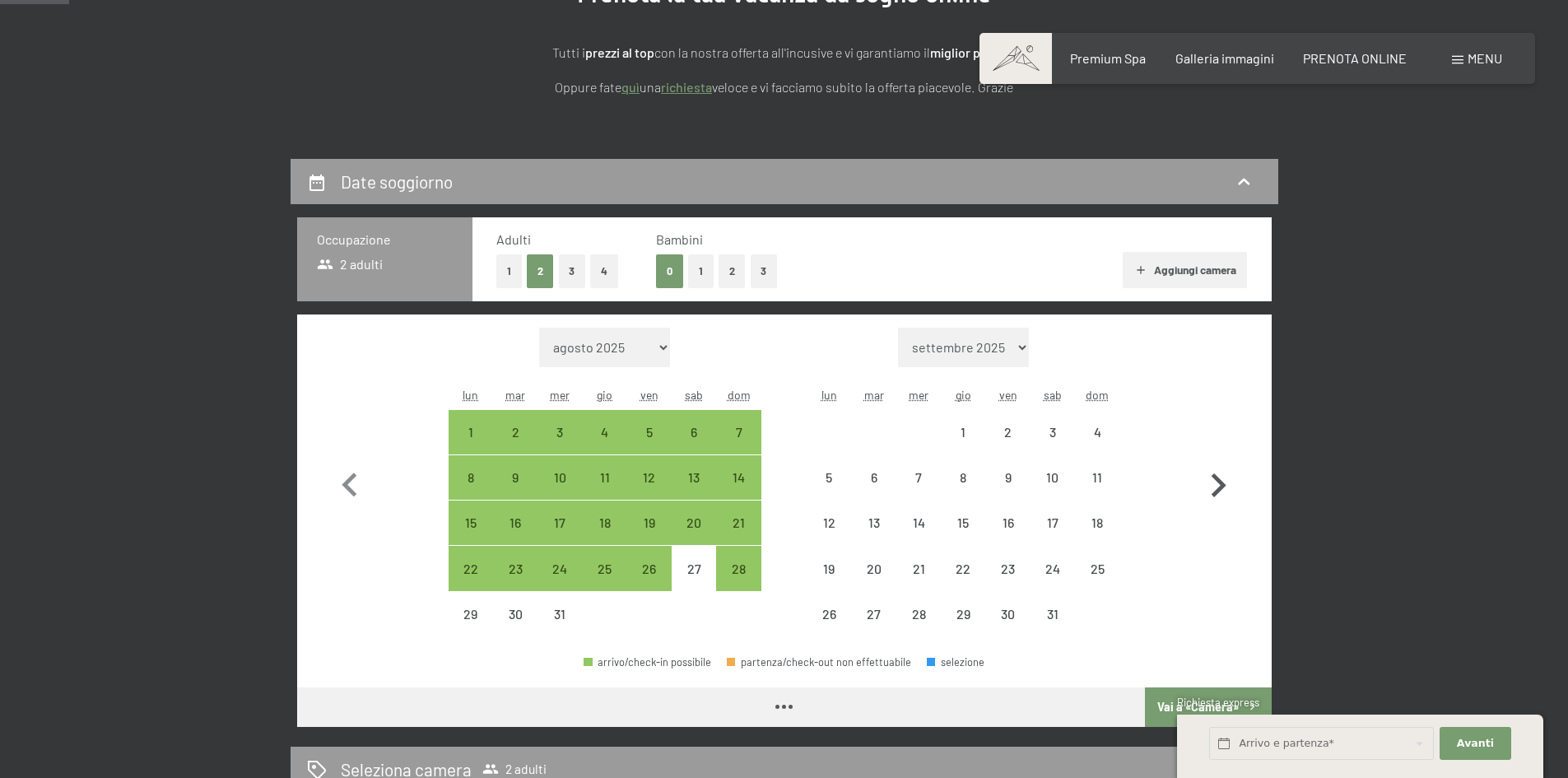
click at [1219, 491] on icon "button" at bounding box center [1218, 485] width 15 height 24
select select "[DATE]"
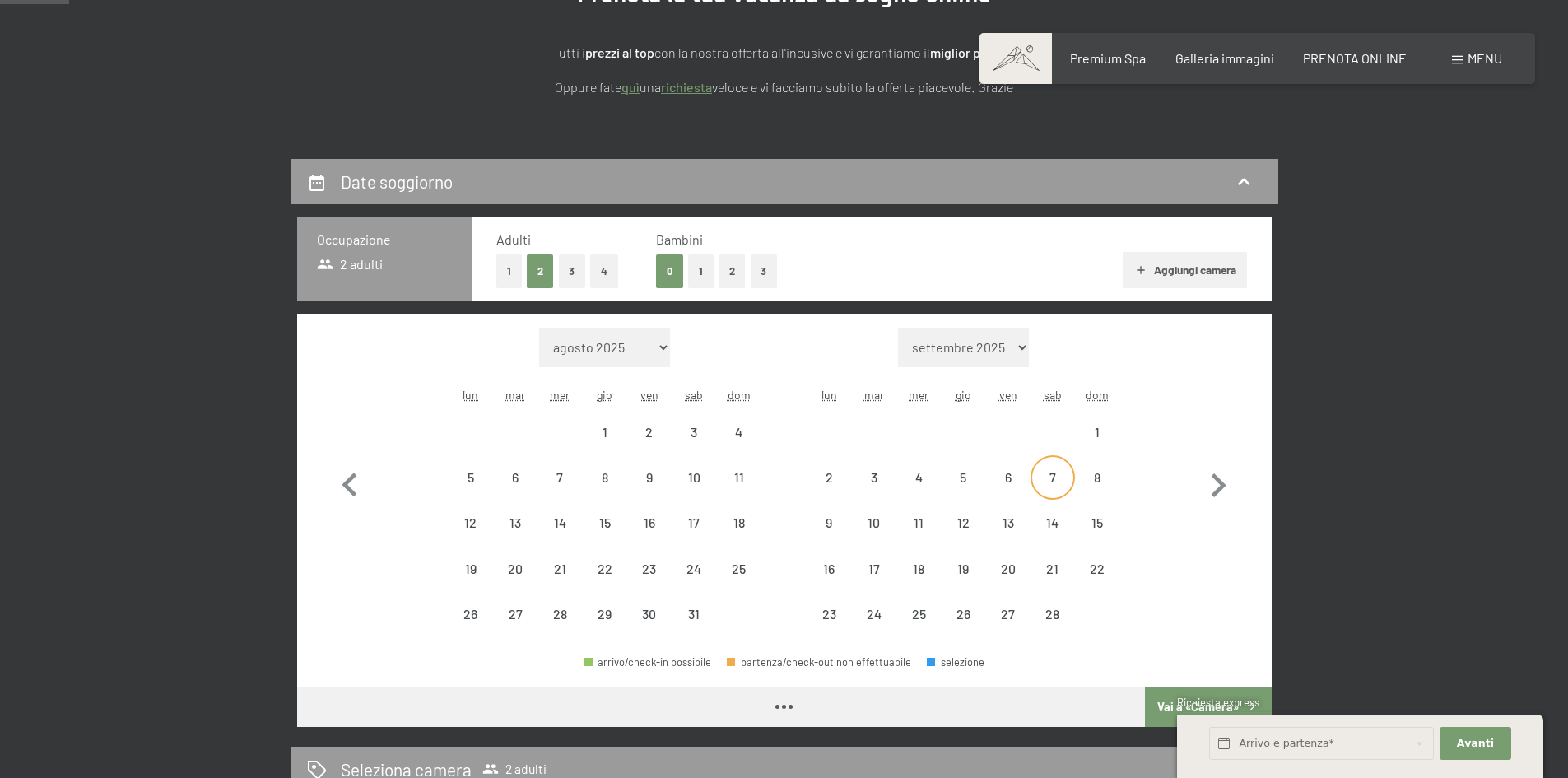
select select "[DATE]"
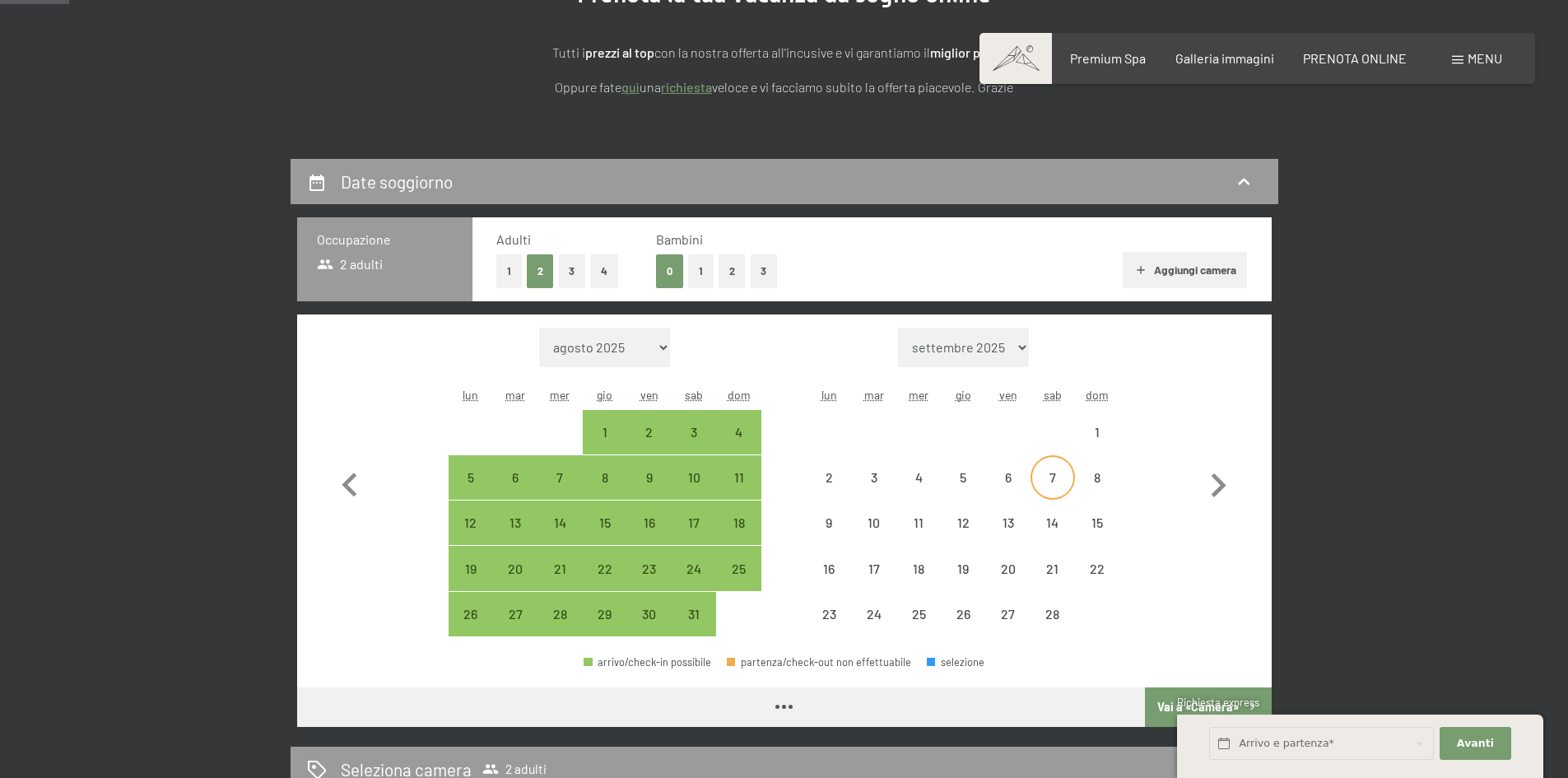
select select "[DATE]"
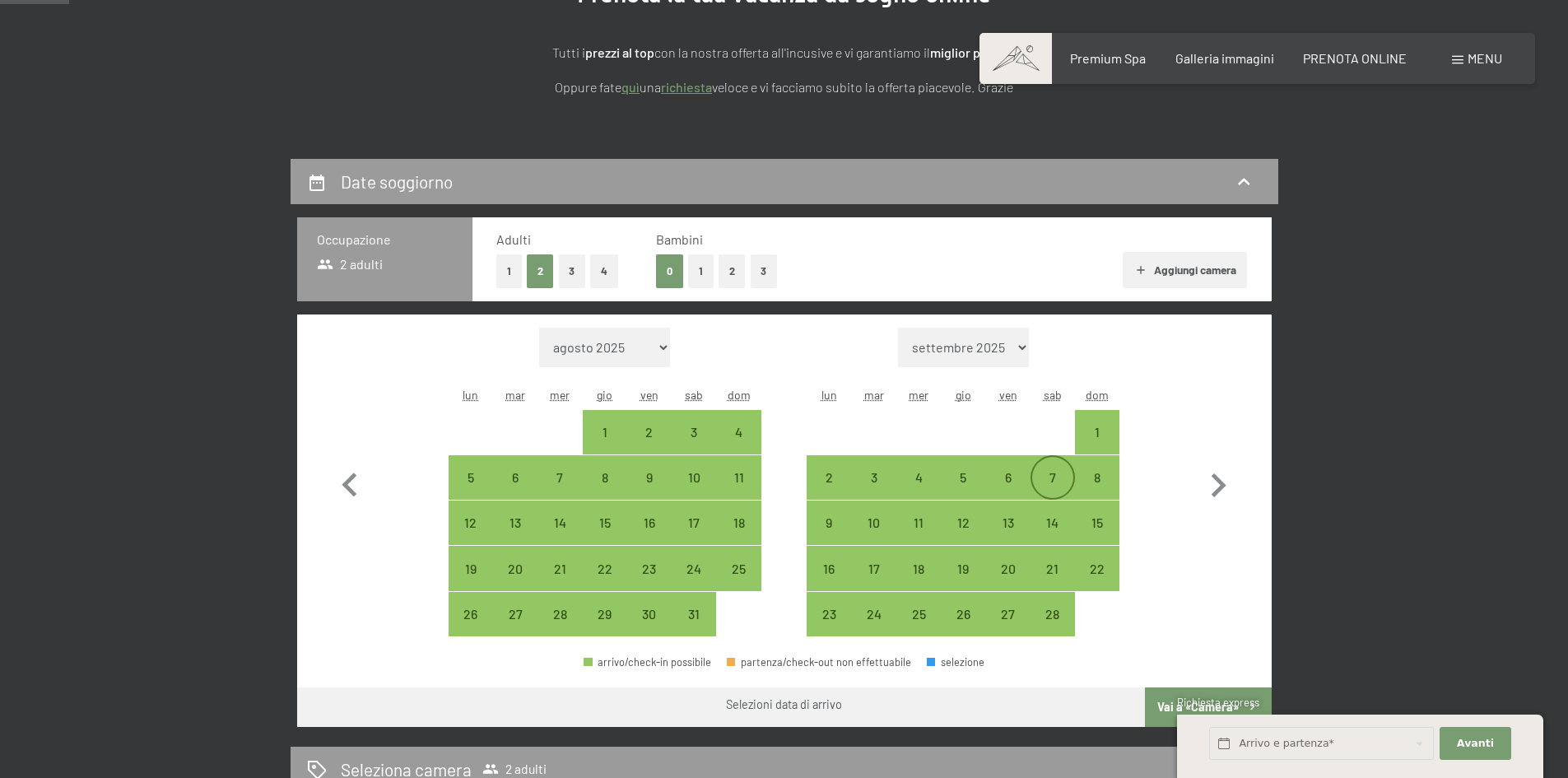
click at [1041, 473] on div "7" at bounding box center [1052, 491] width 41 height 41
select select "[DATE]"
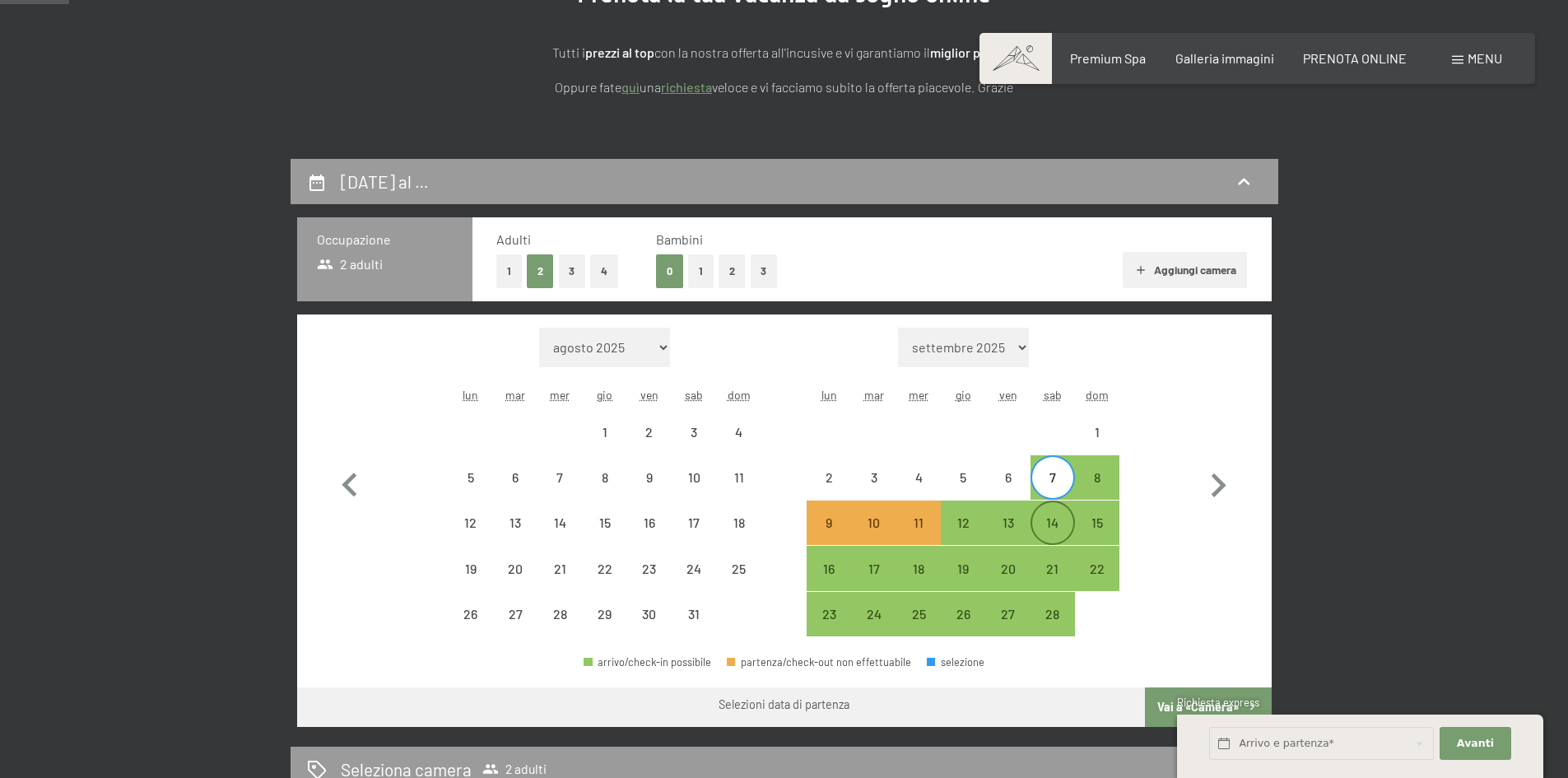
click at [1049, 512] on div "14" at bounding box center [1052, 522] width 41 height 41
select select "[DATE]"
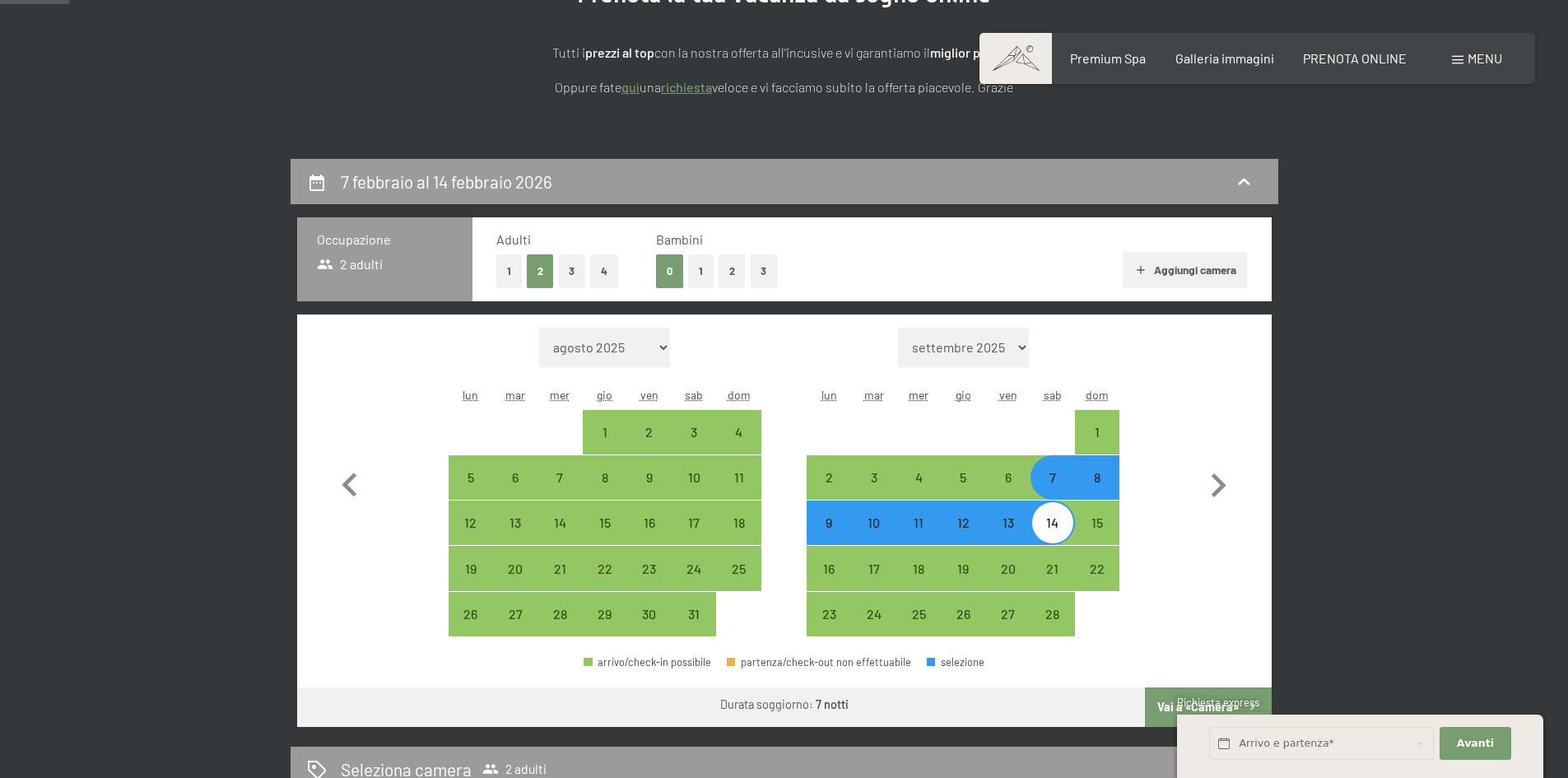
click at [1169, 699] on button "Vai a «Camera»" at bounding box center [1207, 707] width 126 height 39
select select "[DATE]"
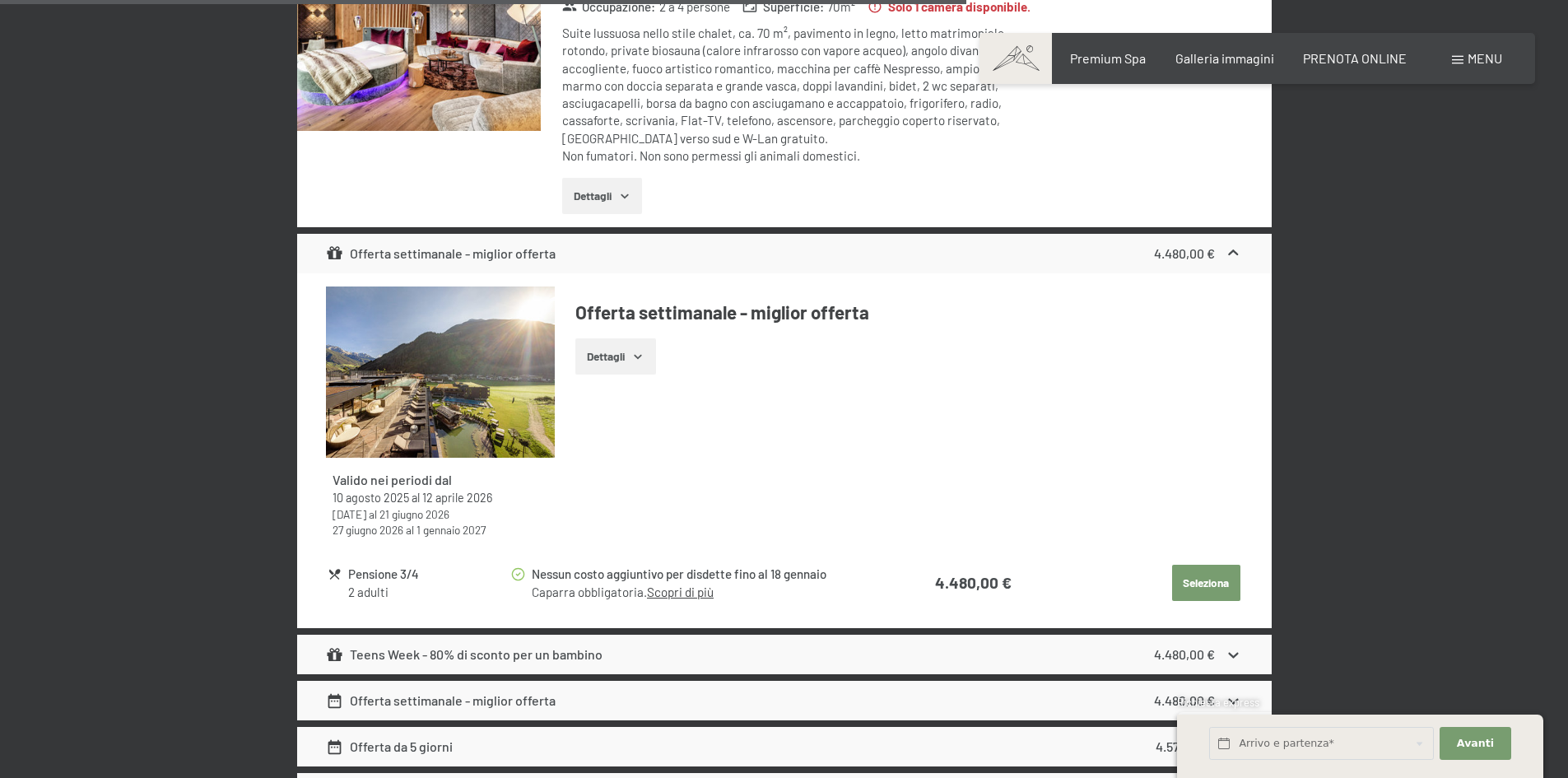
scroll to position [5675, 0]
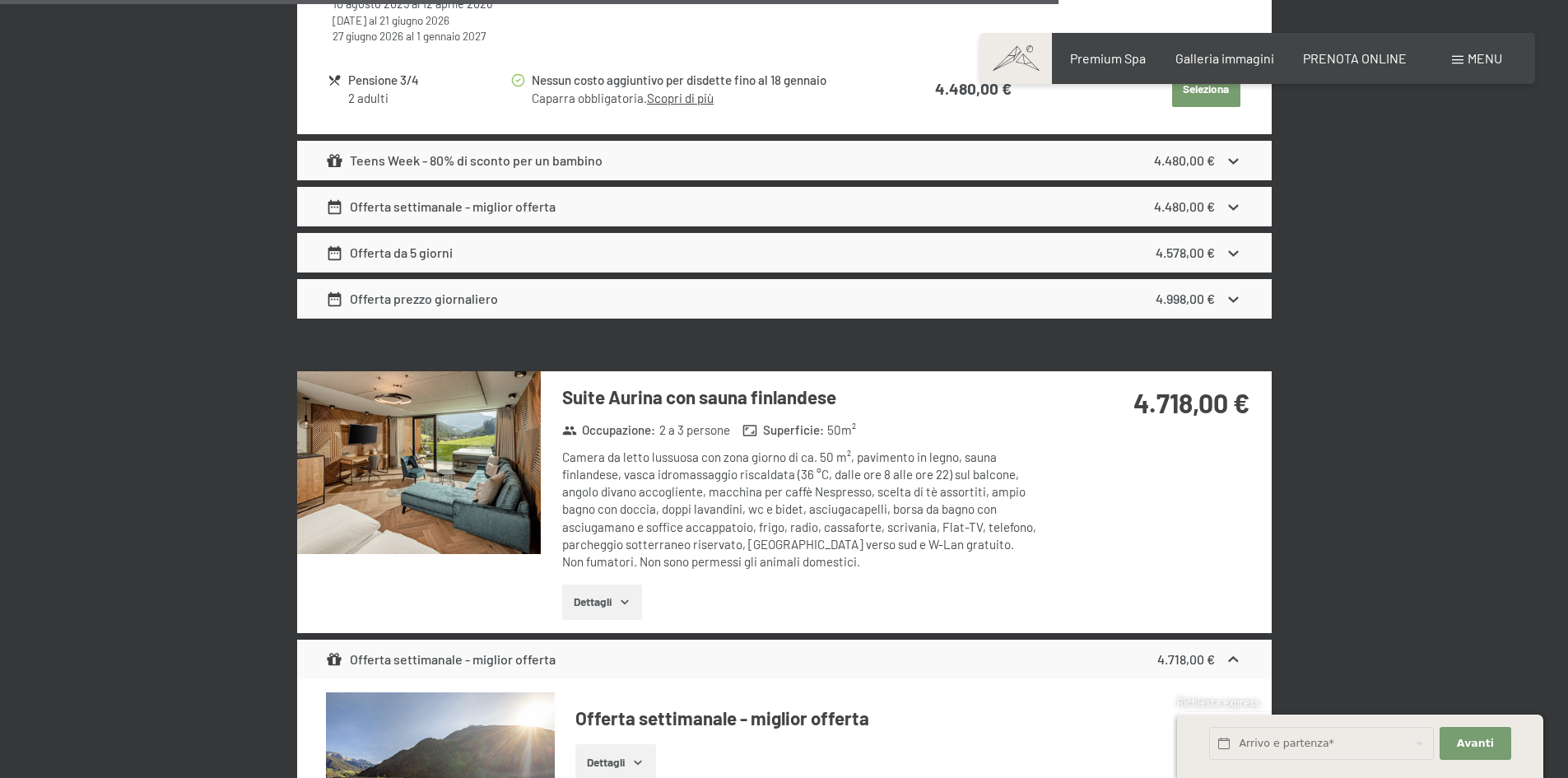
click at [488, 407] on img at bounding box center [418, 463] width 244 height 183
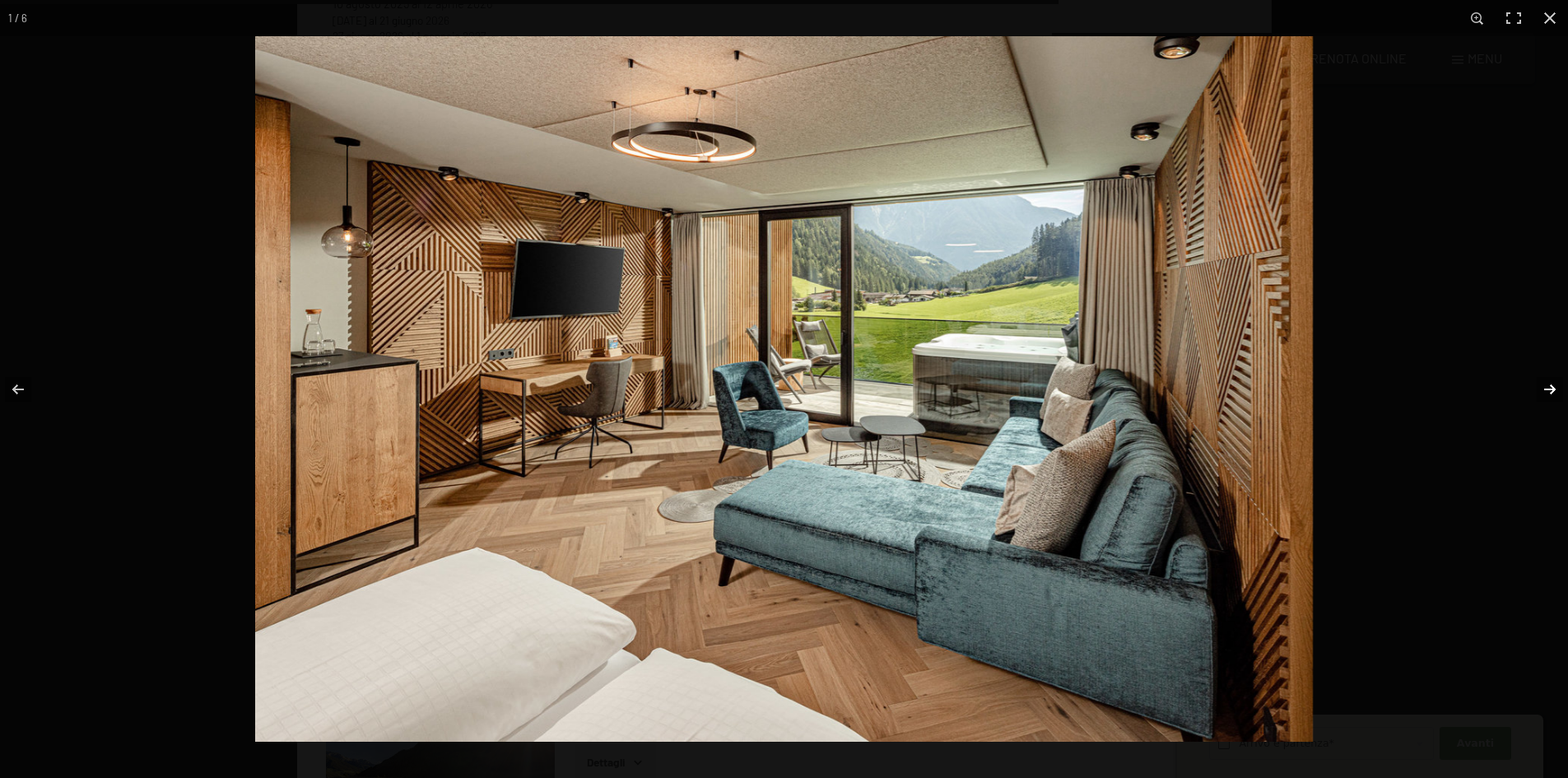
click at [1547, 389] on button "button" at bounding box center [1538, 389] width 57 height 82
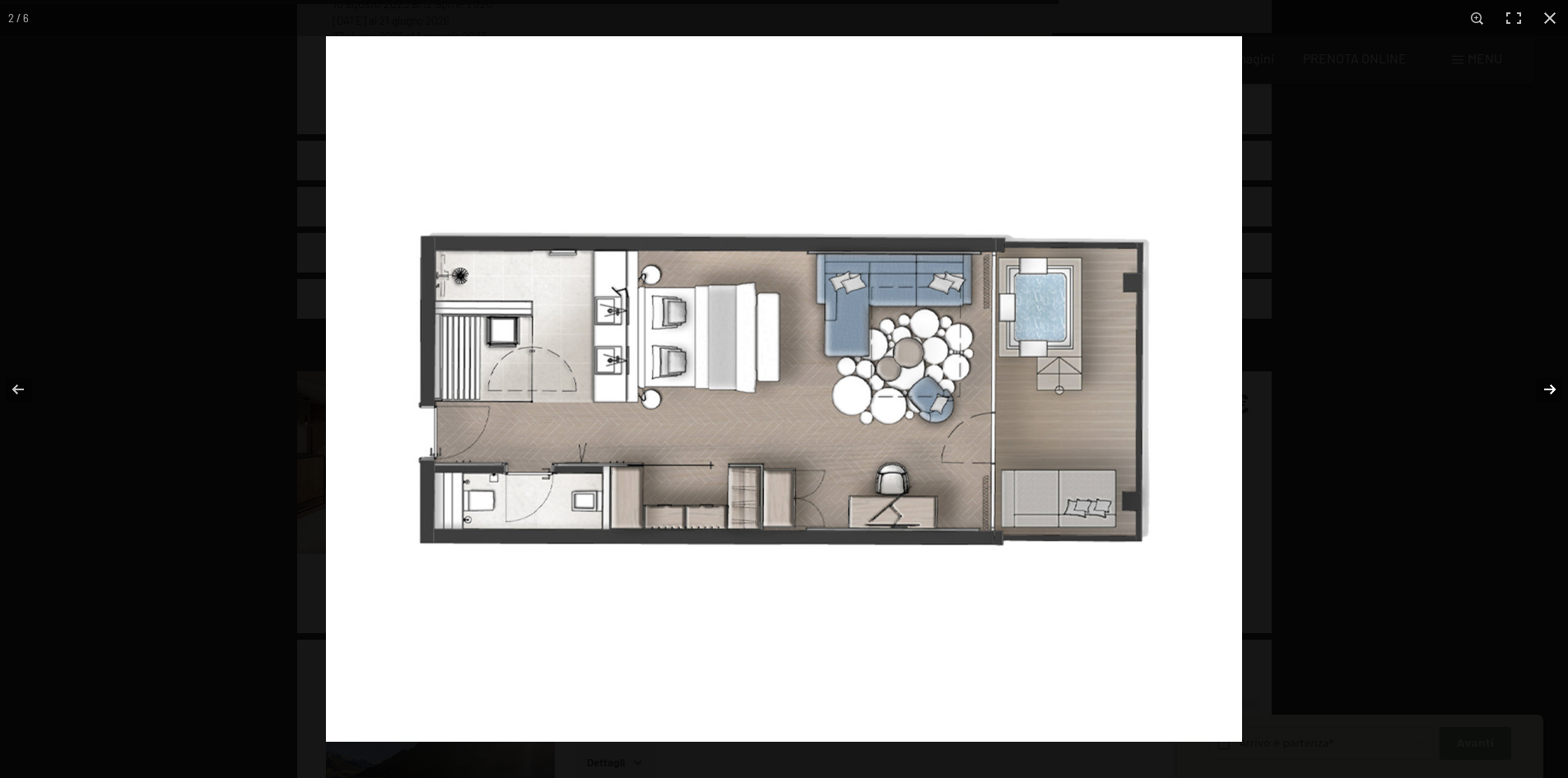
click at [1545, 389] on button "button" at bounding box center [1538, 389] width 57 height 82
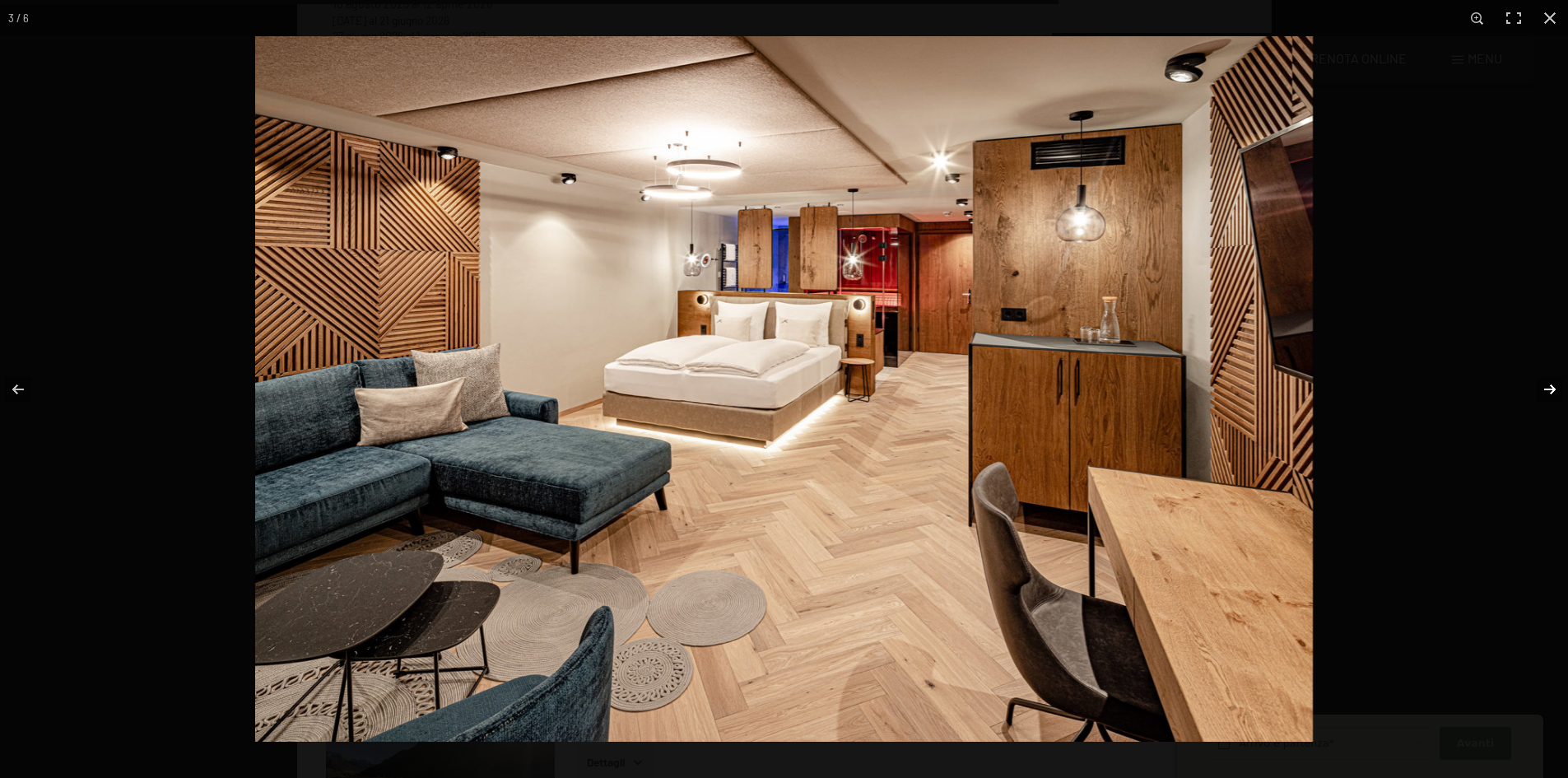
click at [1545, 389] on button "button" at bounding box center [1538, 389] width 57 height 82
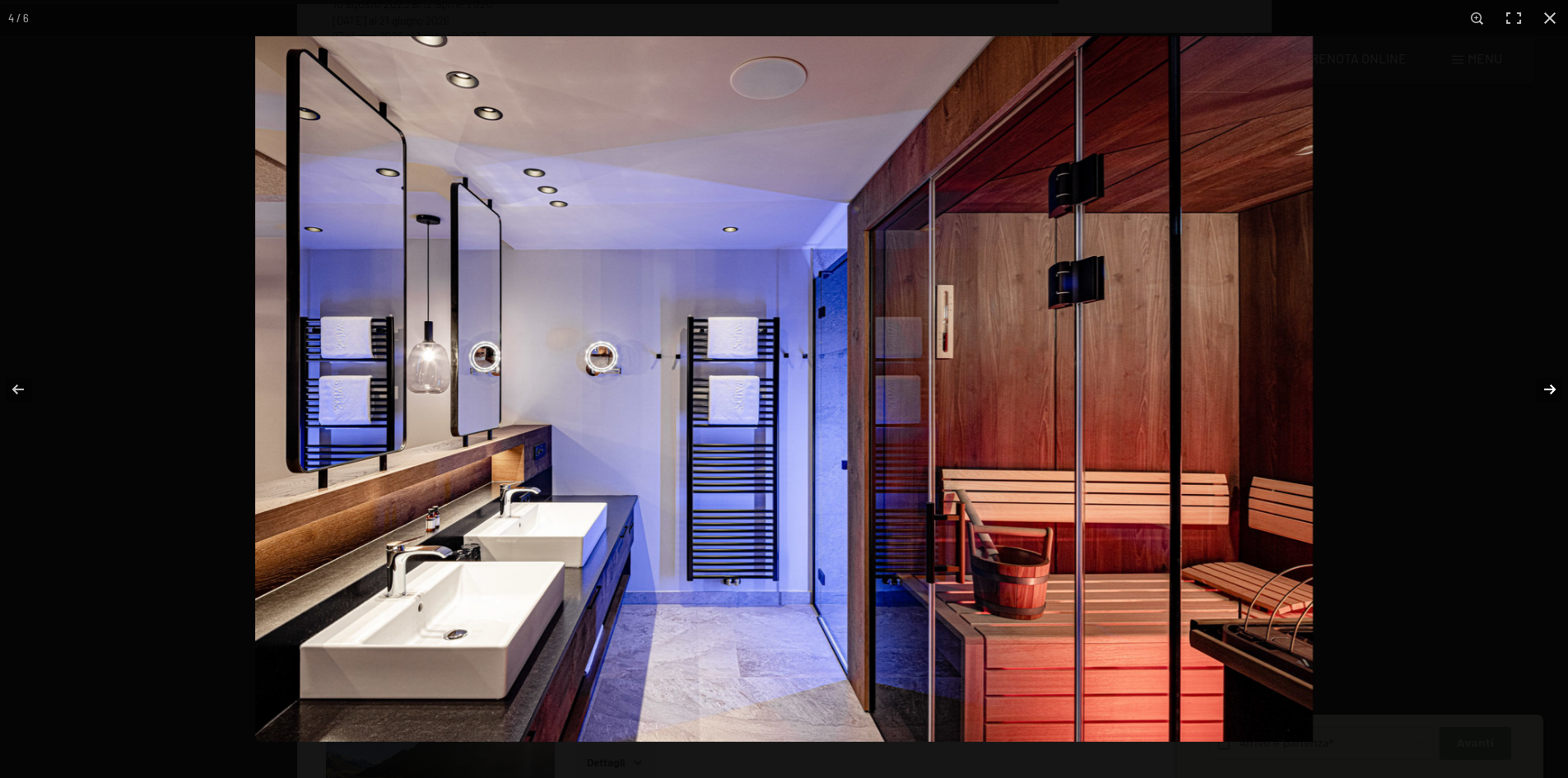
click at [1544, 389] on button "button" at bounding box center [1538, 389] width 57 height 82
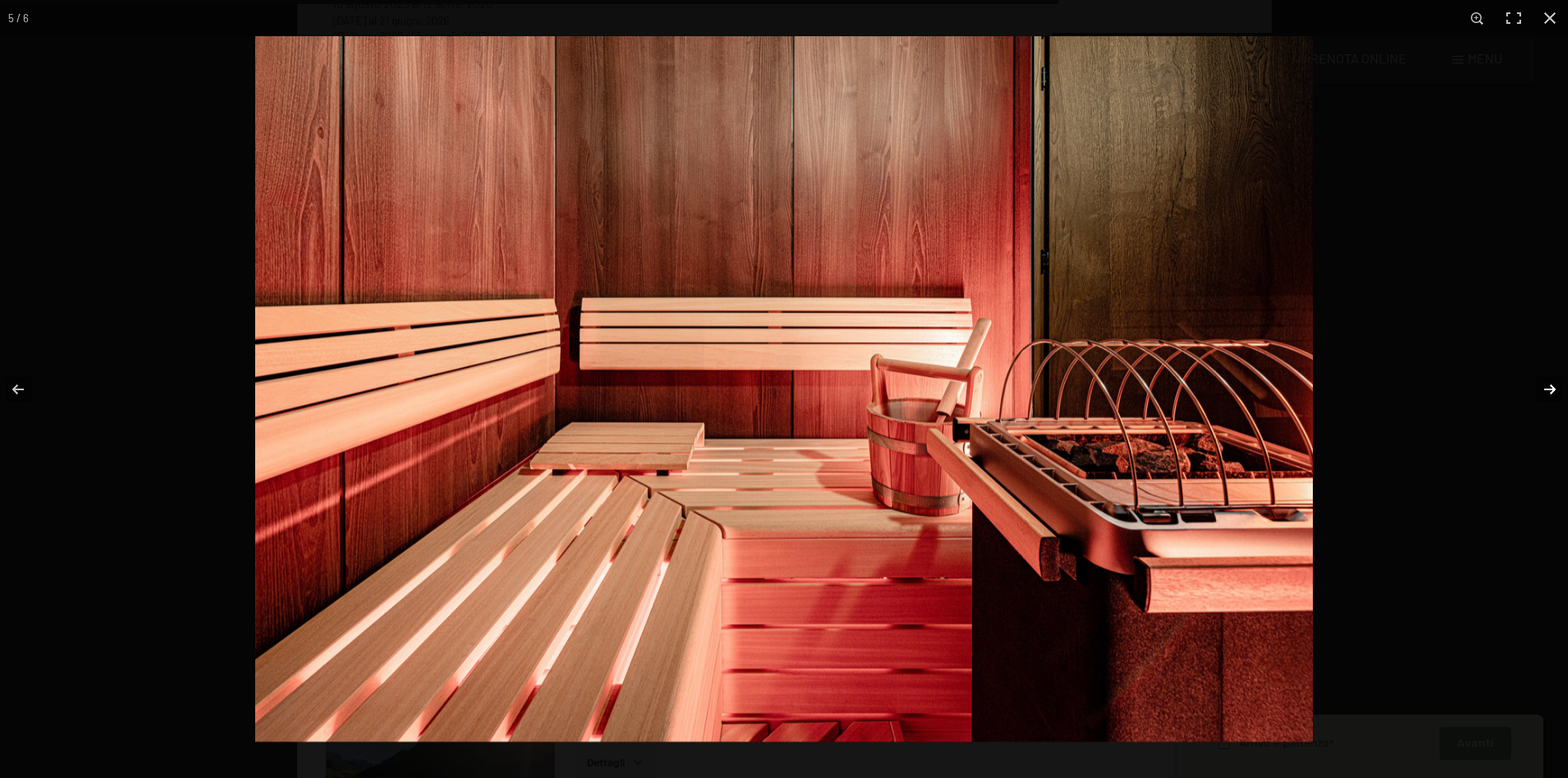
click at [1544, 387] on button "button" at bounding box center [1538, 389] width 57 height 82
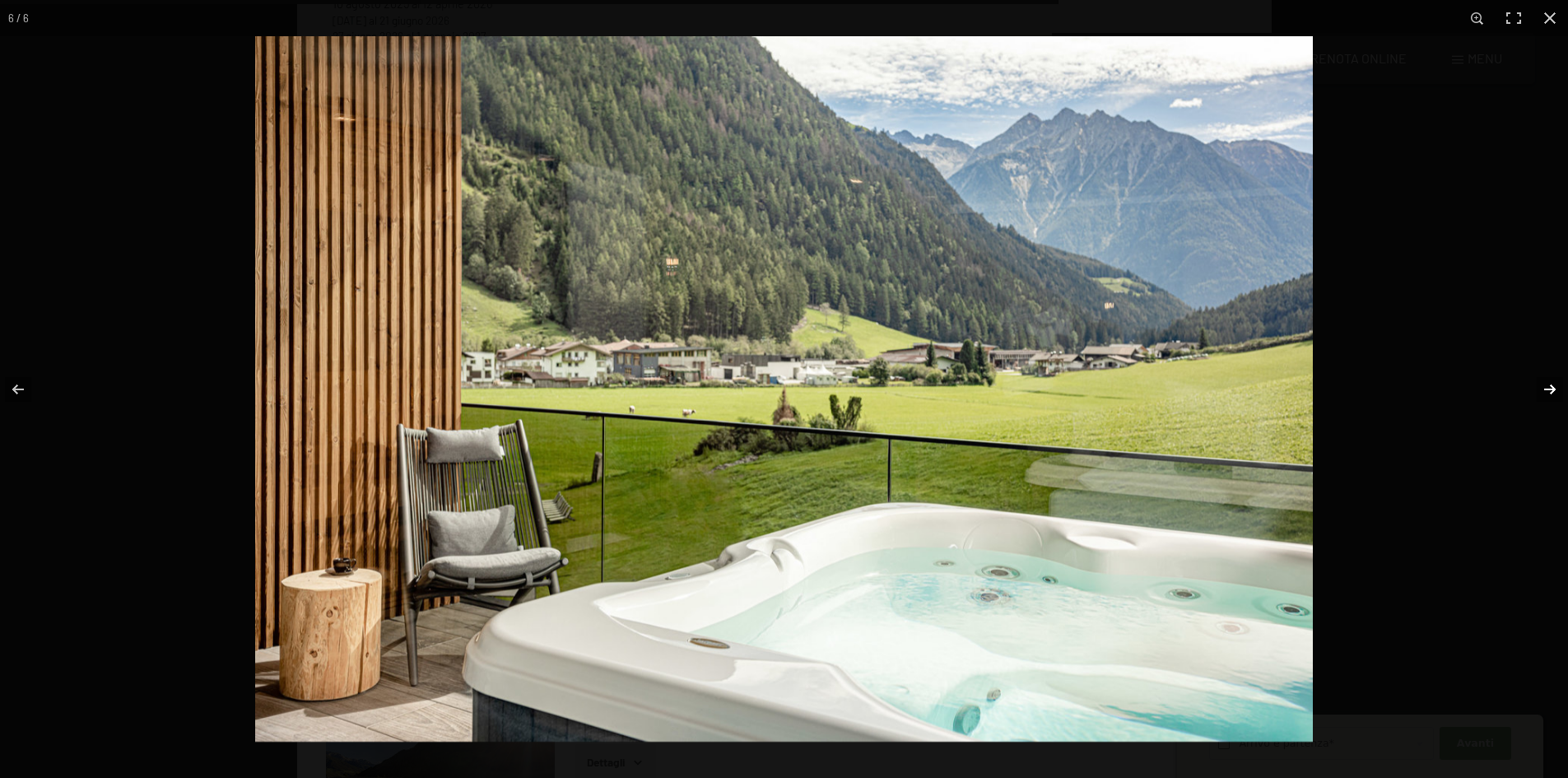
click at [1548, 386] on button "button" at bounding box center [1538, 389] width 57 height 82
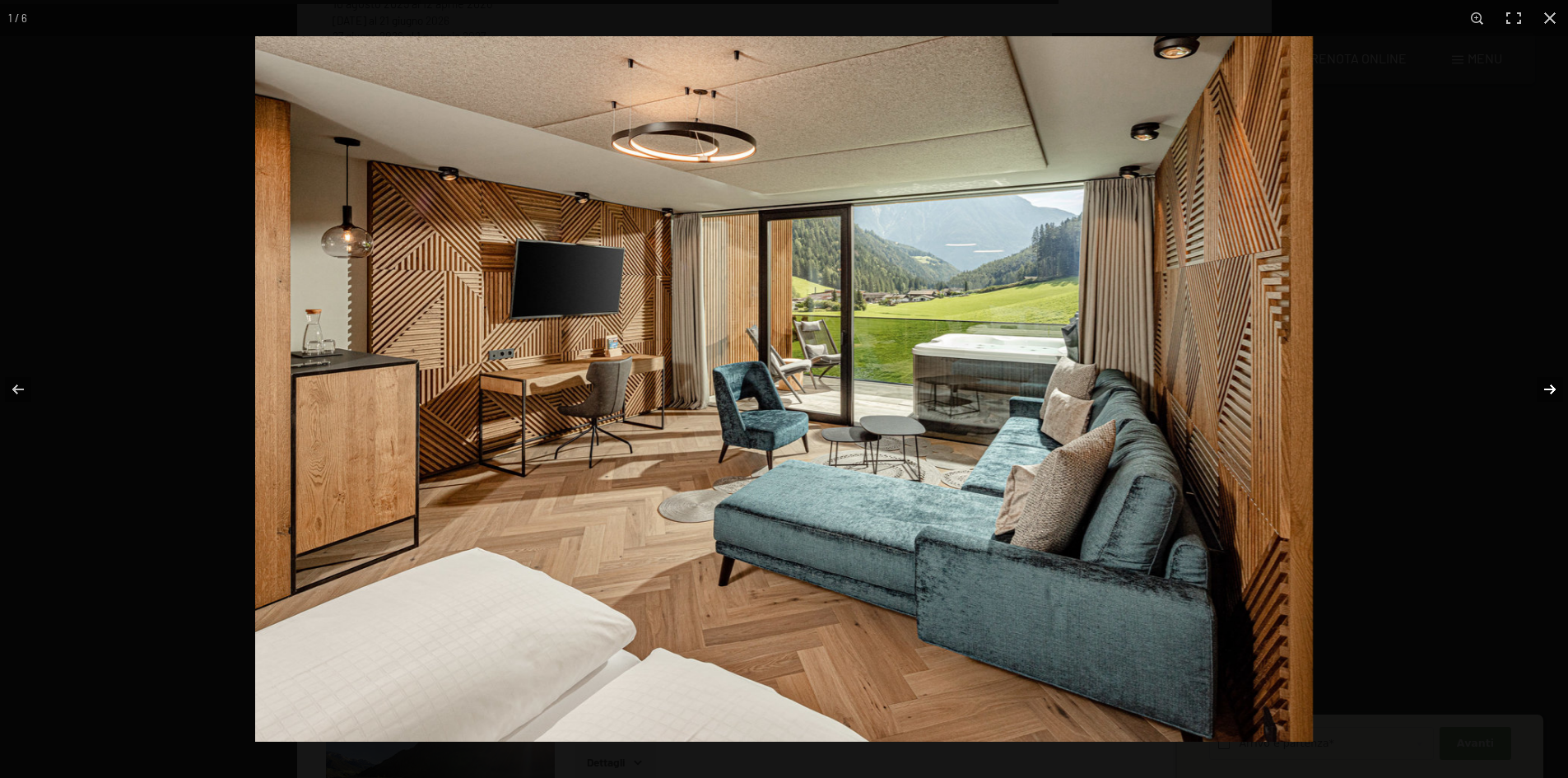
click at [1550, 387] on button "button" at bounding box center [1538, 389] width 57 height 82
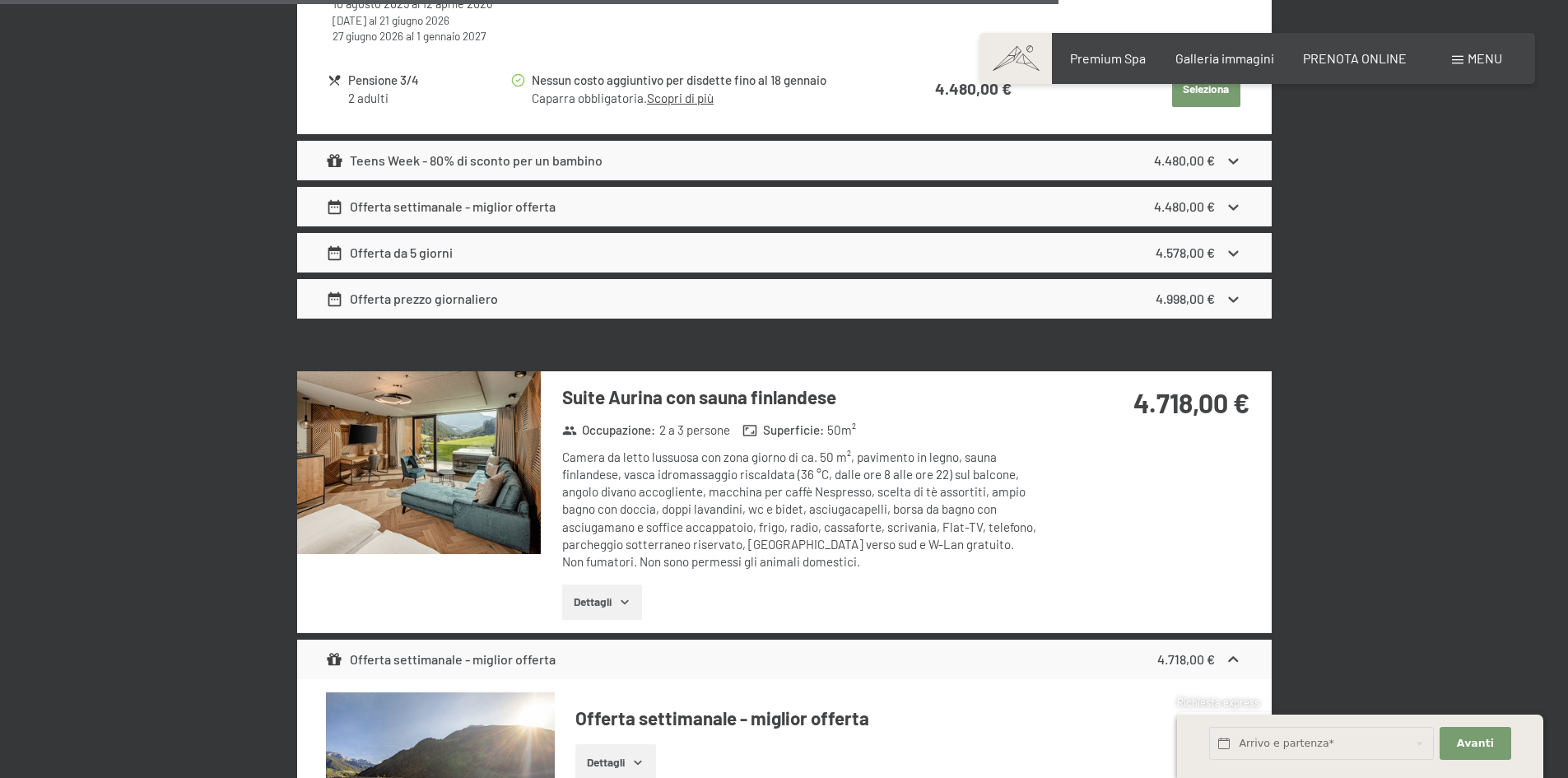
click at [0, 0] on div at bounding box center [0, 0] width 0 height 0
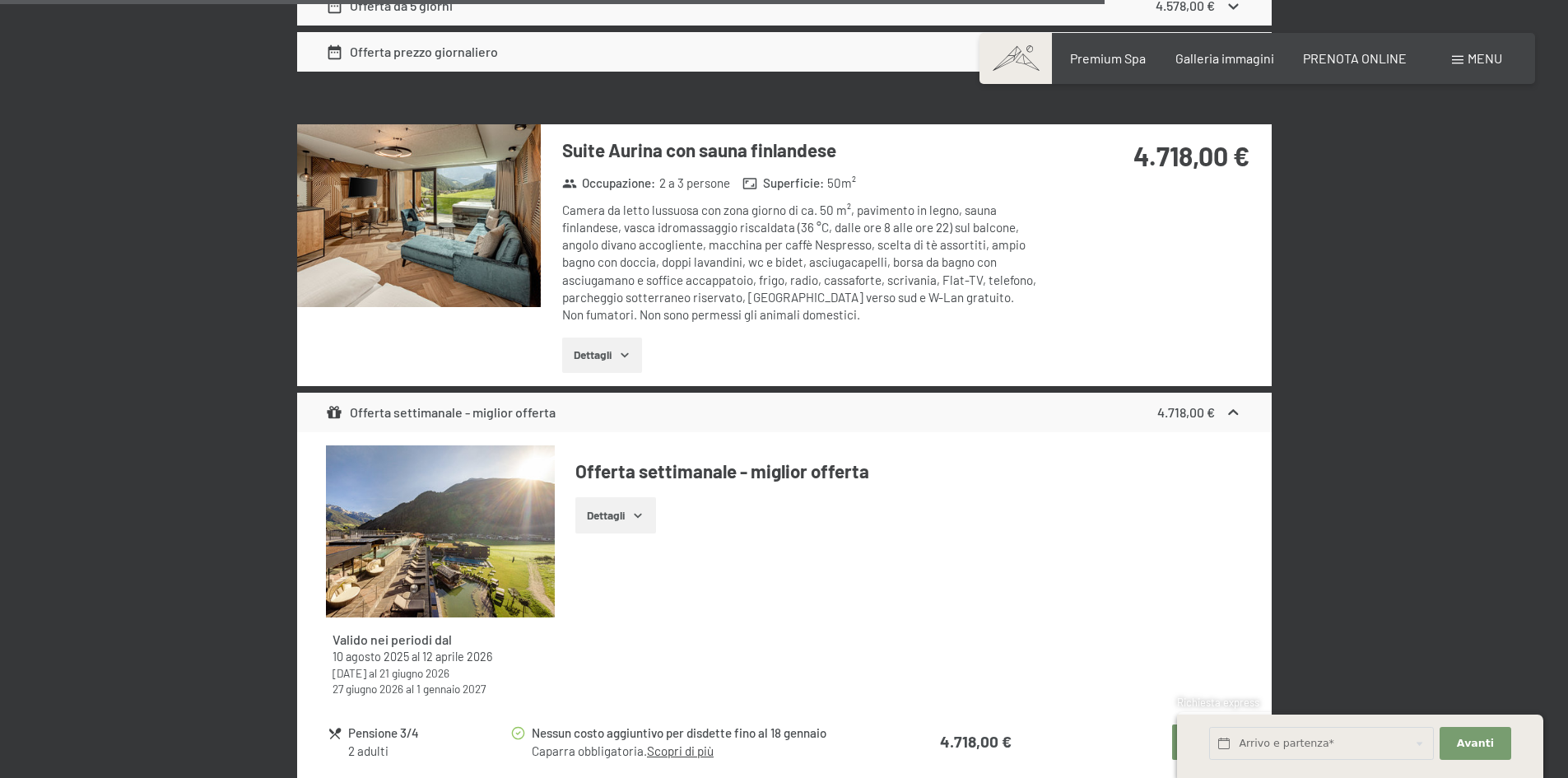
scroll to position [6169, 0]
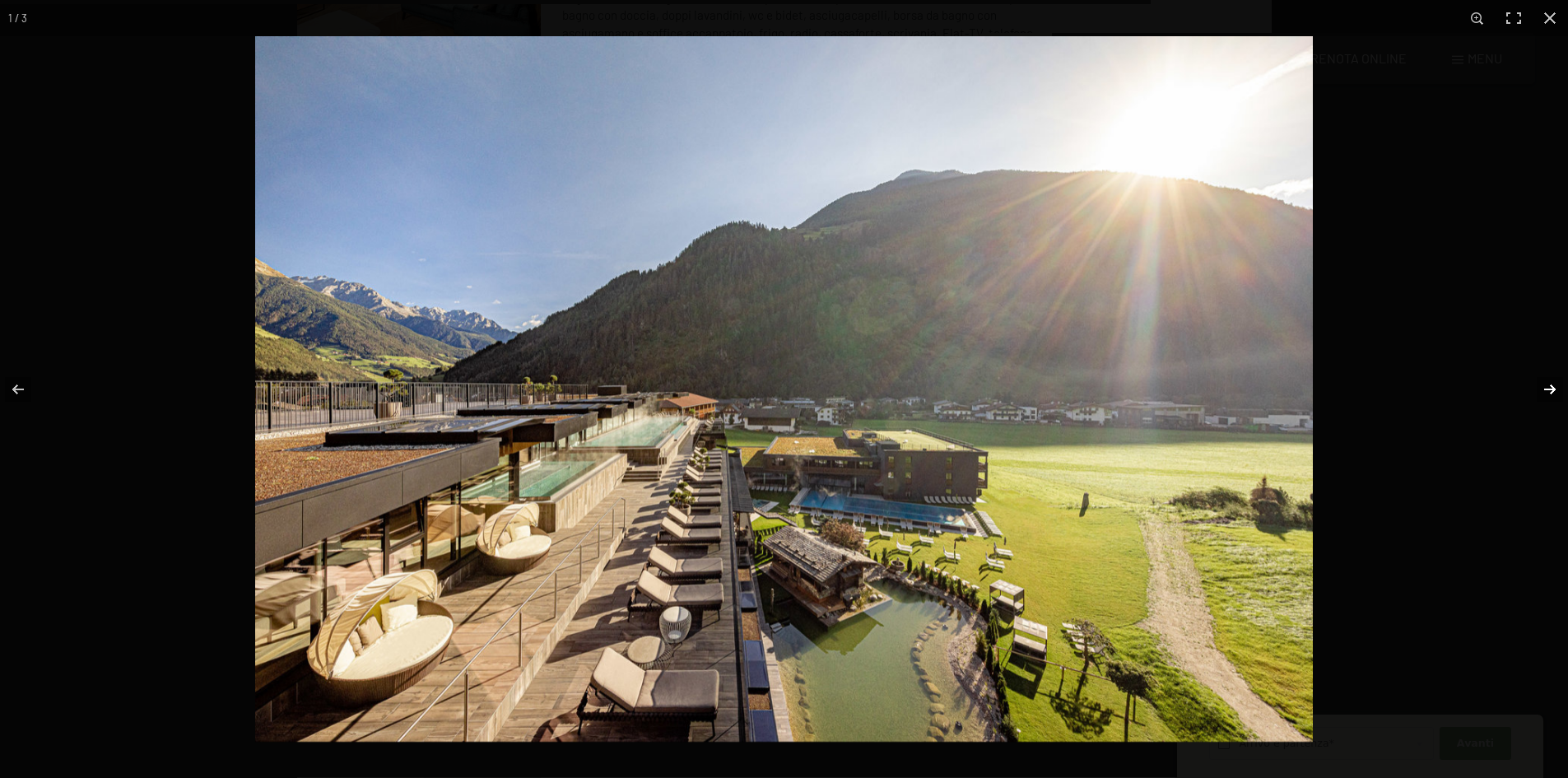
click at [1552, 375] on button "button" at bounding box center [1538, 389] width 57 height 82
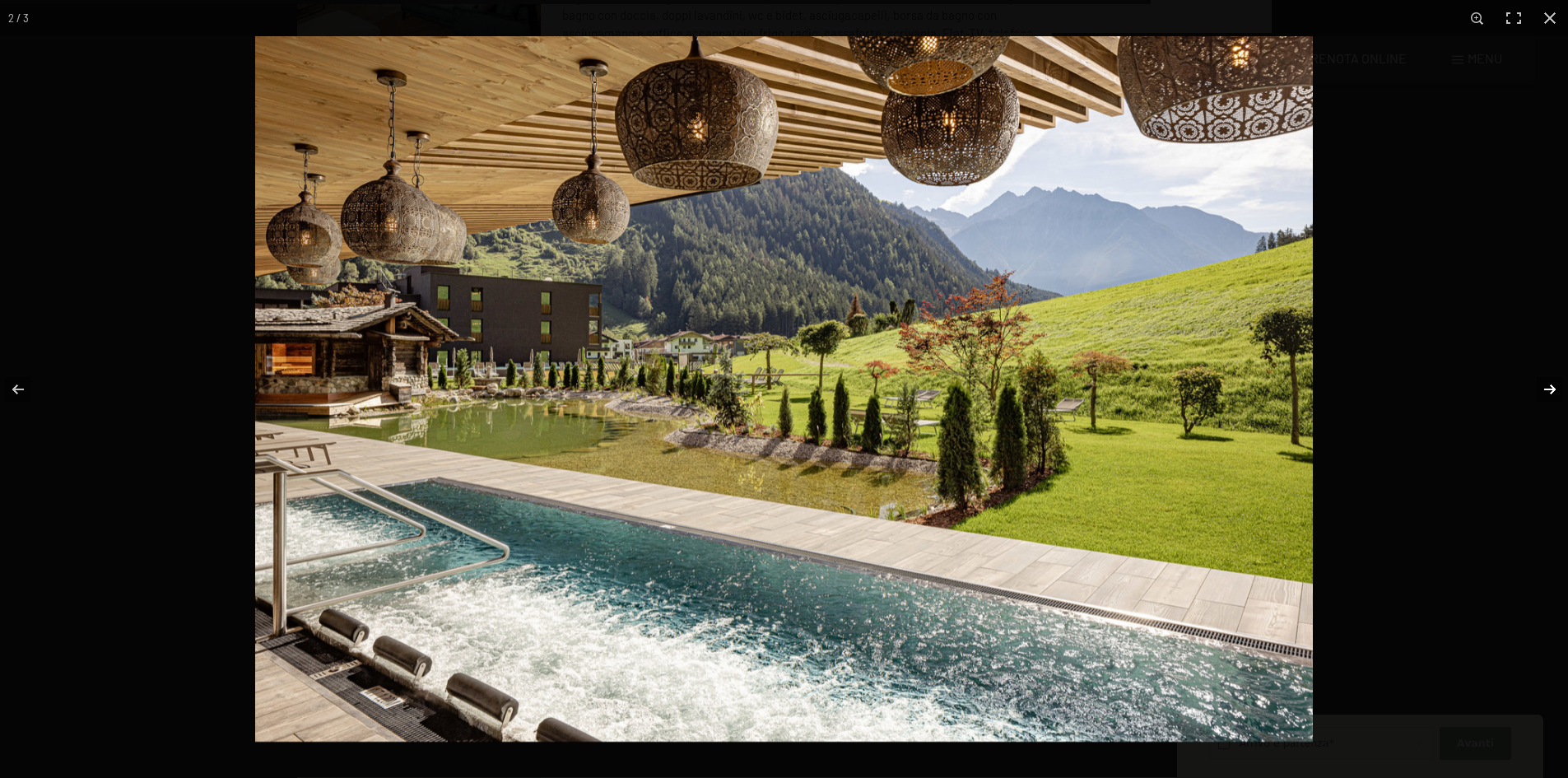
click at [1552, 373] on button "button" at bounding box center [1538, 389] width 57 height 82
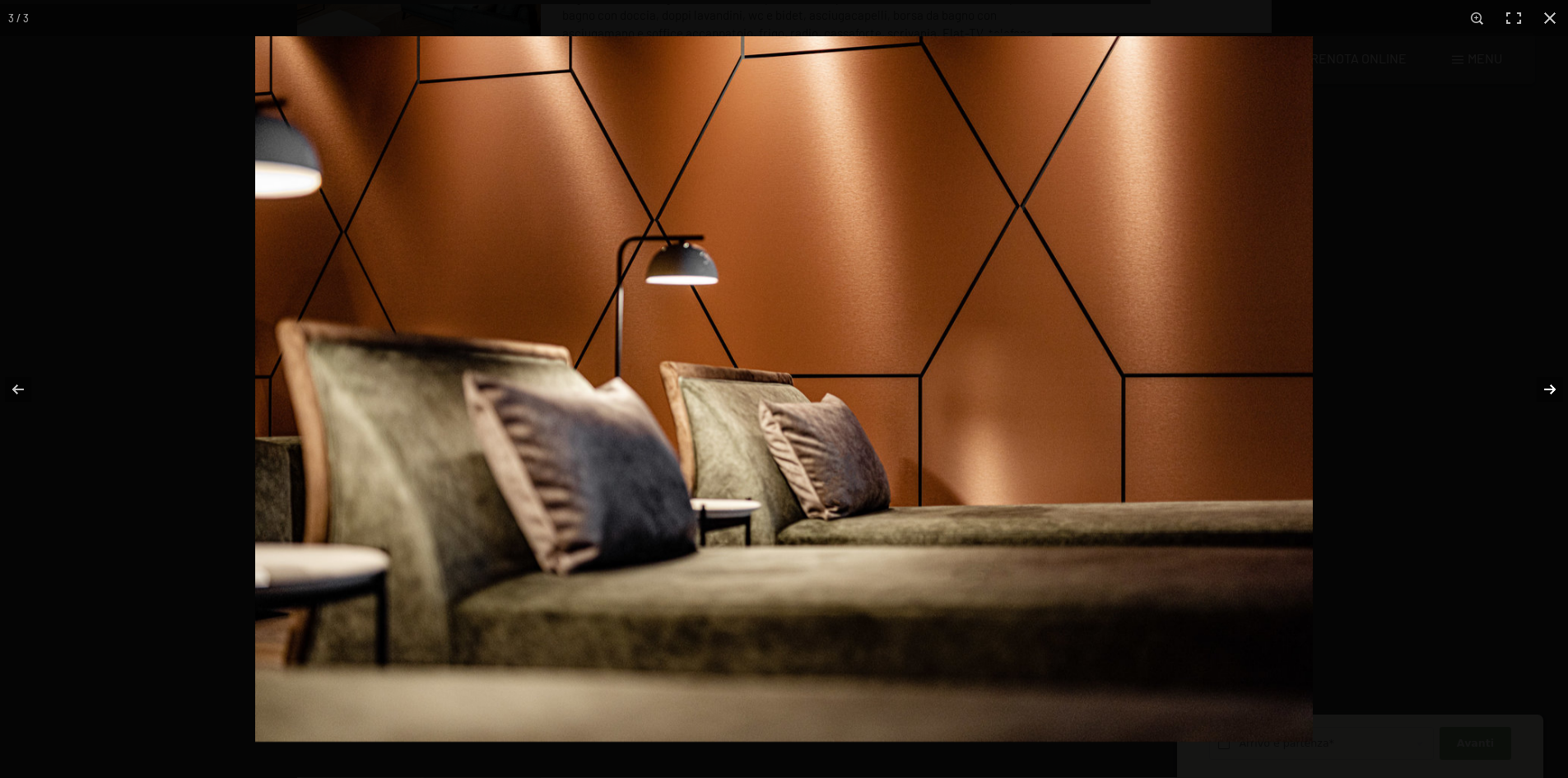
click at [1552, 373] on button "button" at bounding box center [1538, 389] width 57 height 82
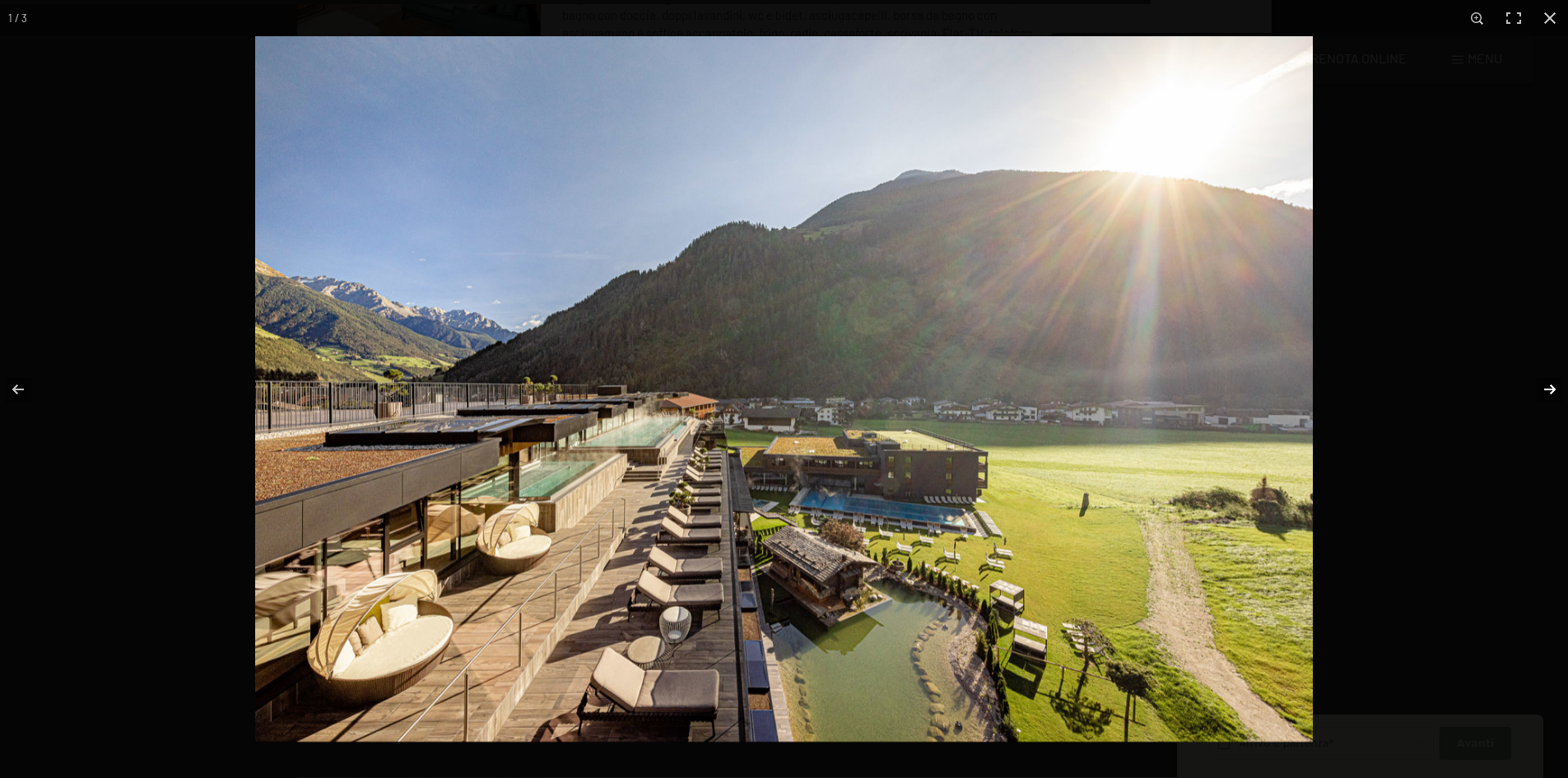
click at [1552, 373] on button "button" at bounding box center [1538, 389] width 57 height 82
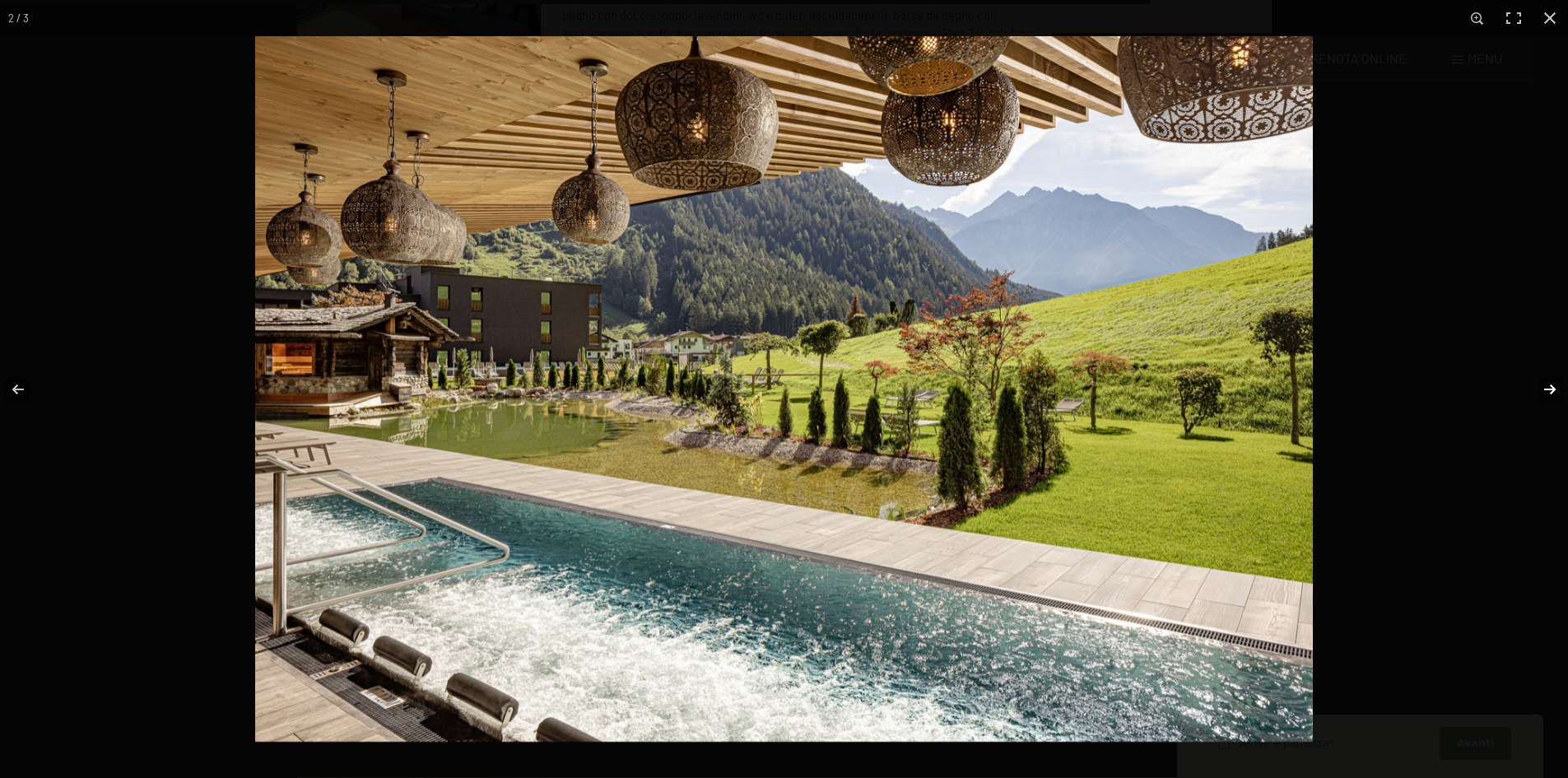
click at [1552, 373] on button "button" at bounding box center [1538, 389] width 57 height 82
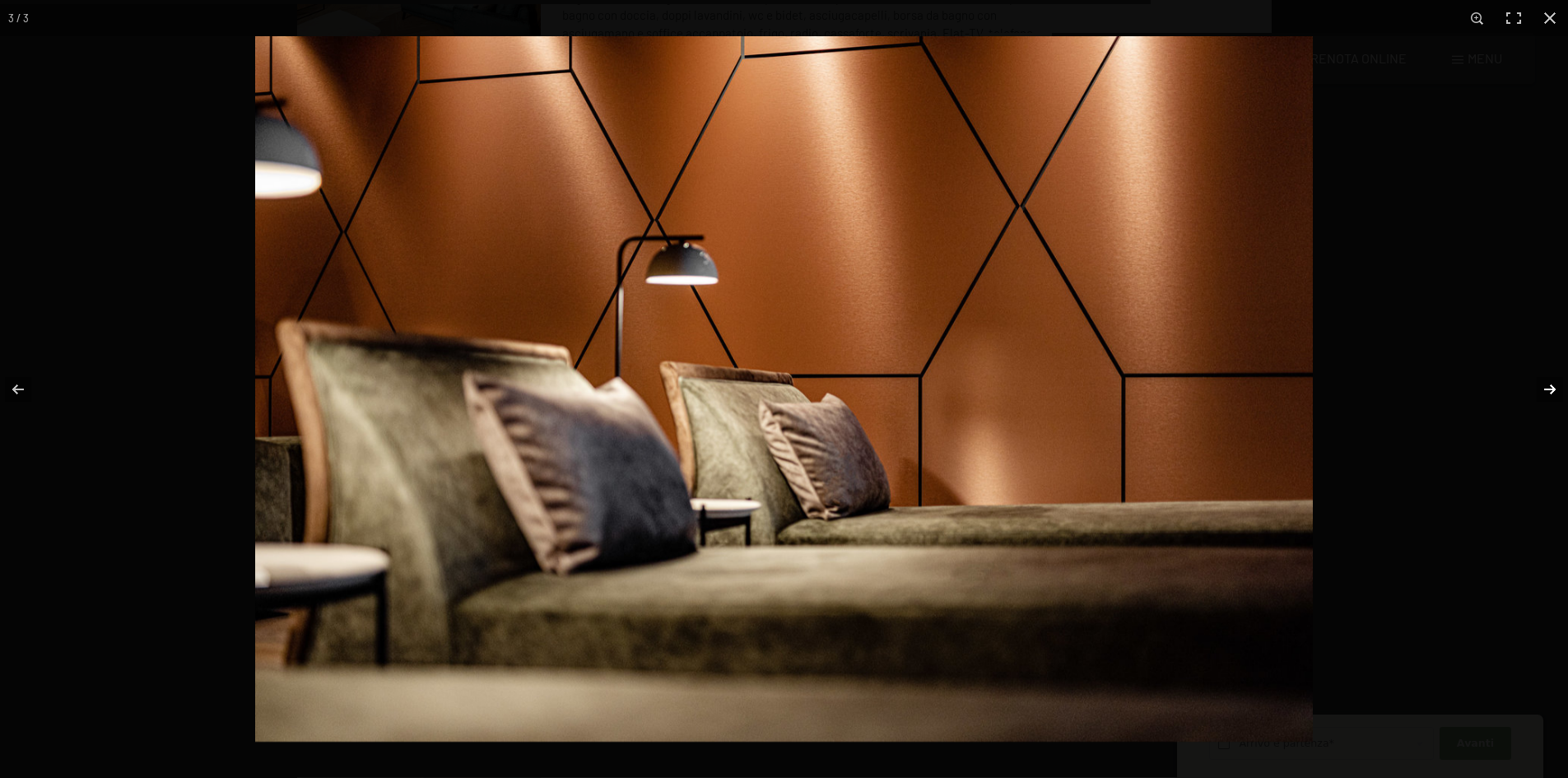
click at [1552, 373] on button "button" at bounding box center [1538, 389] width 57 height 82
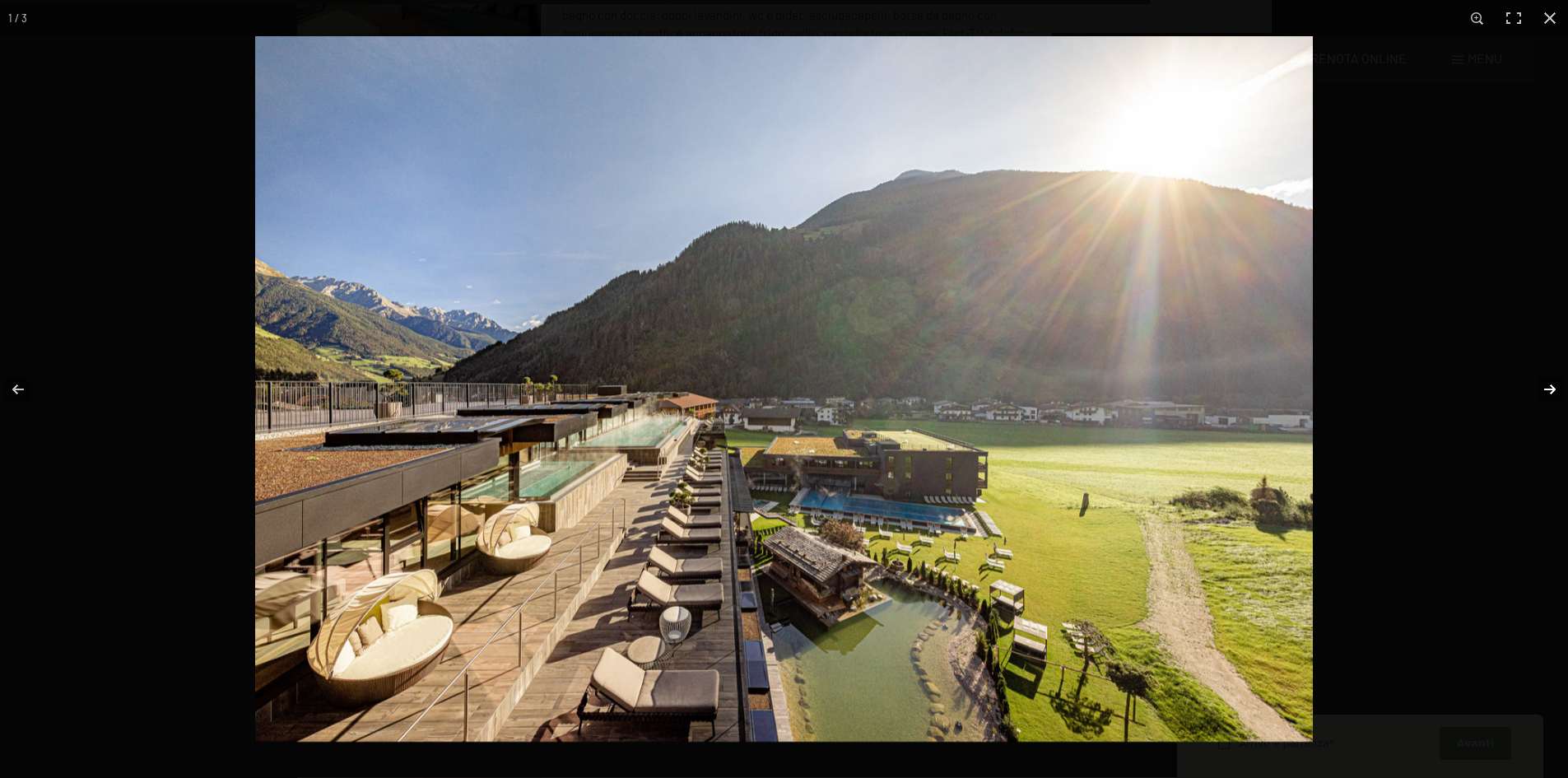
click at [1552, 373] on button "button" at bounding box center [1538, 389] width 57 height 82
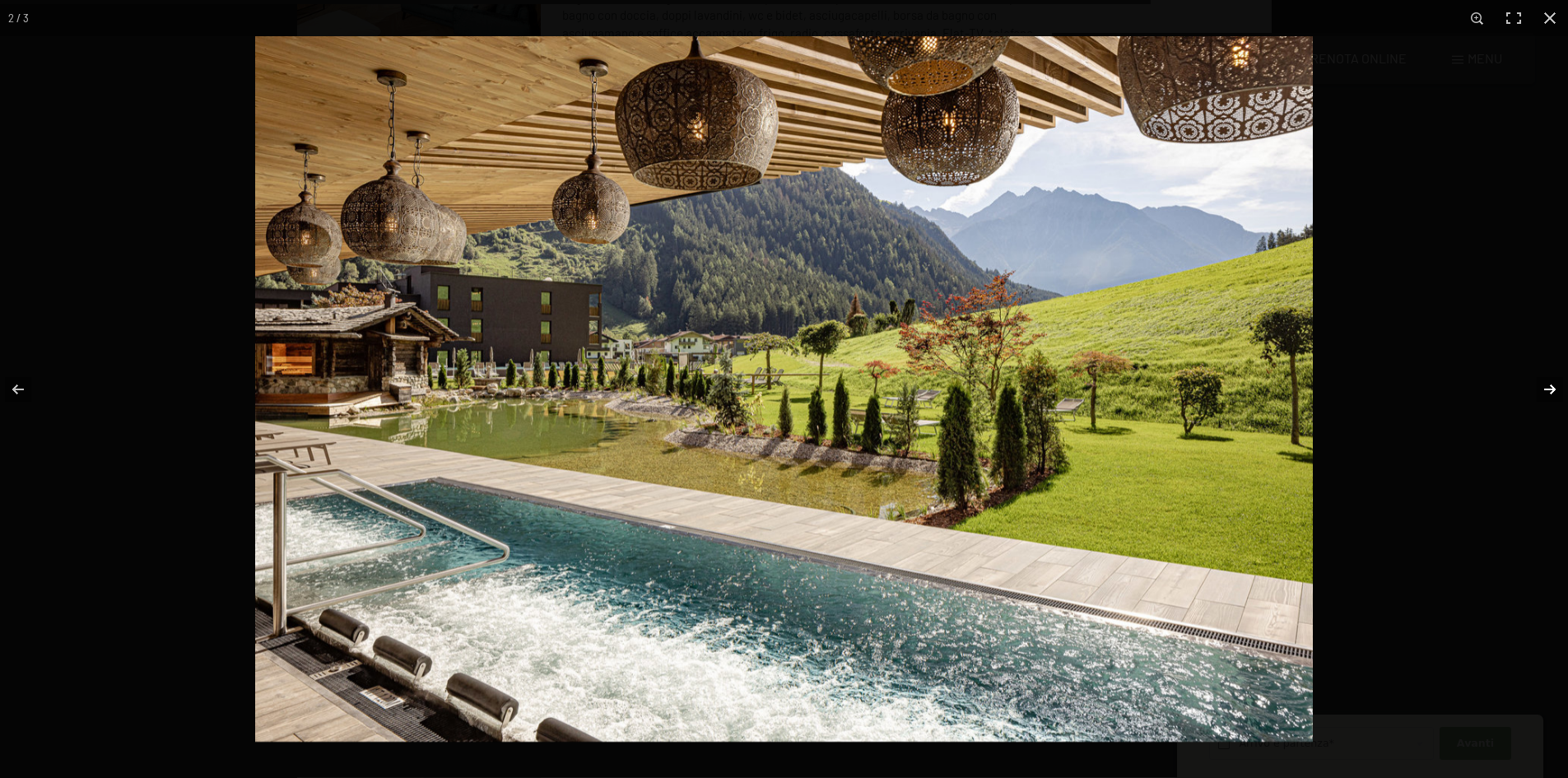
click at [1552, 373] on button "button" at bounding box center [1538, 389] width 57 height 82
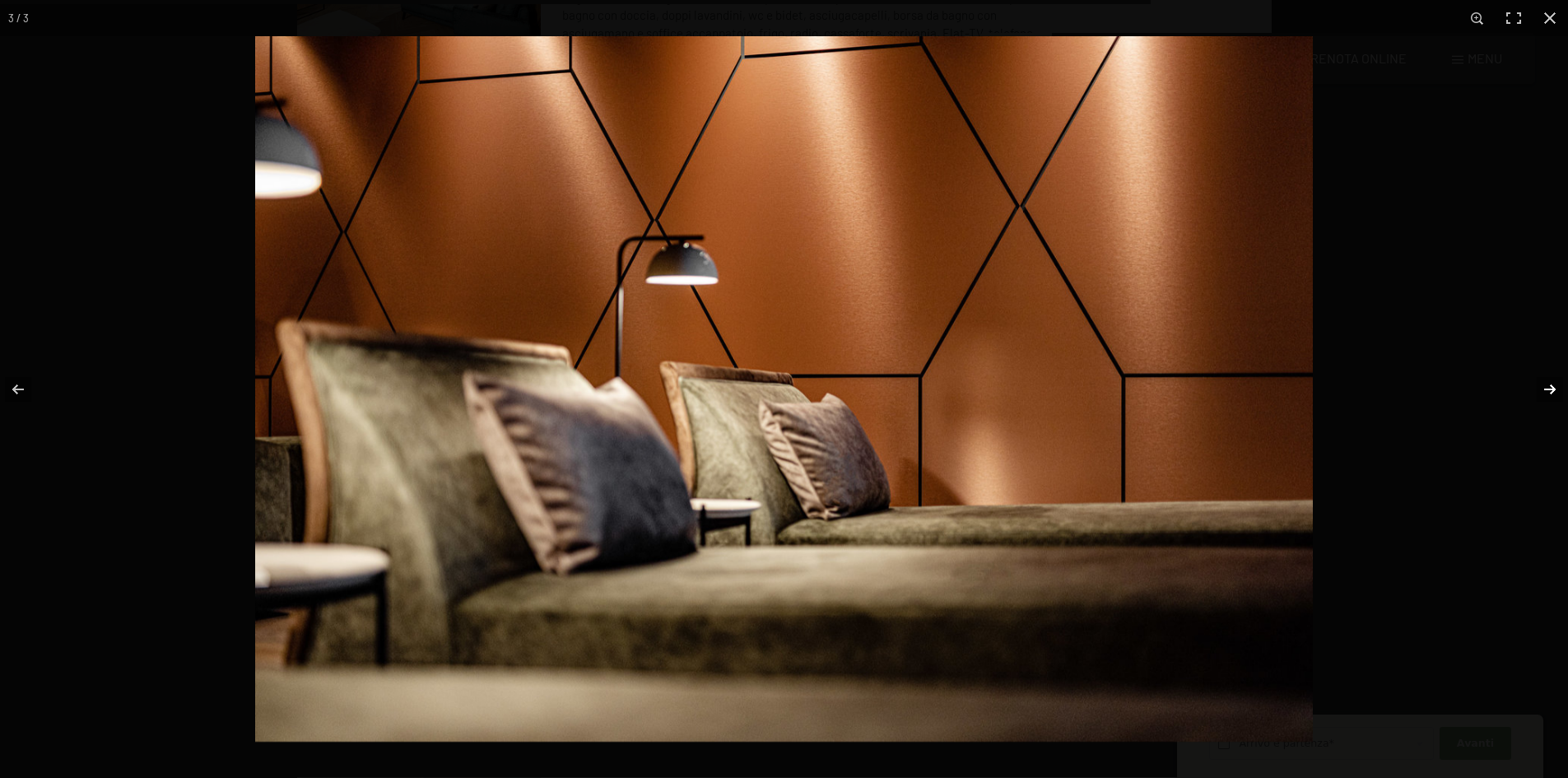
click at [1552, 373] on button "button" at bounding box center [1538, 389] width 57 height 82
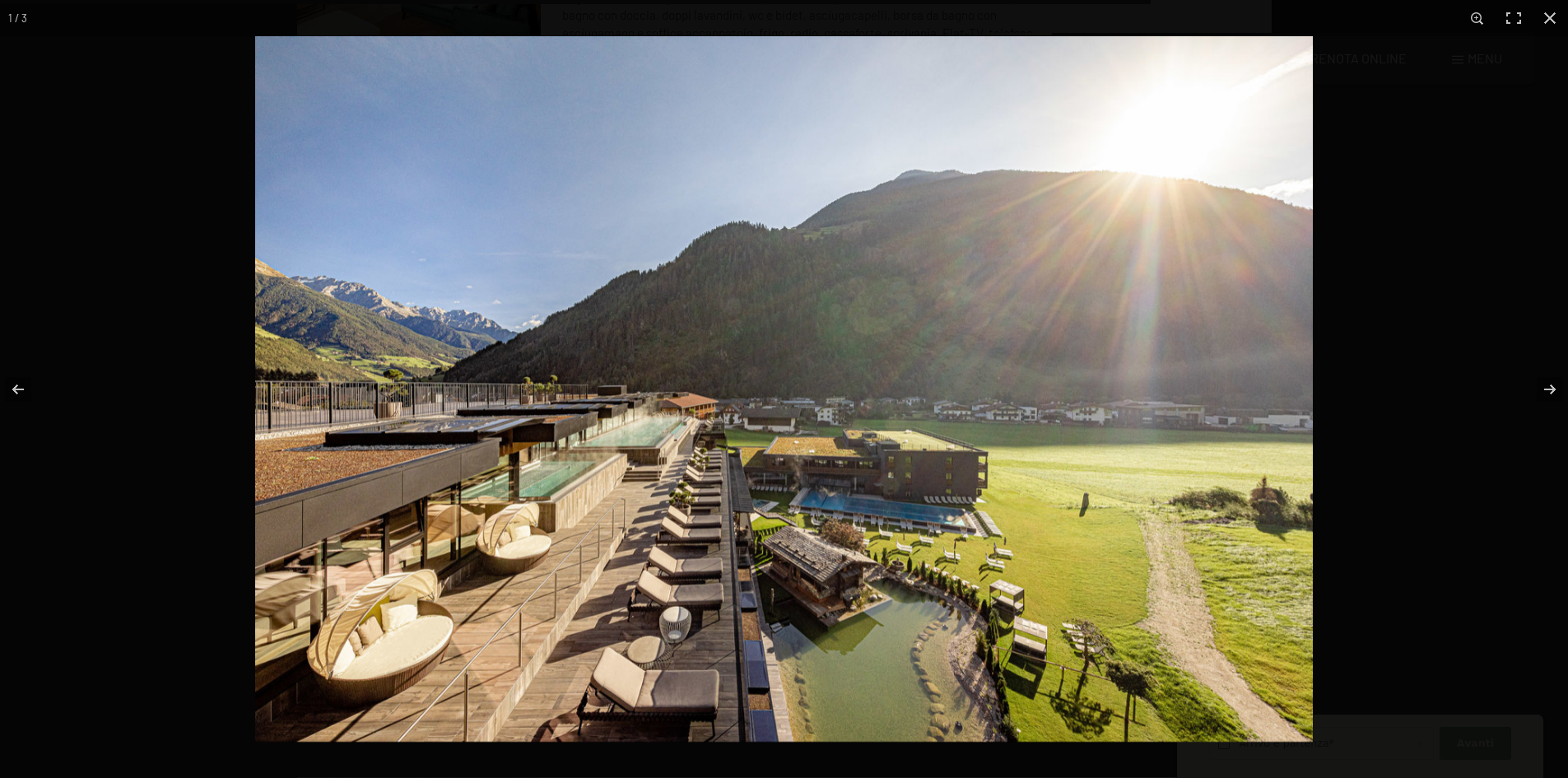
click at [1189, 359] on img at bounding box center [784, 389] width 1058 height 706
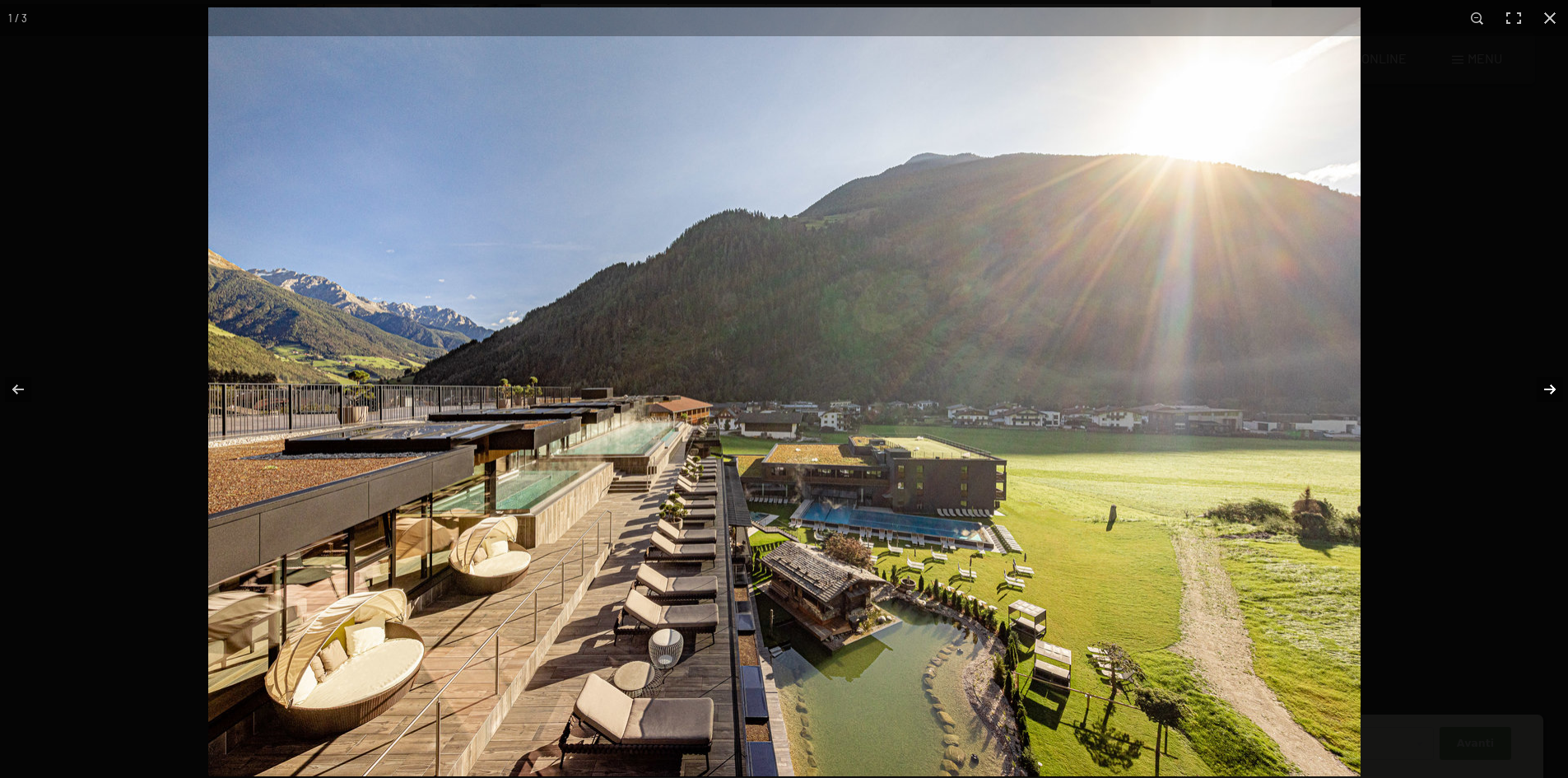
click at [1556, 389] on button "button" at bounding box center [1538, 389] width 57 height 82
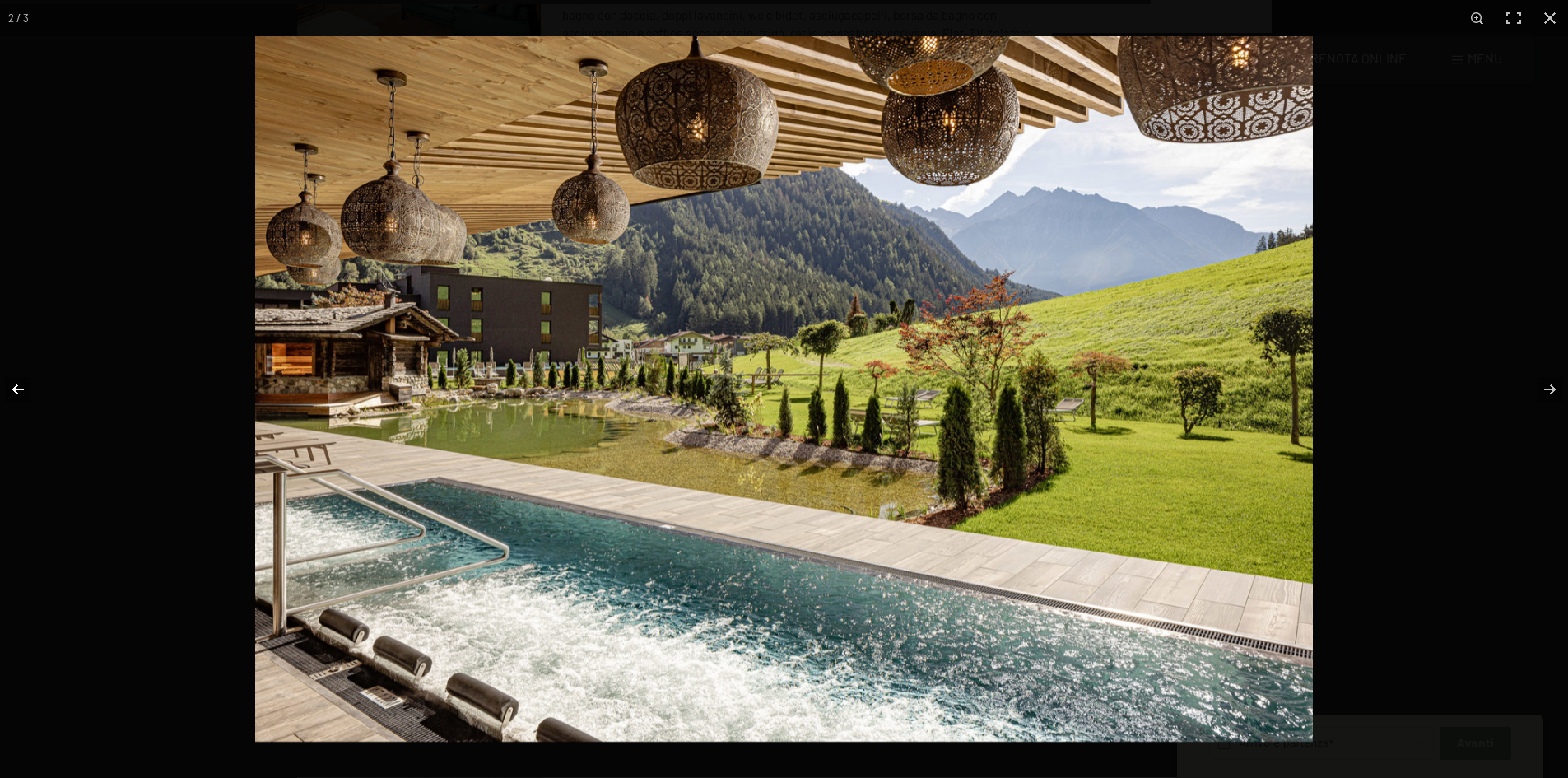
click at [20, 391] on button "button" at bounding box center [28, 389] width 57 height 82
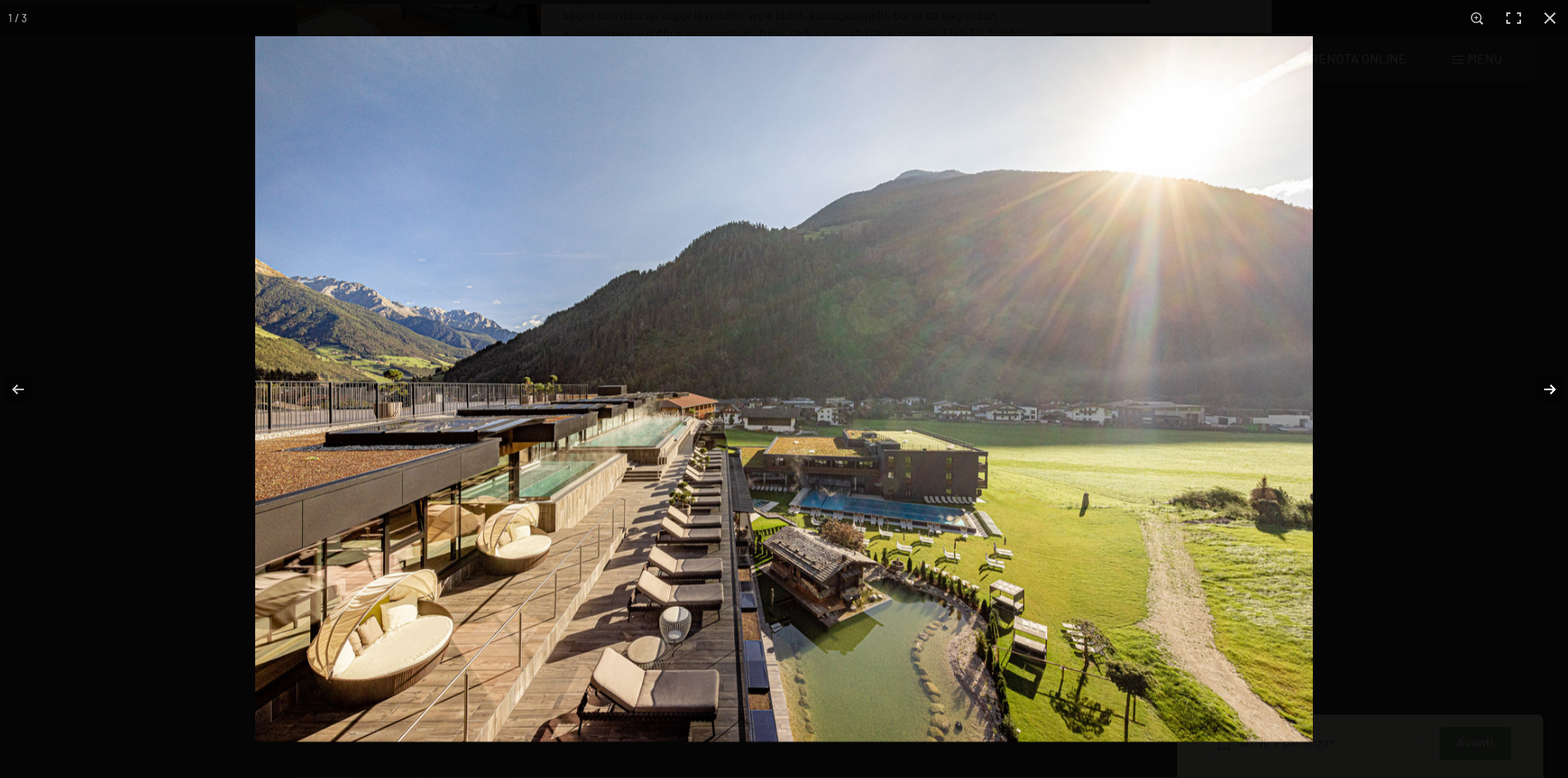
click at [1547, 379] on button "button" at bounding box center [1538, 389] width 57 height 82
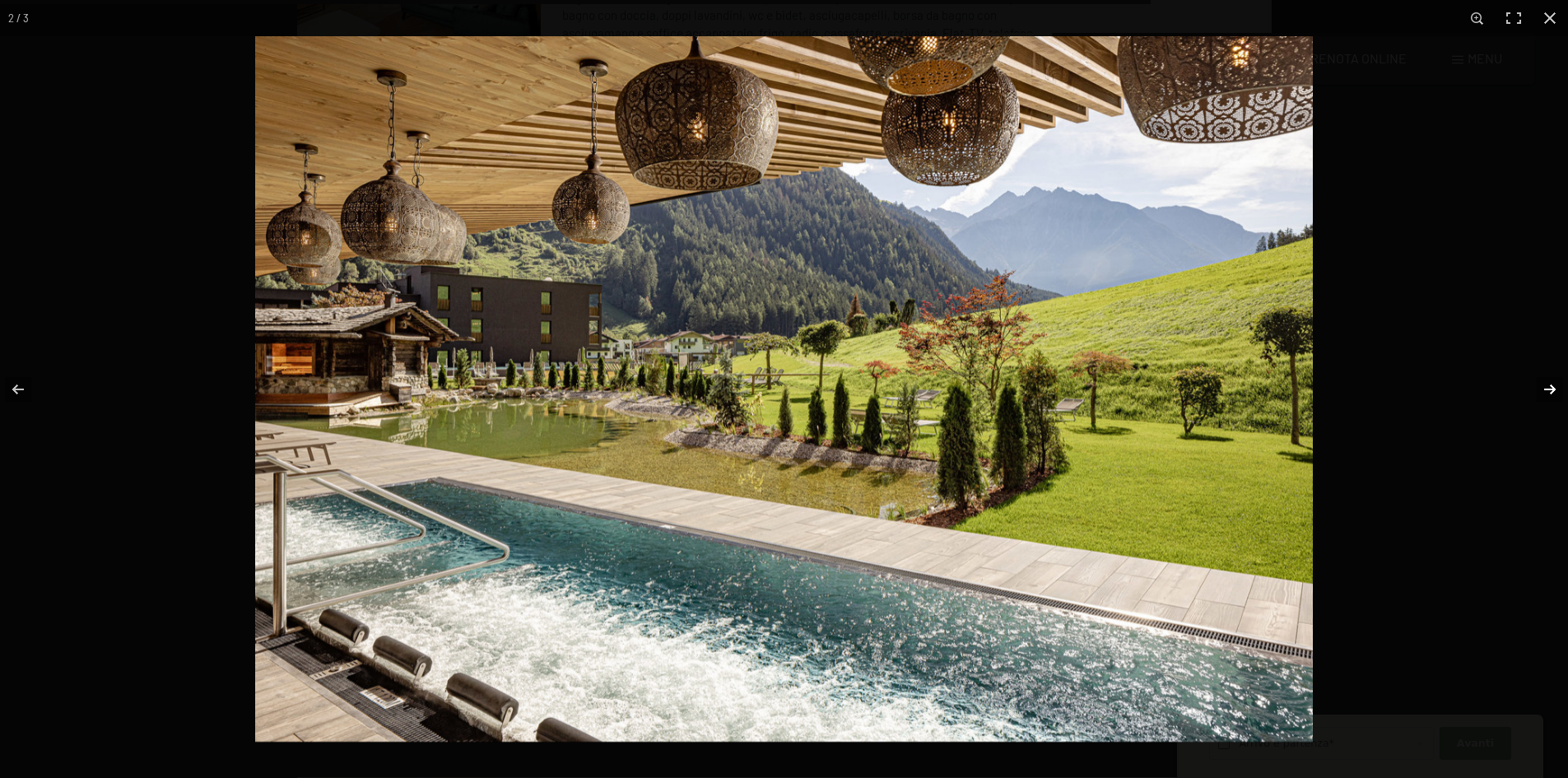
click at [1547, 379] on button "button" at bounding box center [1538, 389] width 57 height 82
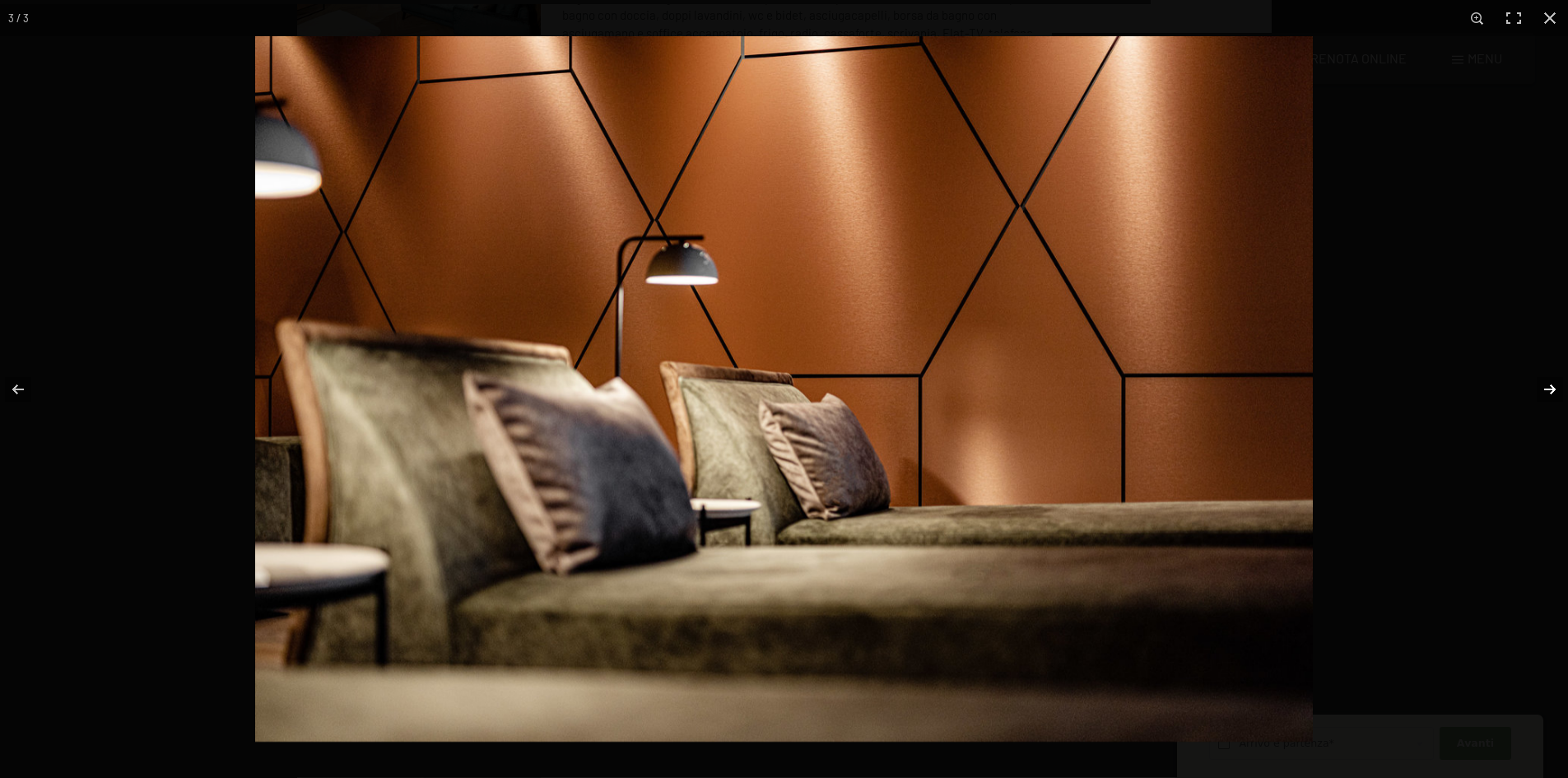
click at [1547, 379] on button "button" at bounding box center [1538, 389] width 57 height 82
